Goal: Information Seeking & Learning: Learn about a topic

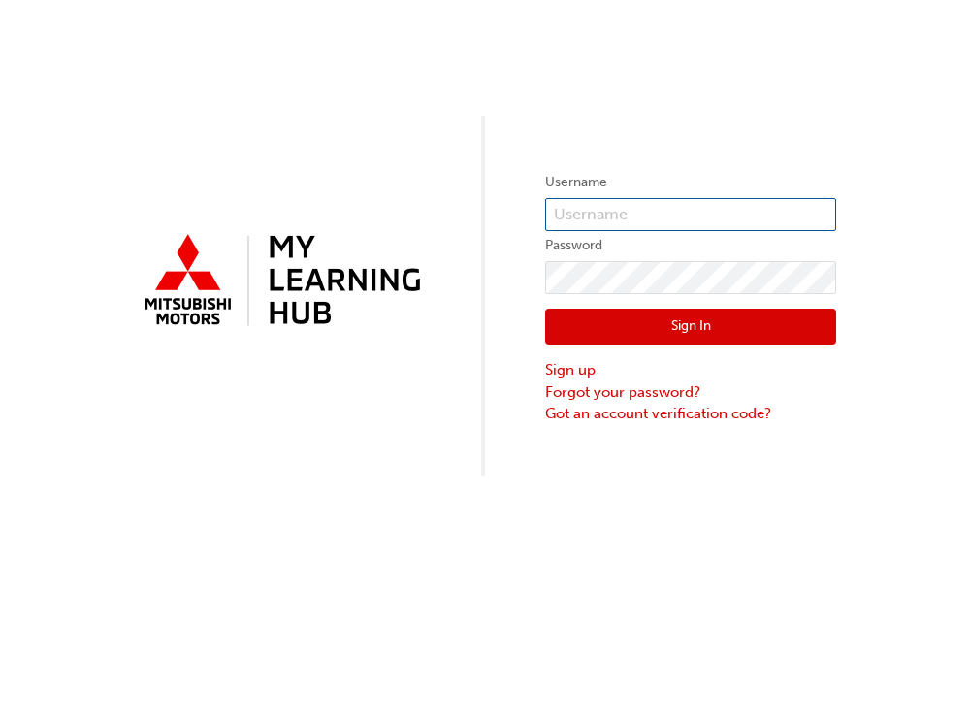
type input "[EMAIL_ADDRESS][DOMAIN_NAME]"
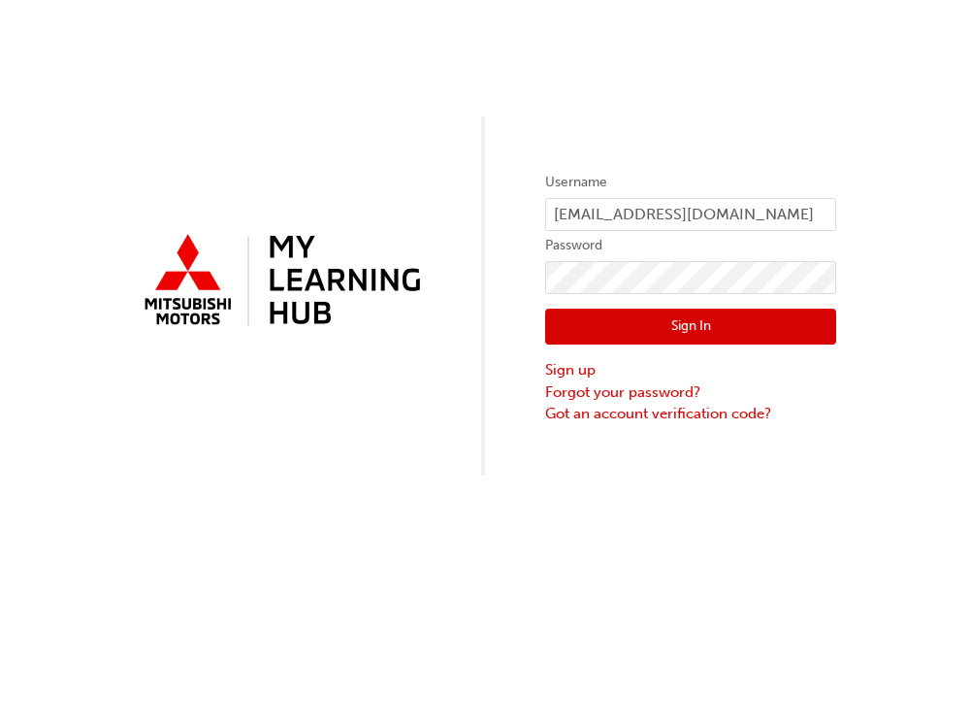
drag, startPoint x: 644, startPoint y: 333, endPoint x: 664, endPoint y: 334, distance: 19.4
click at [644, 333] on button "Sign In" at bounding box center [690, 327] width 291 height 37
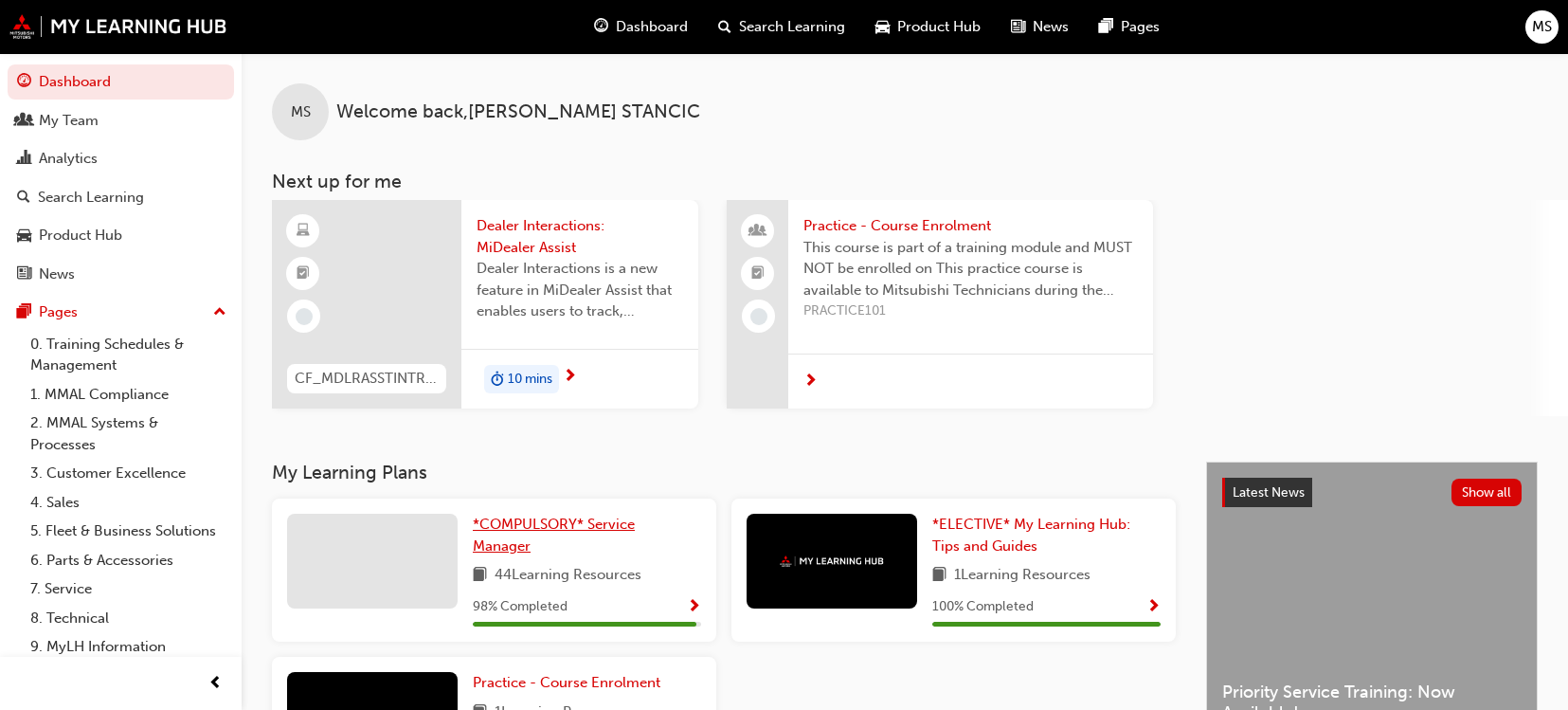
click at [523, 525] on span "*COMPULSORY* Service Manager" at bounding box center [554, 535] width 162 height 39
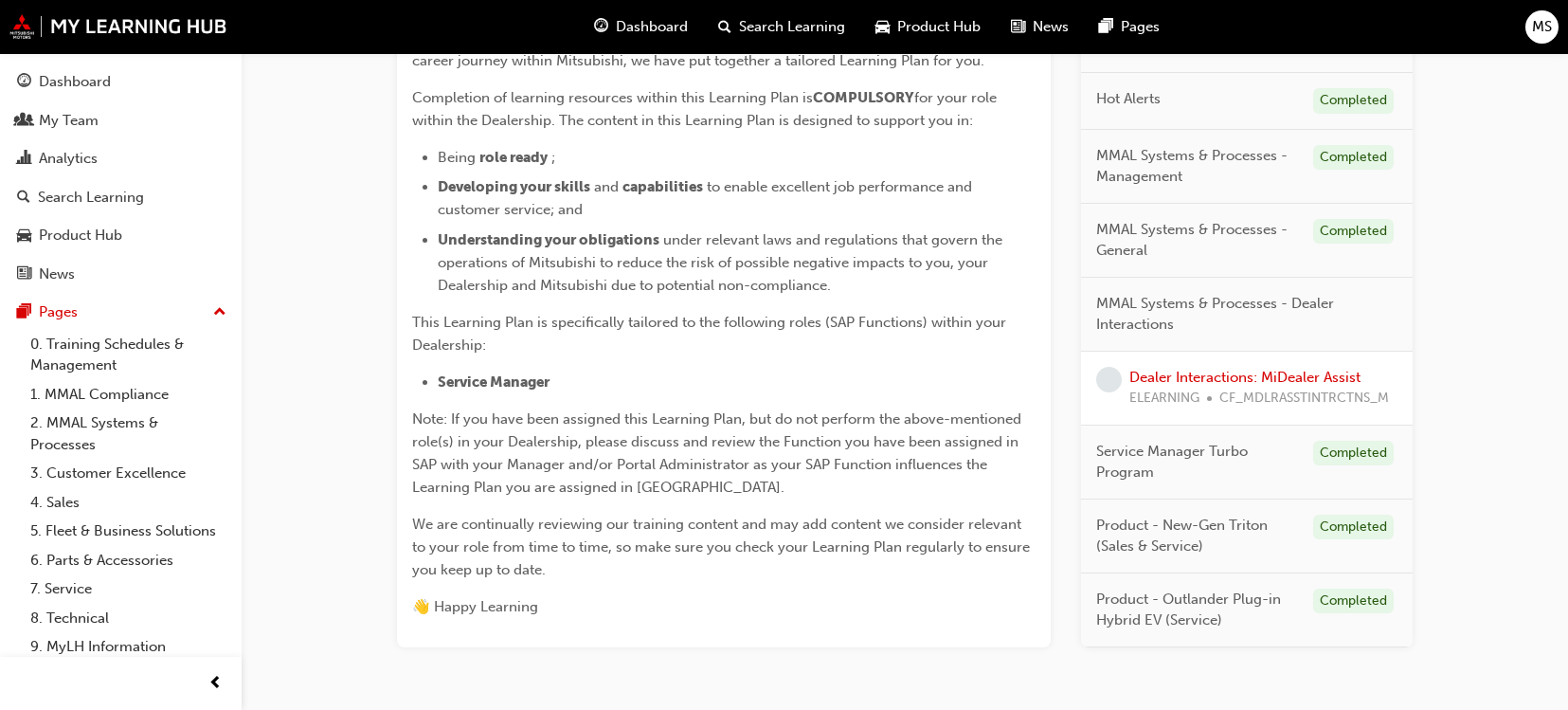
scroll to position [486, 0]
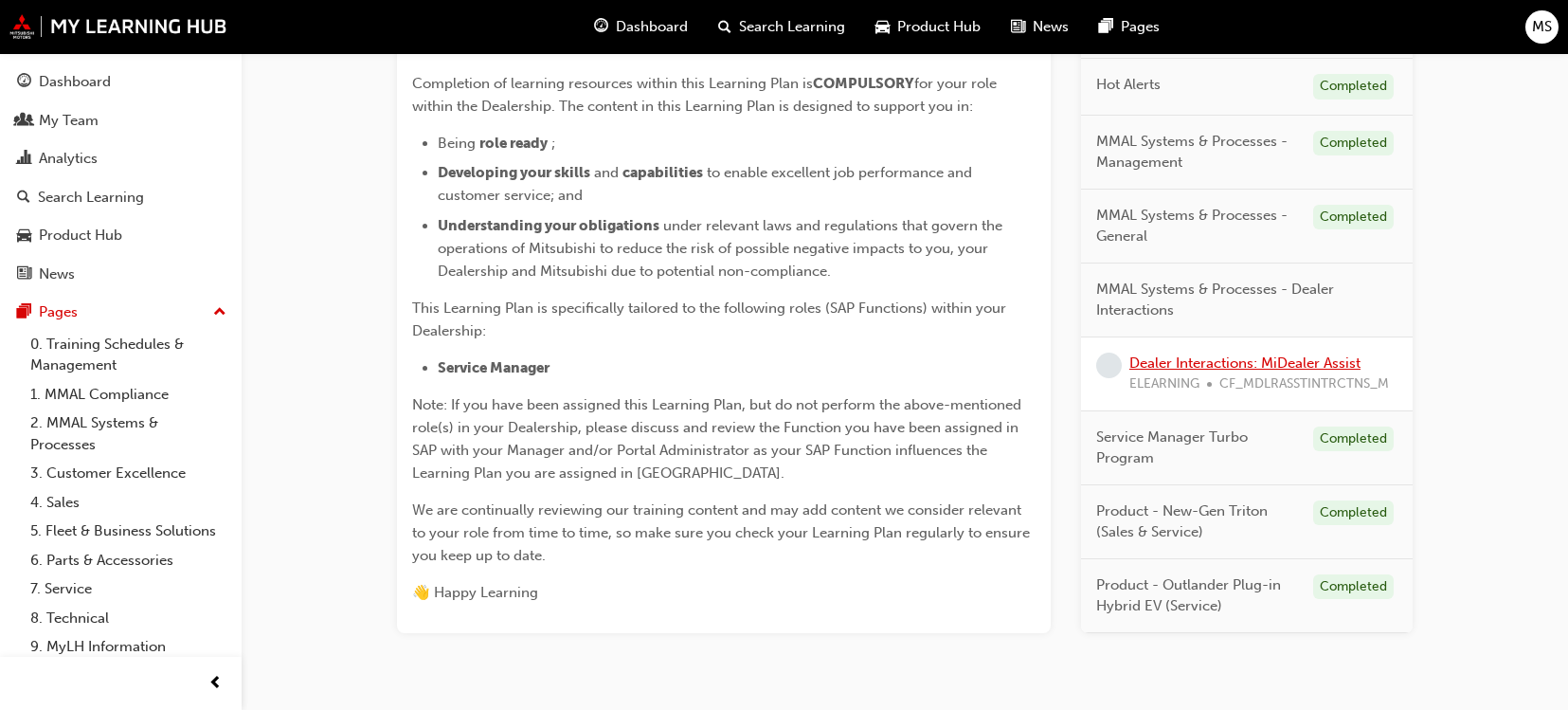
click at [946, 362] on link "Dealer Interactions: MiDealer Assist" at bounding box center [1245, 362] width 231 height 17
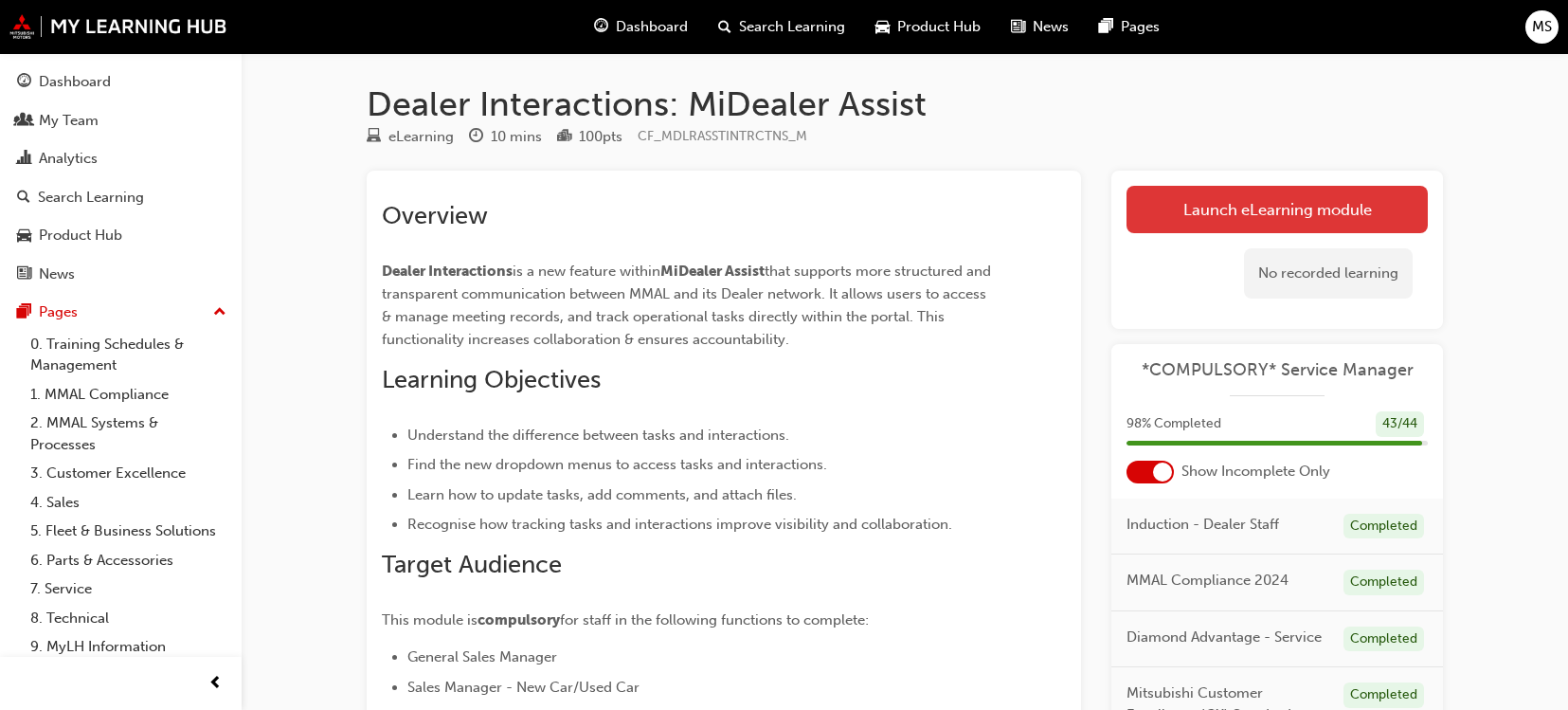
click at [946, 205] on link "Launch eLearning module" at bounding box center [1277, 209] width 302 height 48
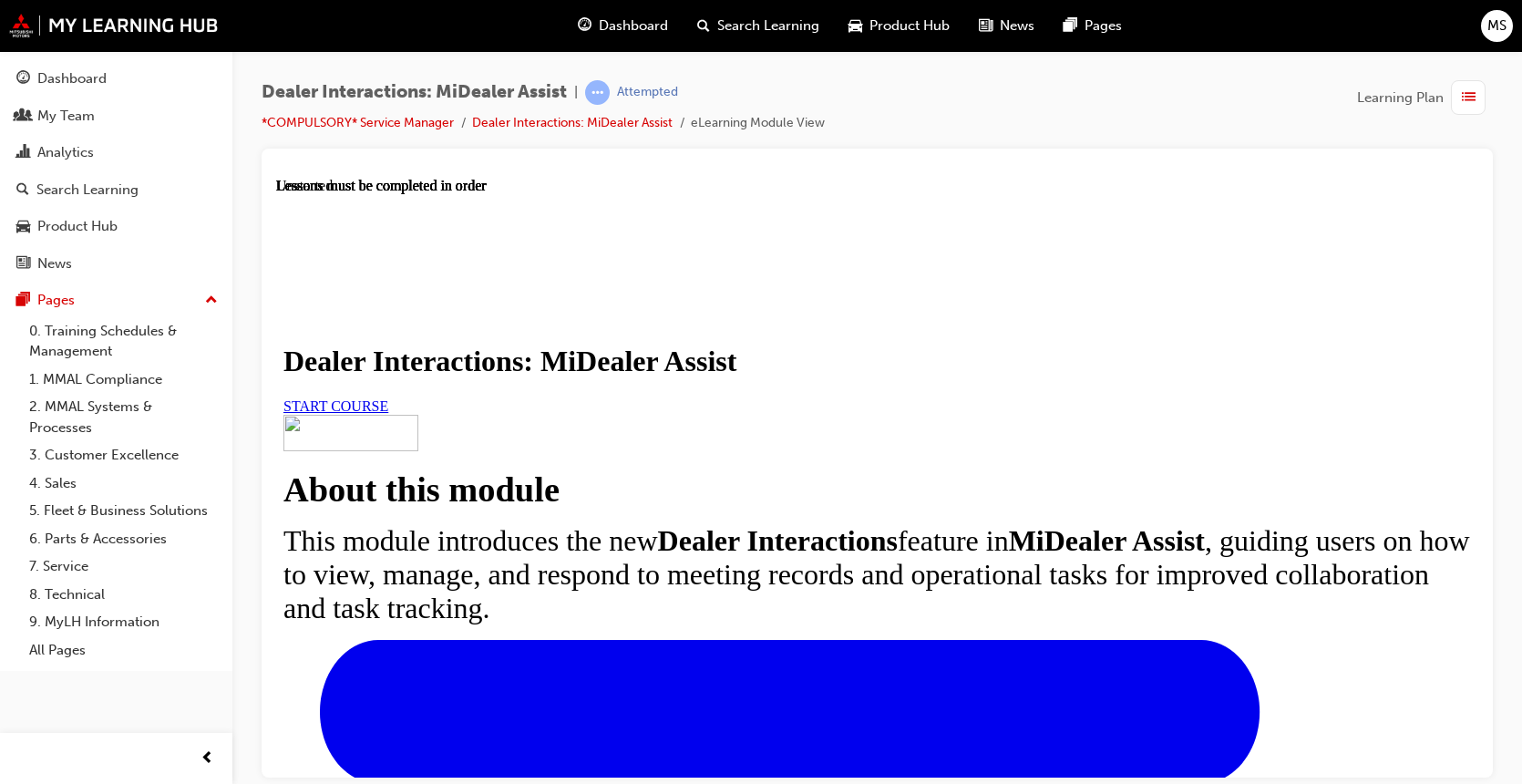
click at [388, 413] on link "START COURSE" at bounding box center [336, 405] width 105 height 15
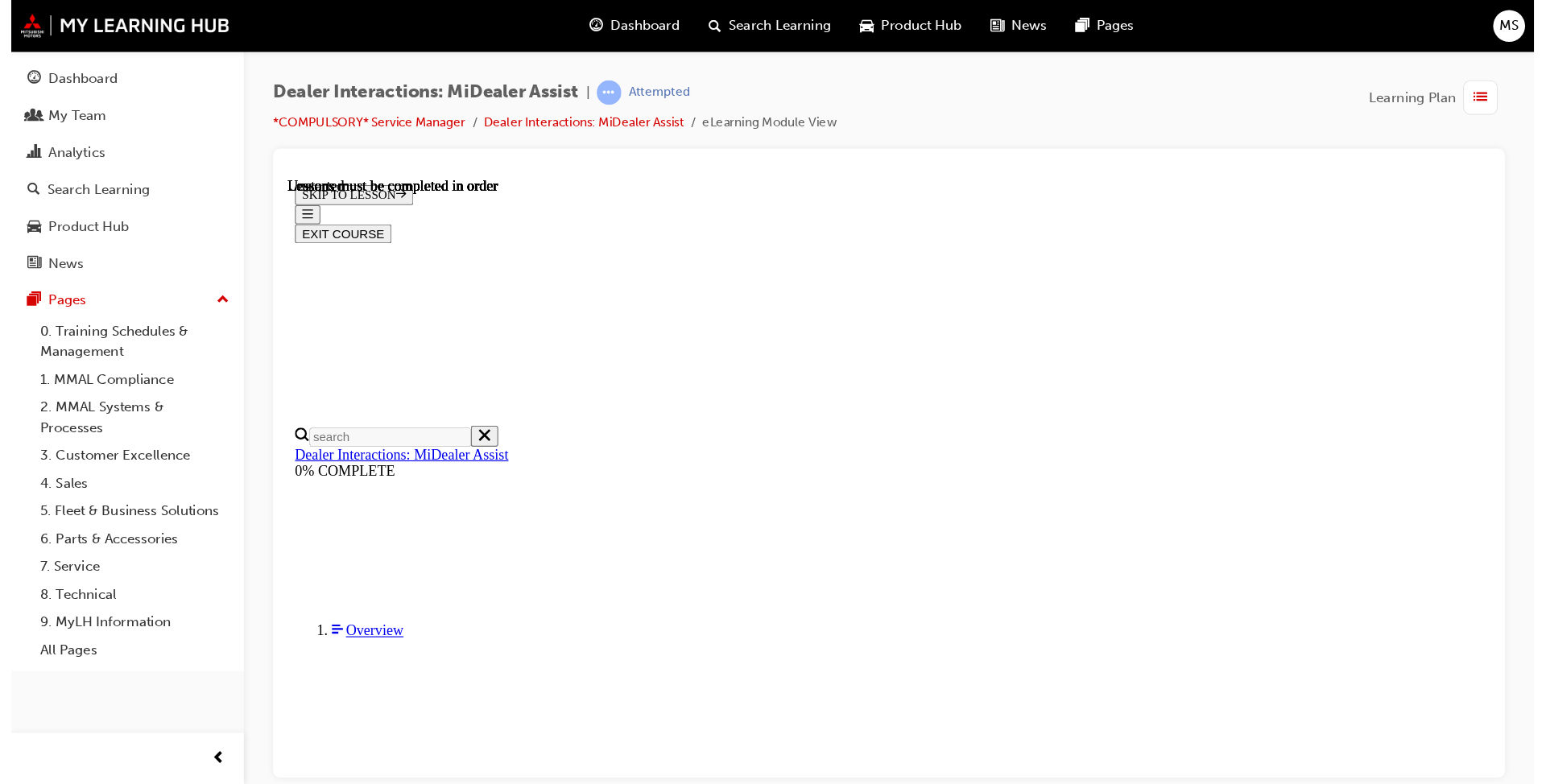
scroll to position [56, 0]
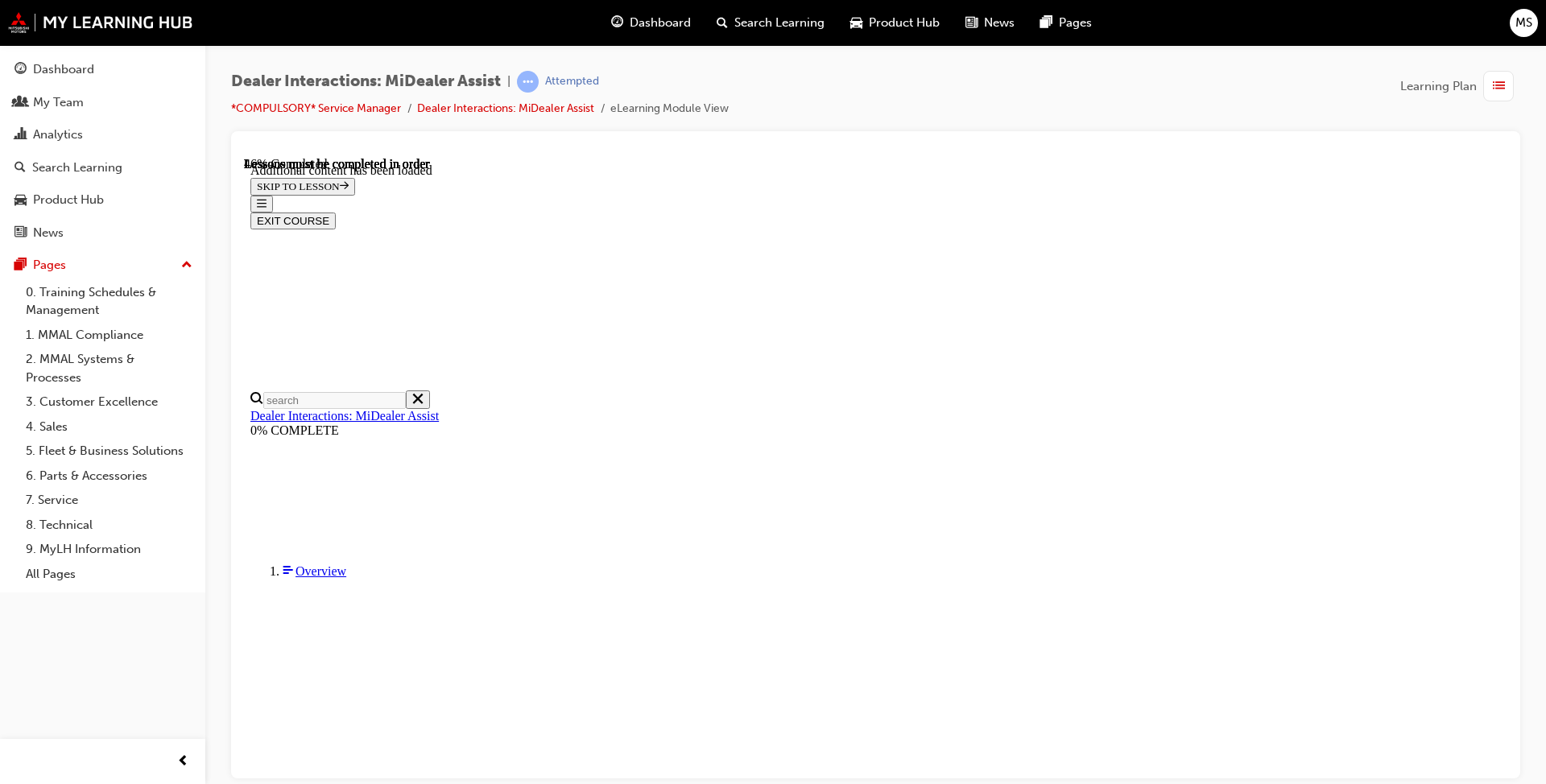
drag, startPoint x: 807, startPoint y: 496, endPoint x: 832, endPoint y: 493, distance: 25.2
drag, startPoint x: 971, startPoint y: 480, endPoint x: 1134, endPoint y: 509, distance: 165.6
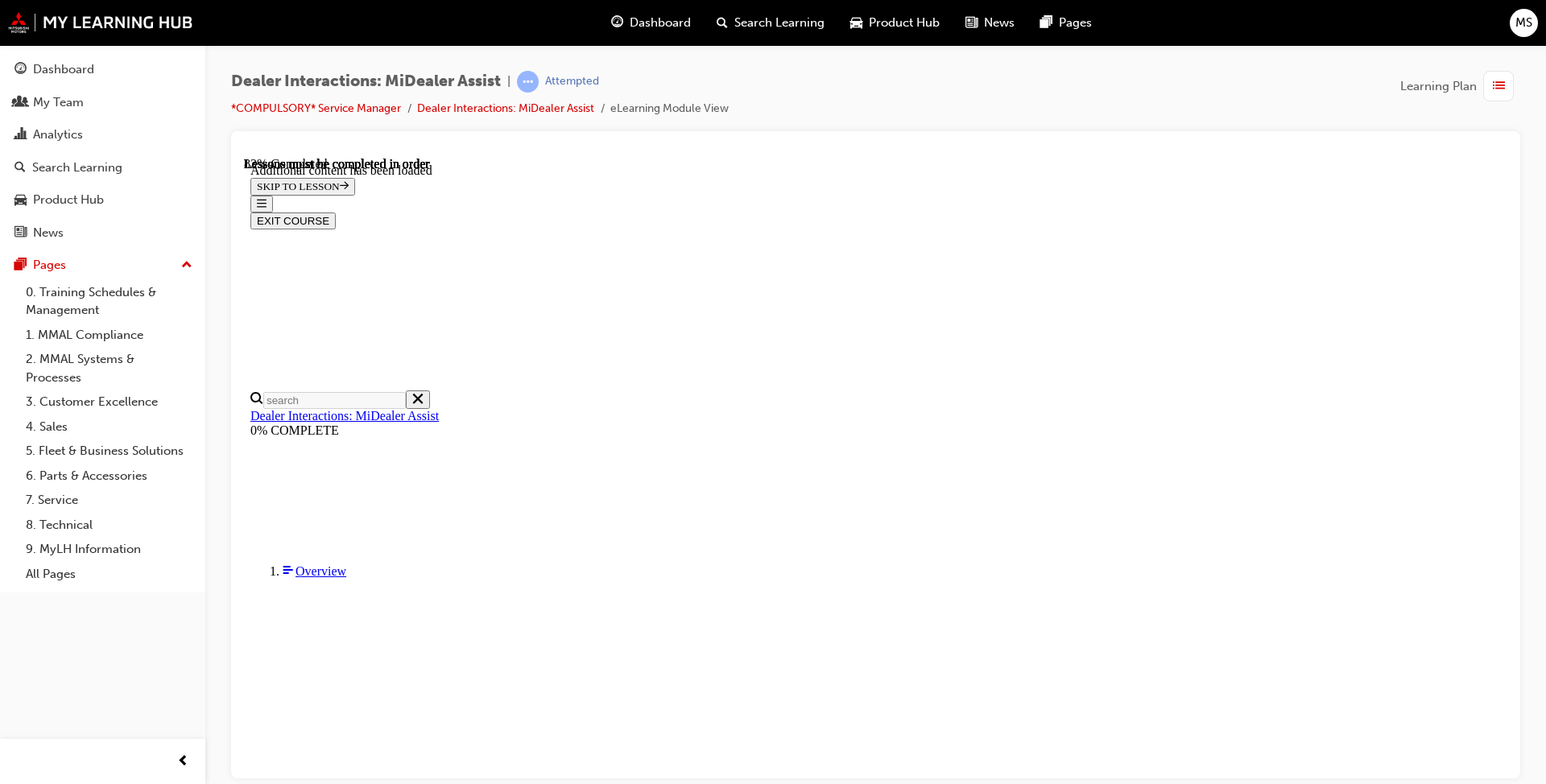
scroll to position [4088, 0]
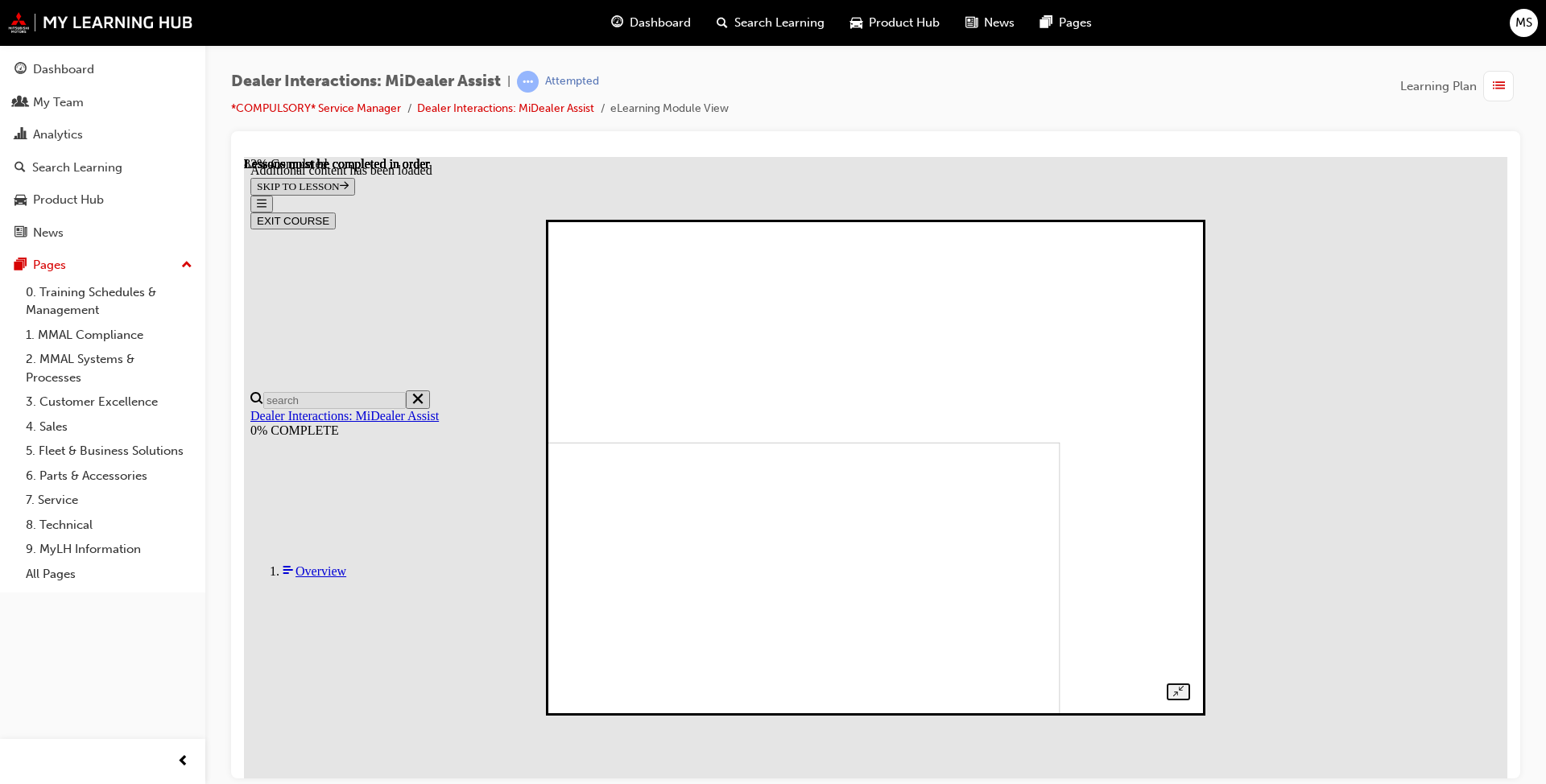
click at [804, 495] on img at bounding box center [757, 672] width 606 height 460
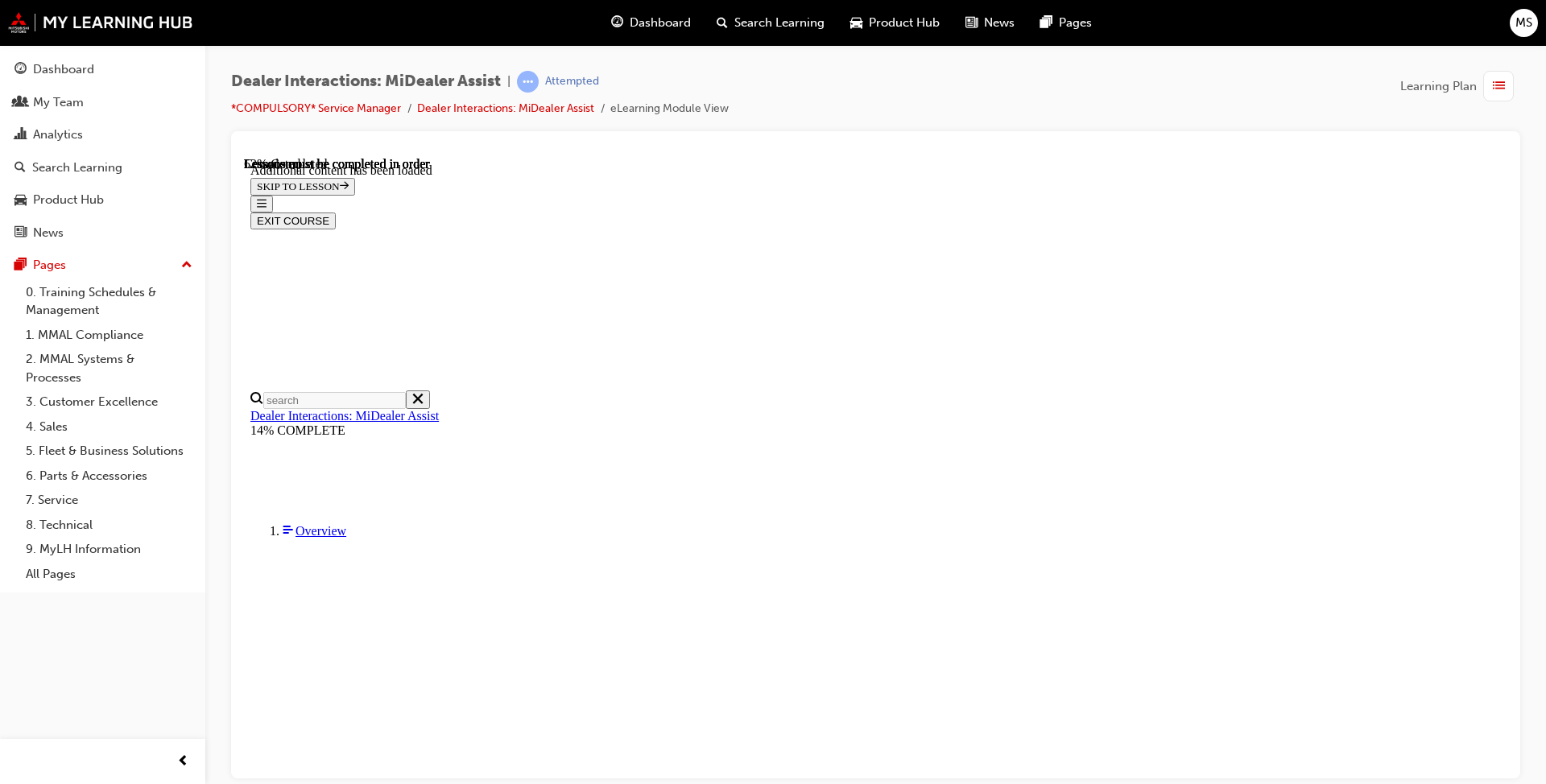
scroll to position [2253, 0]
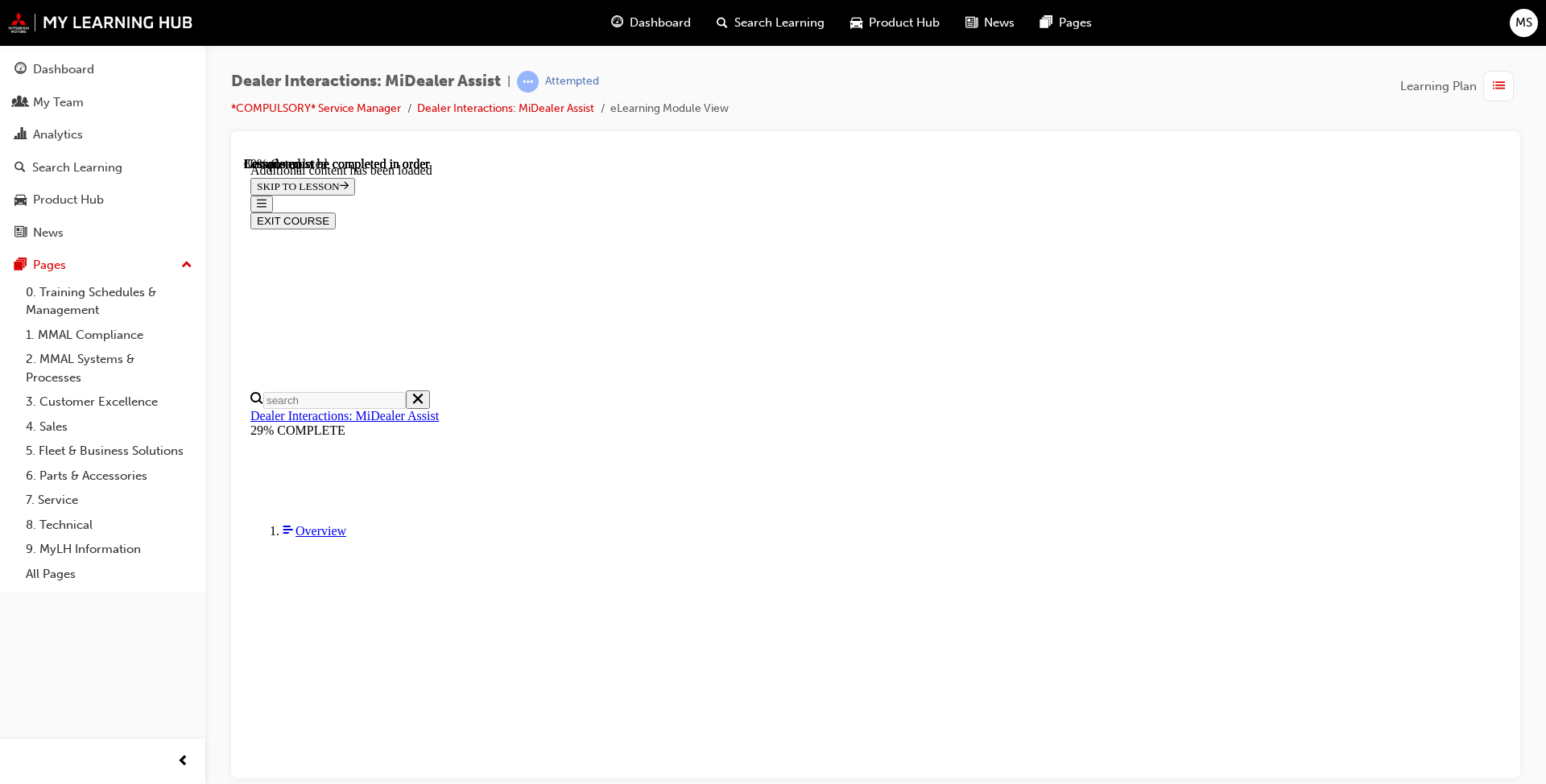
scroll to position [2172, 0]
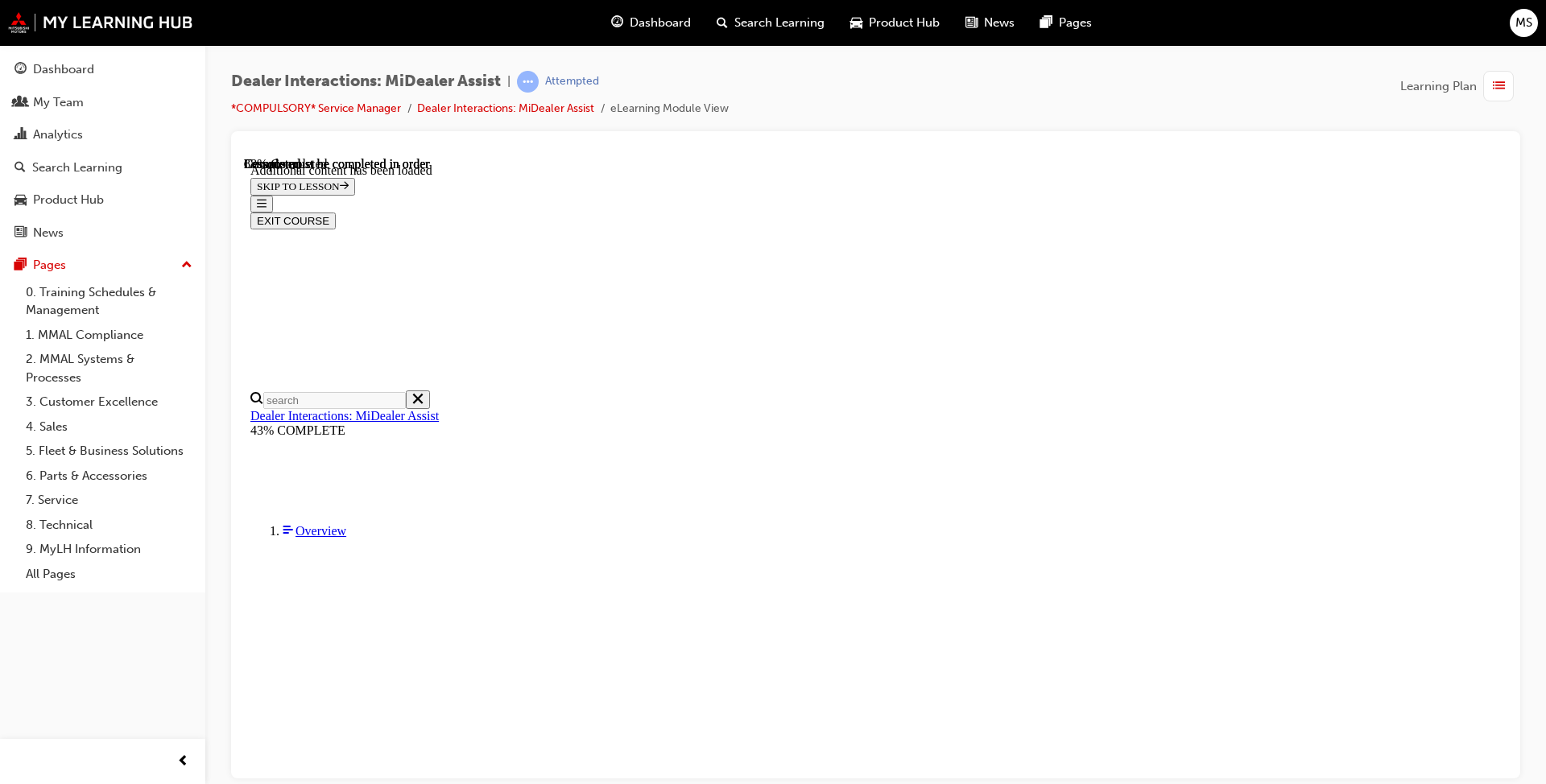
scroll to position [3379, 0]
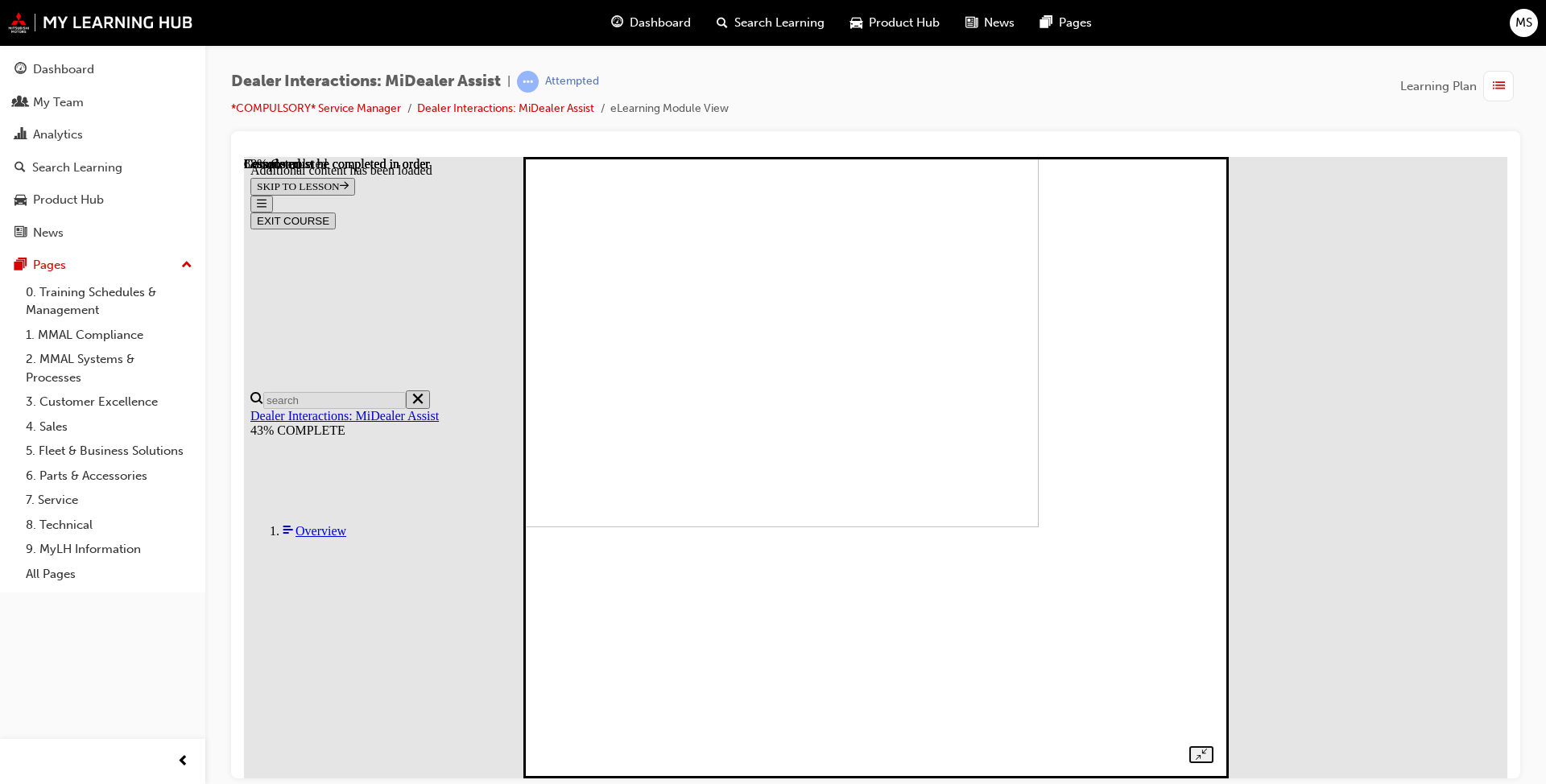
click at [804, 527] on img at bounding box center [714, 215] width 651 height 621
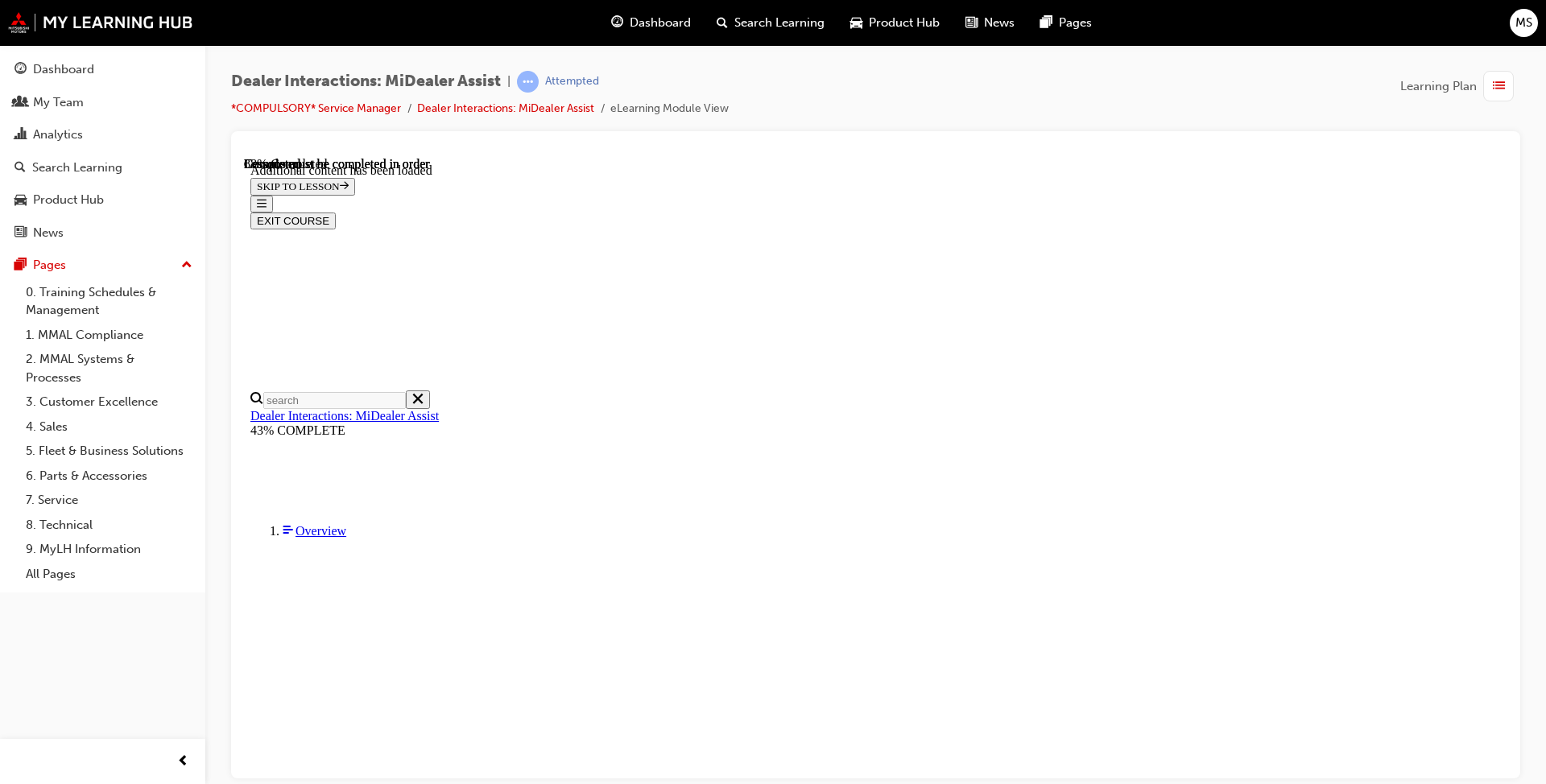
scroll to position [2171, 0]
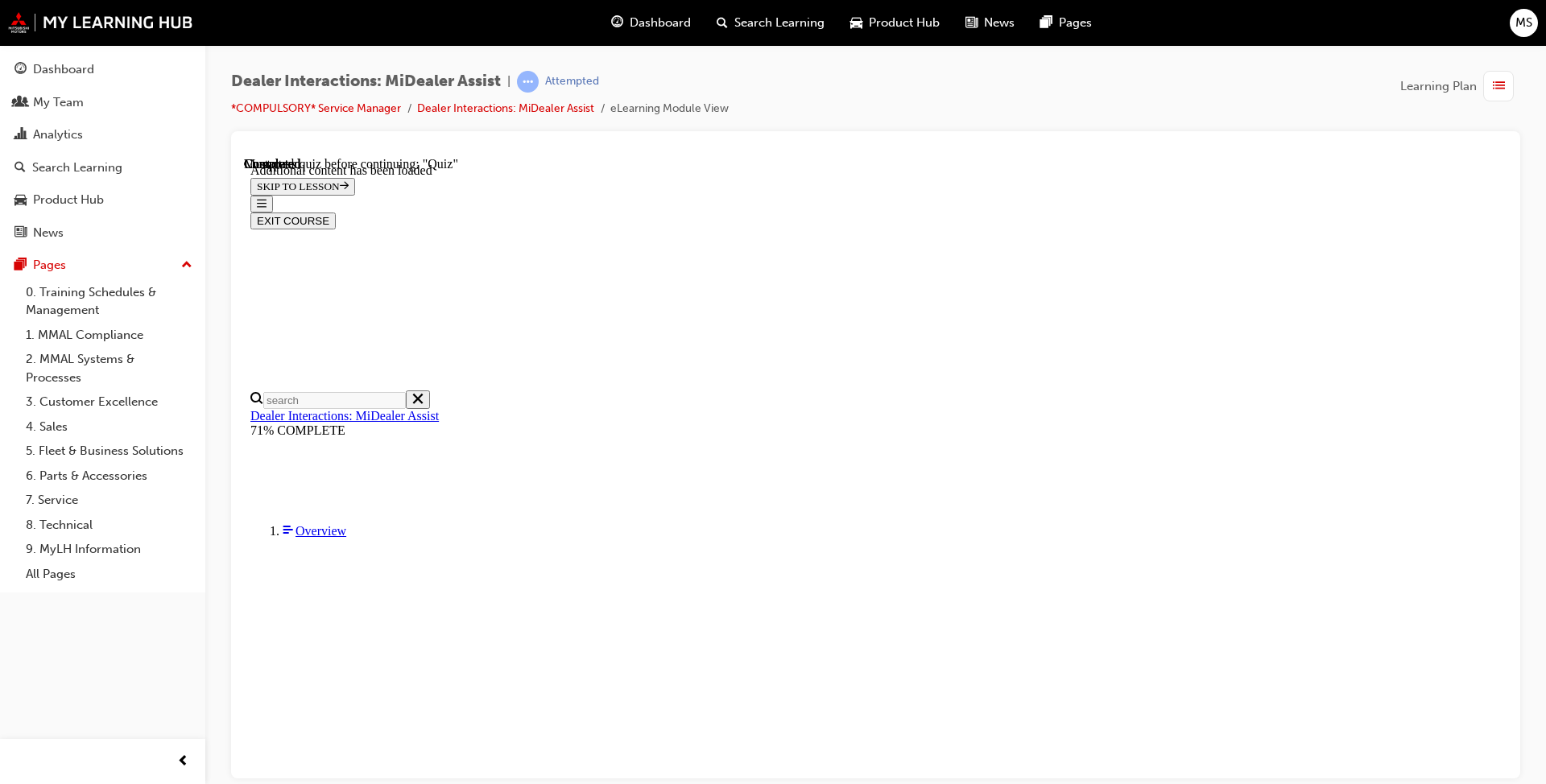
radio input "true"
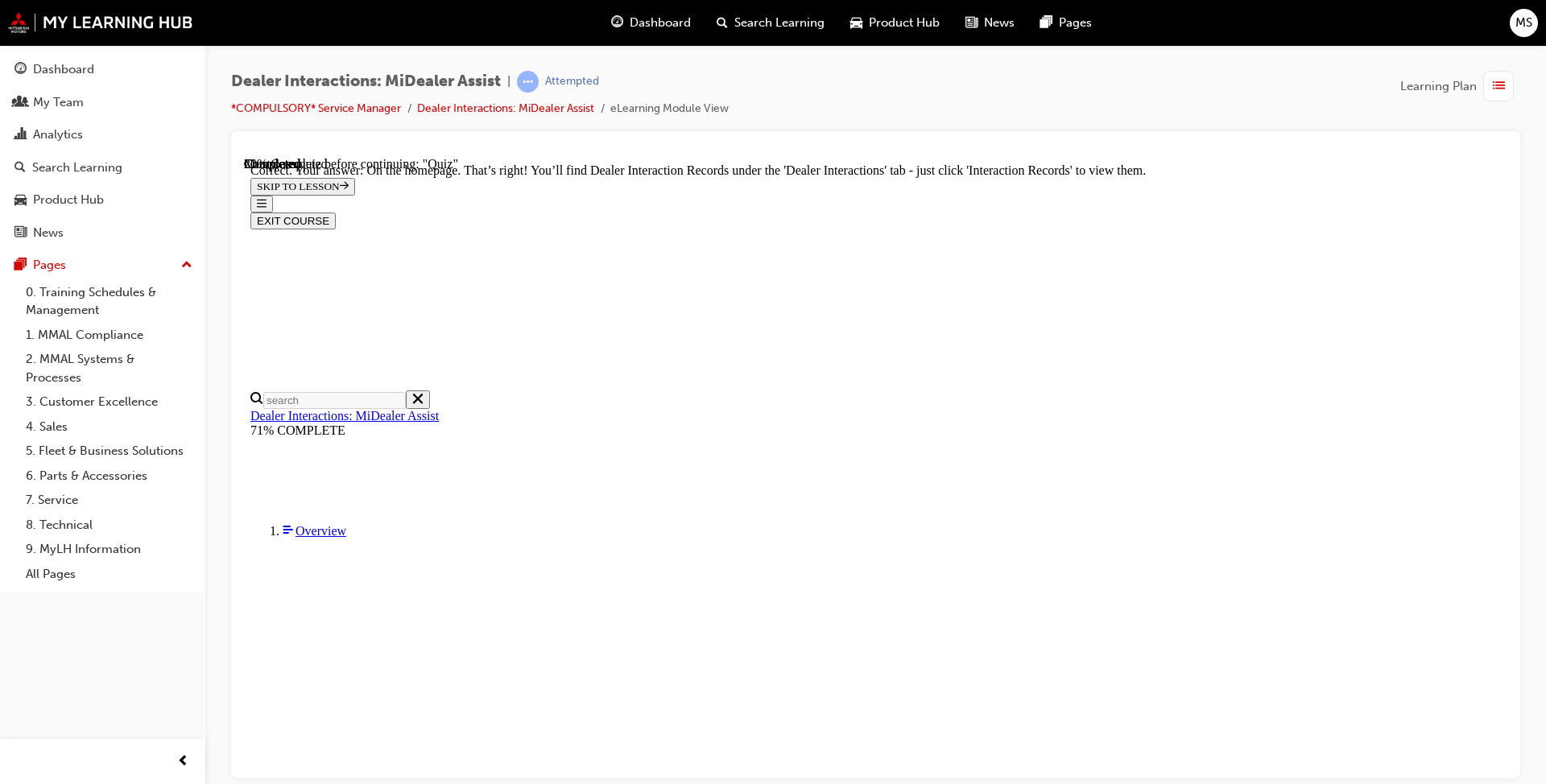
radio input "true"
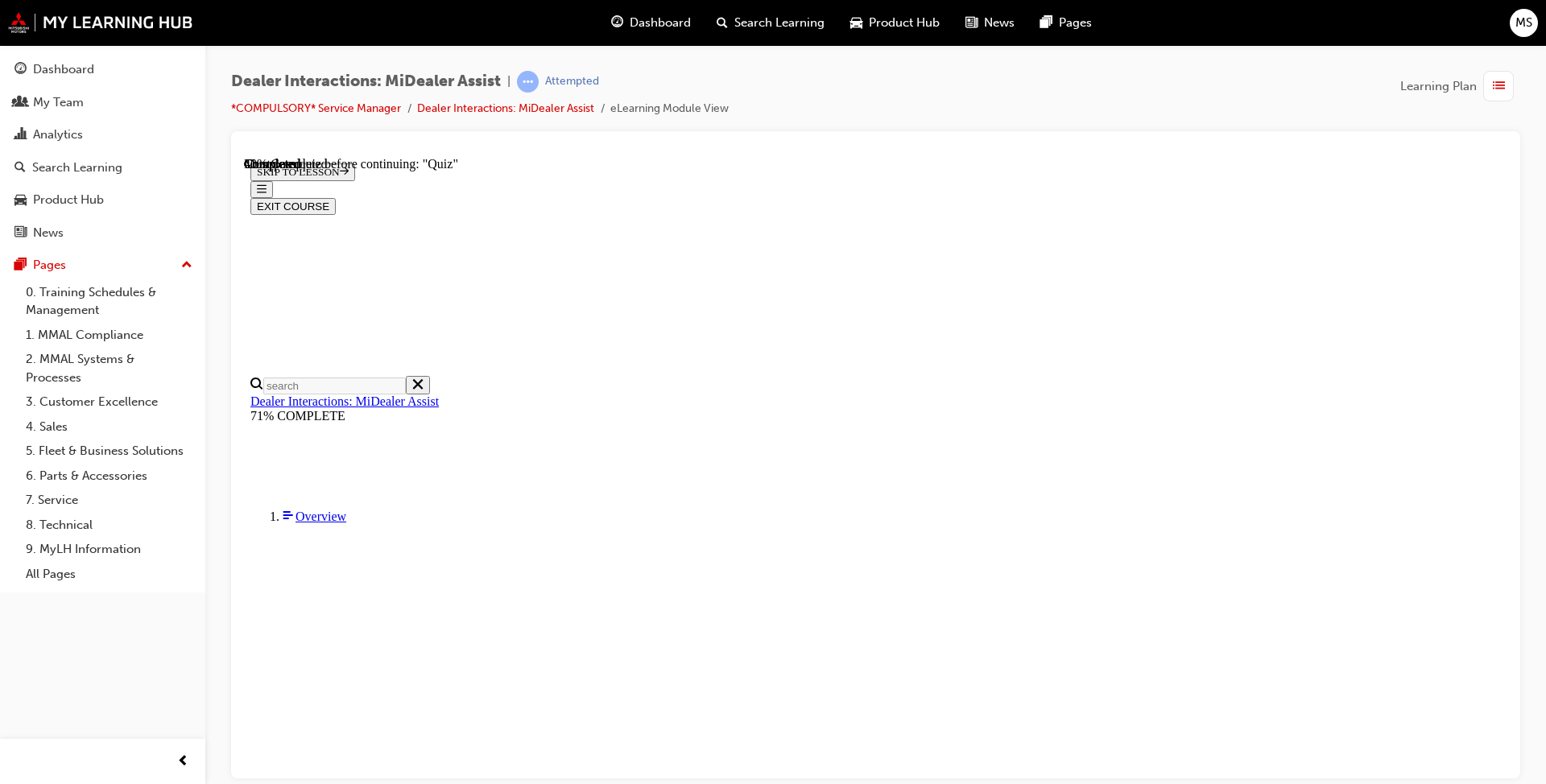
radio input "true"
drag, startPoint x: 738, startPoint y: 444, endPoint x: 740, endPoint y: 453, distance: 9.2
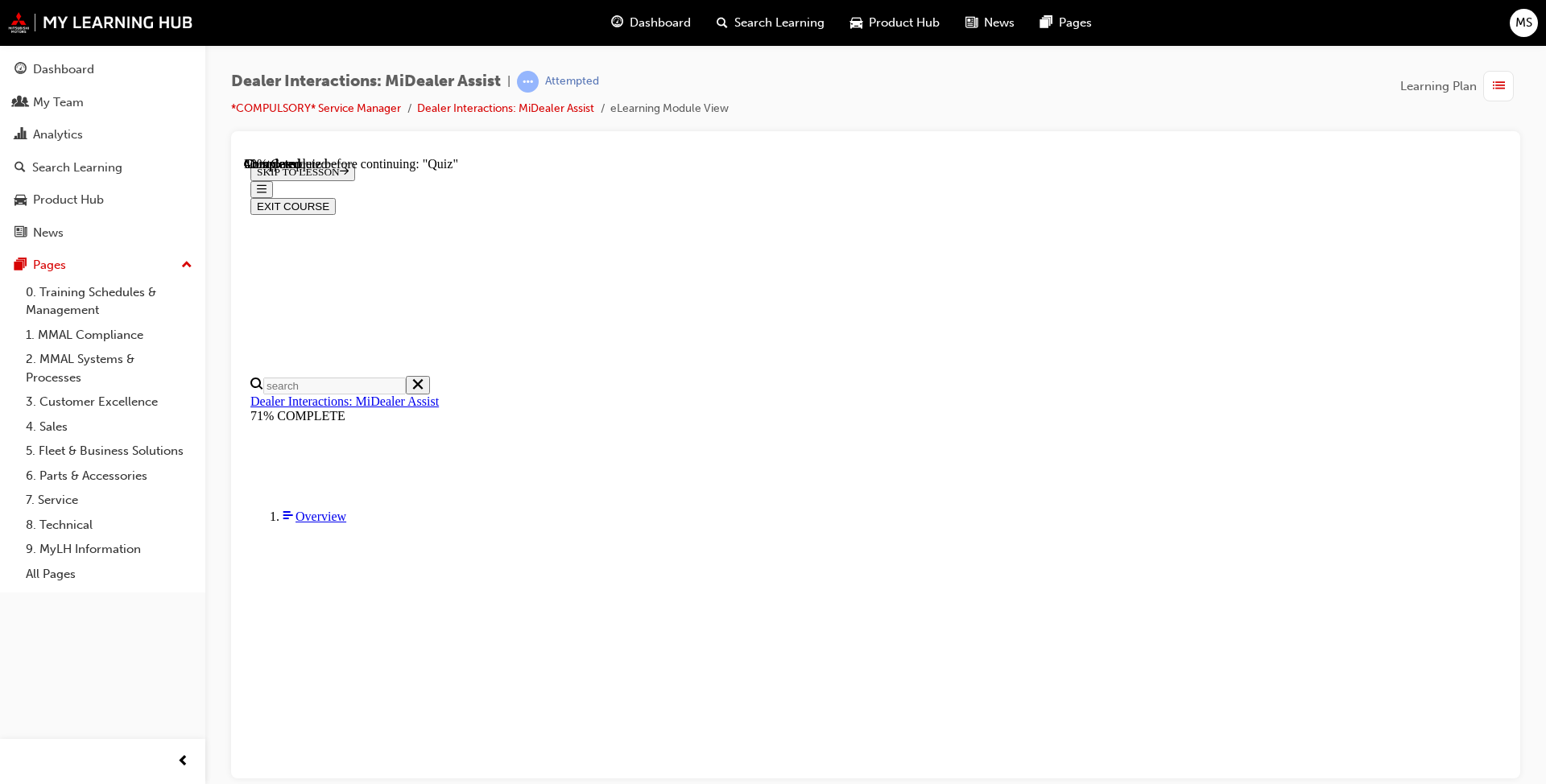
radio input "true"
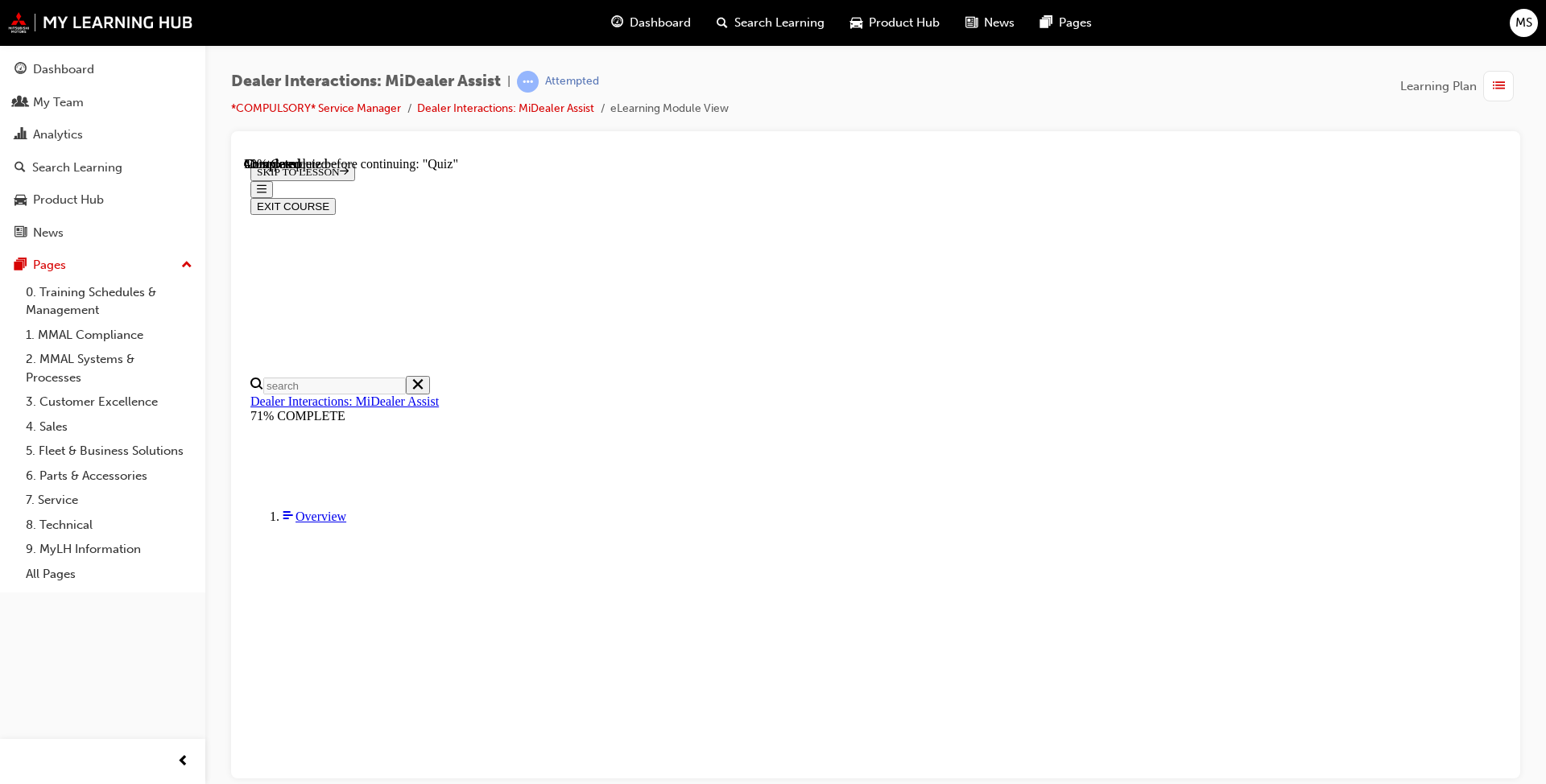
radio input "true"
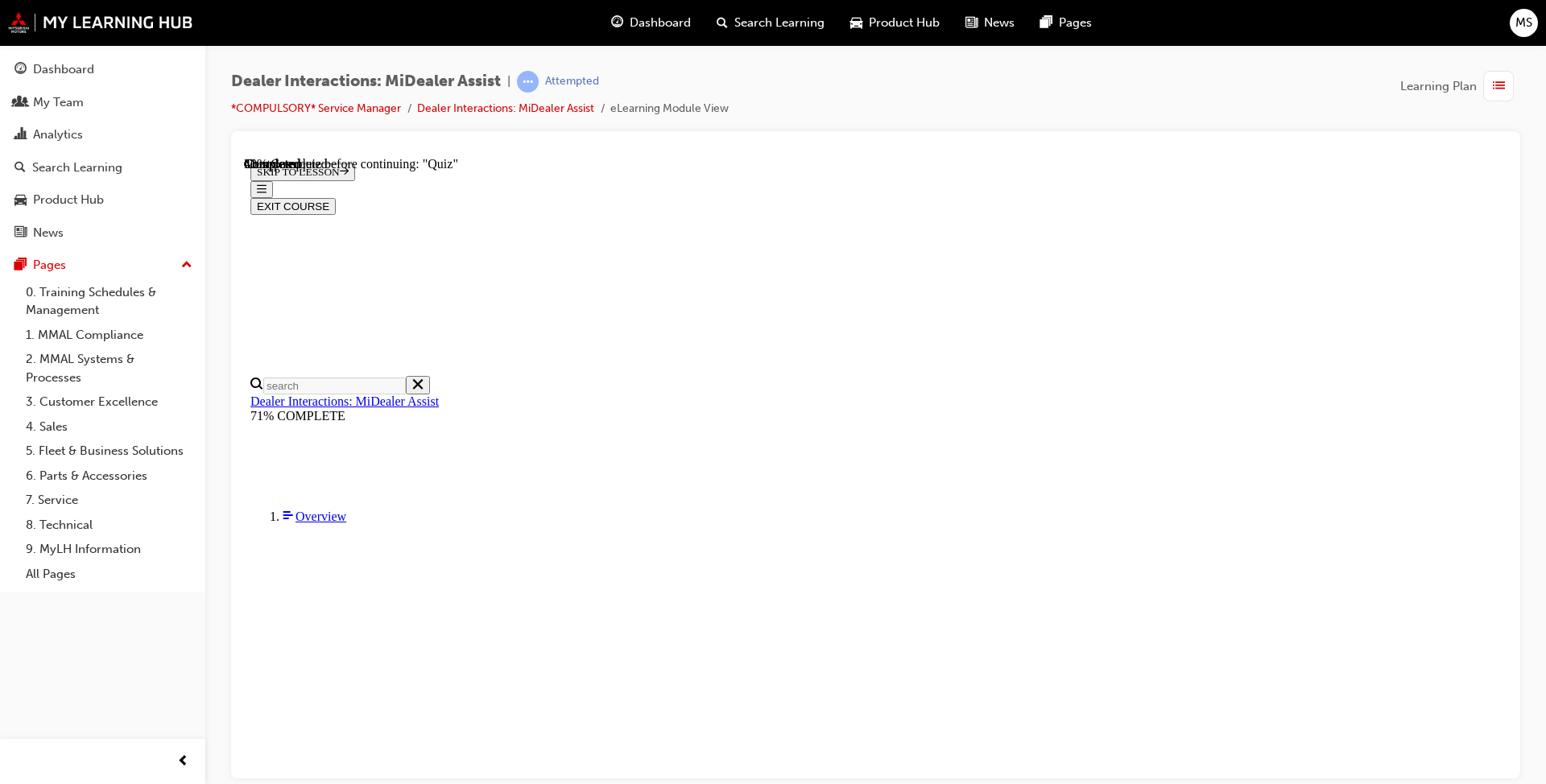
radio input "true"
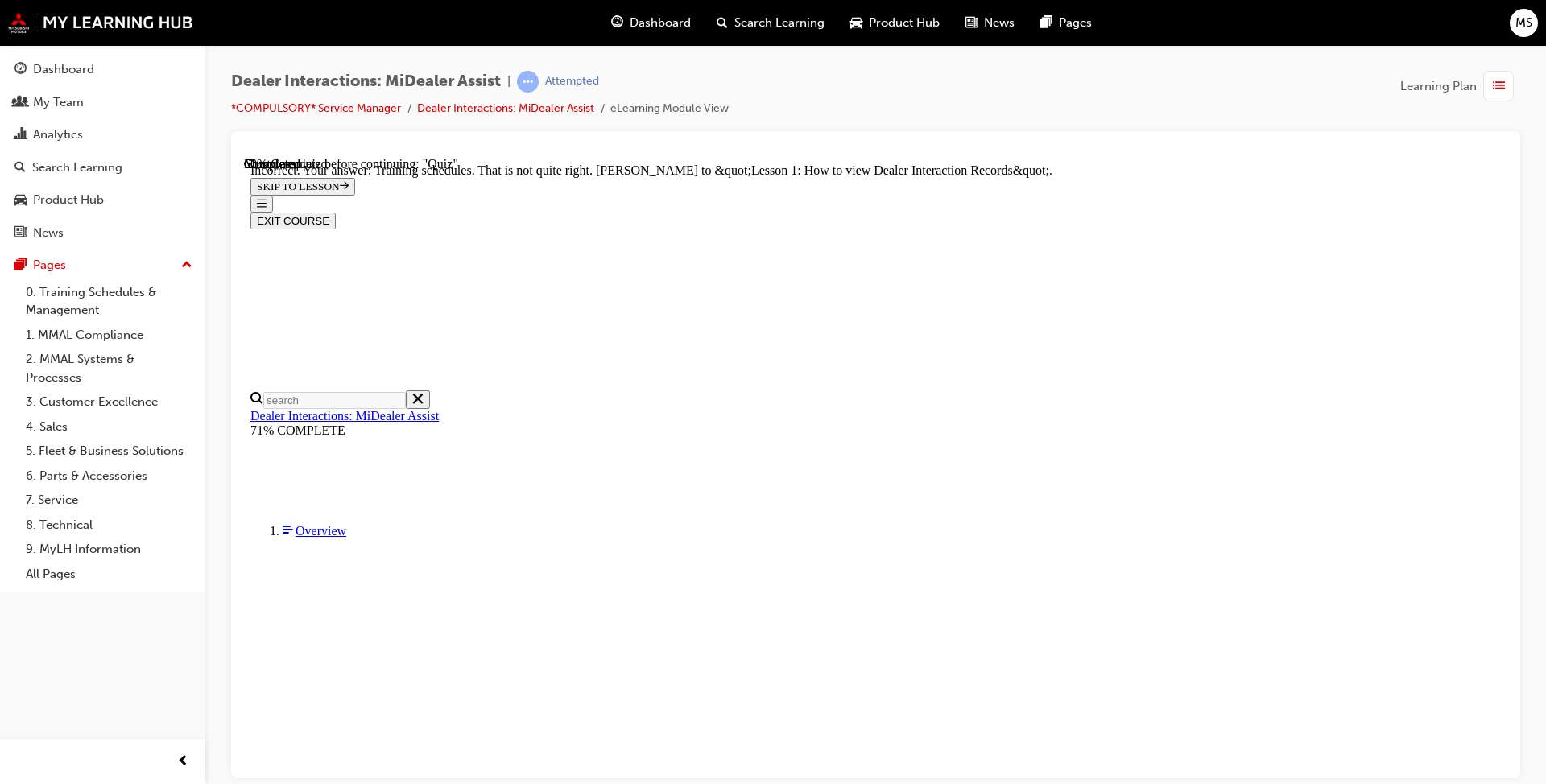
scroll to position [364, 0]
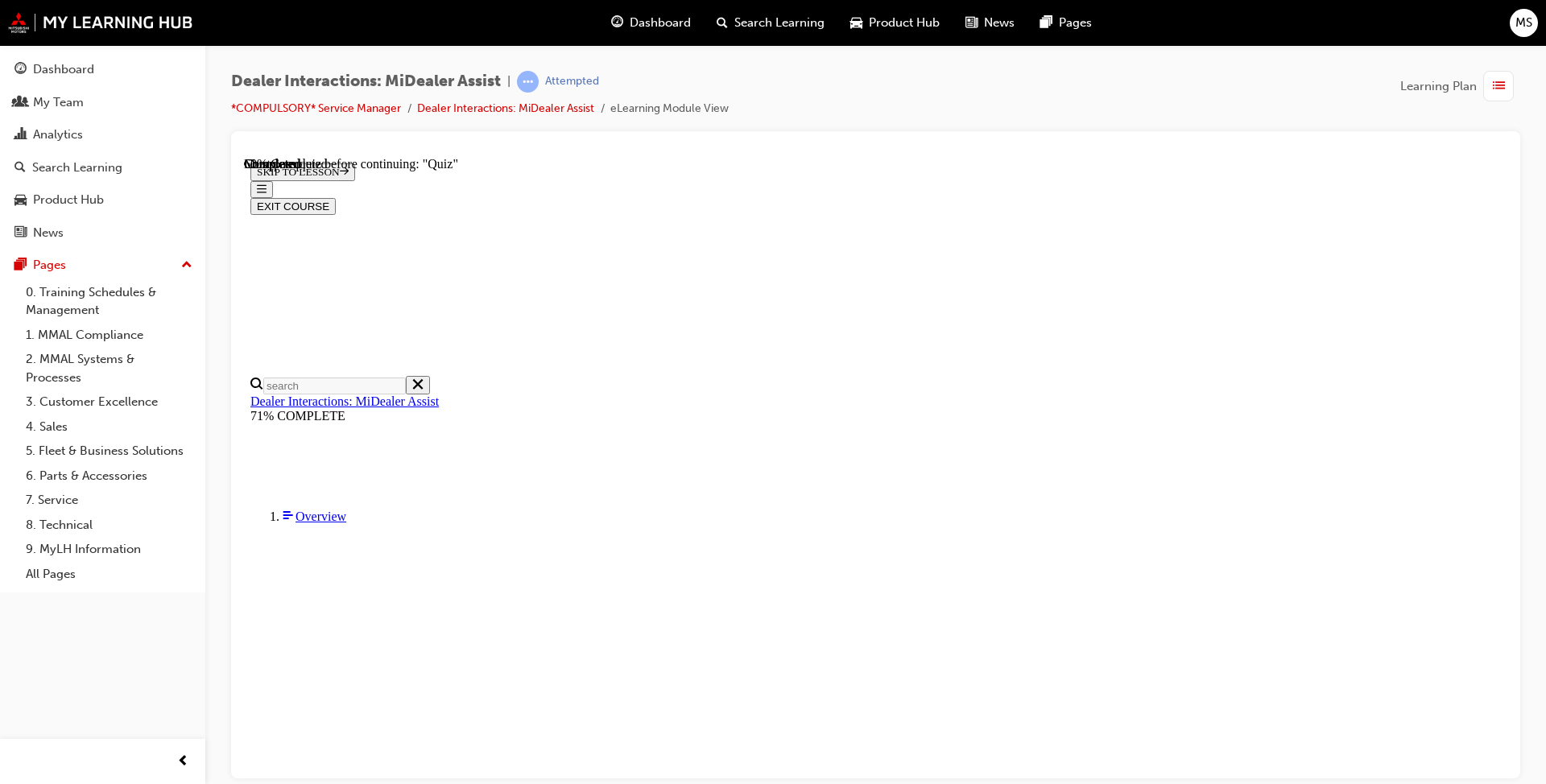
radio input "true"
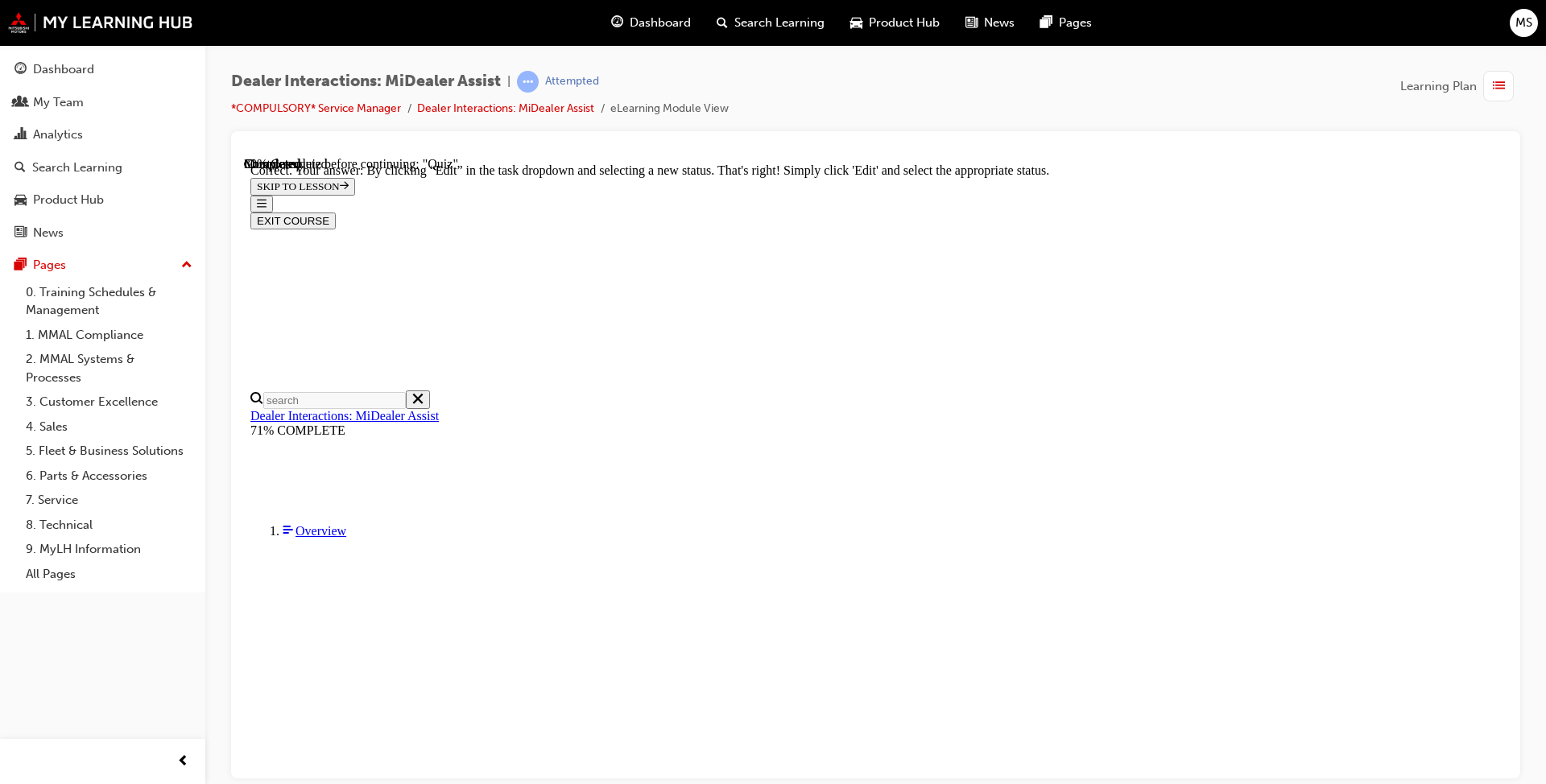
scroll to position [368, 0]
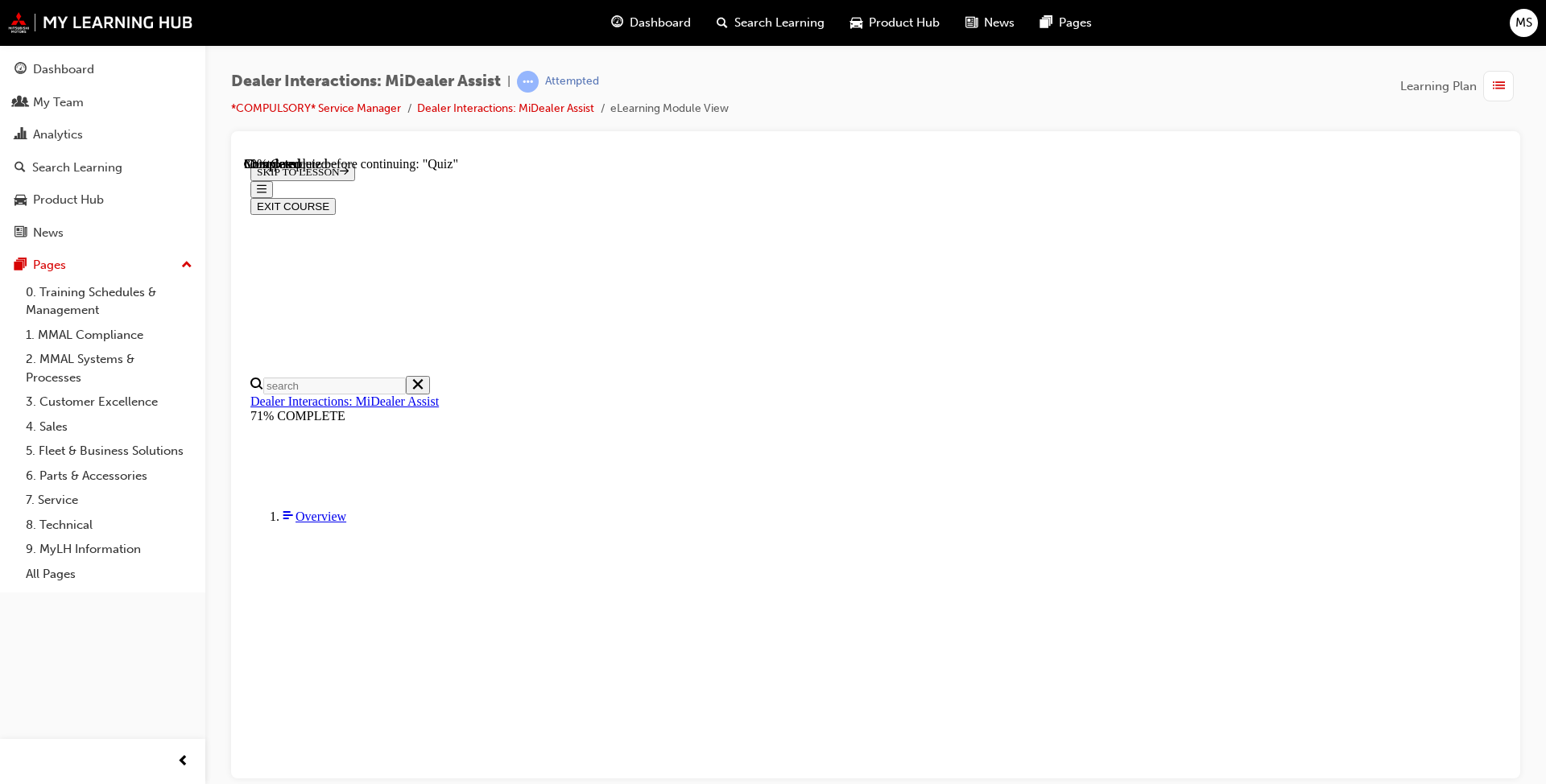
scroll to position [205, 0]
radio input "true"
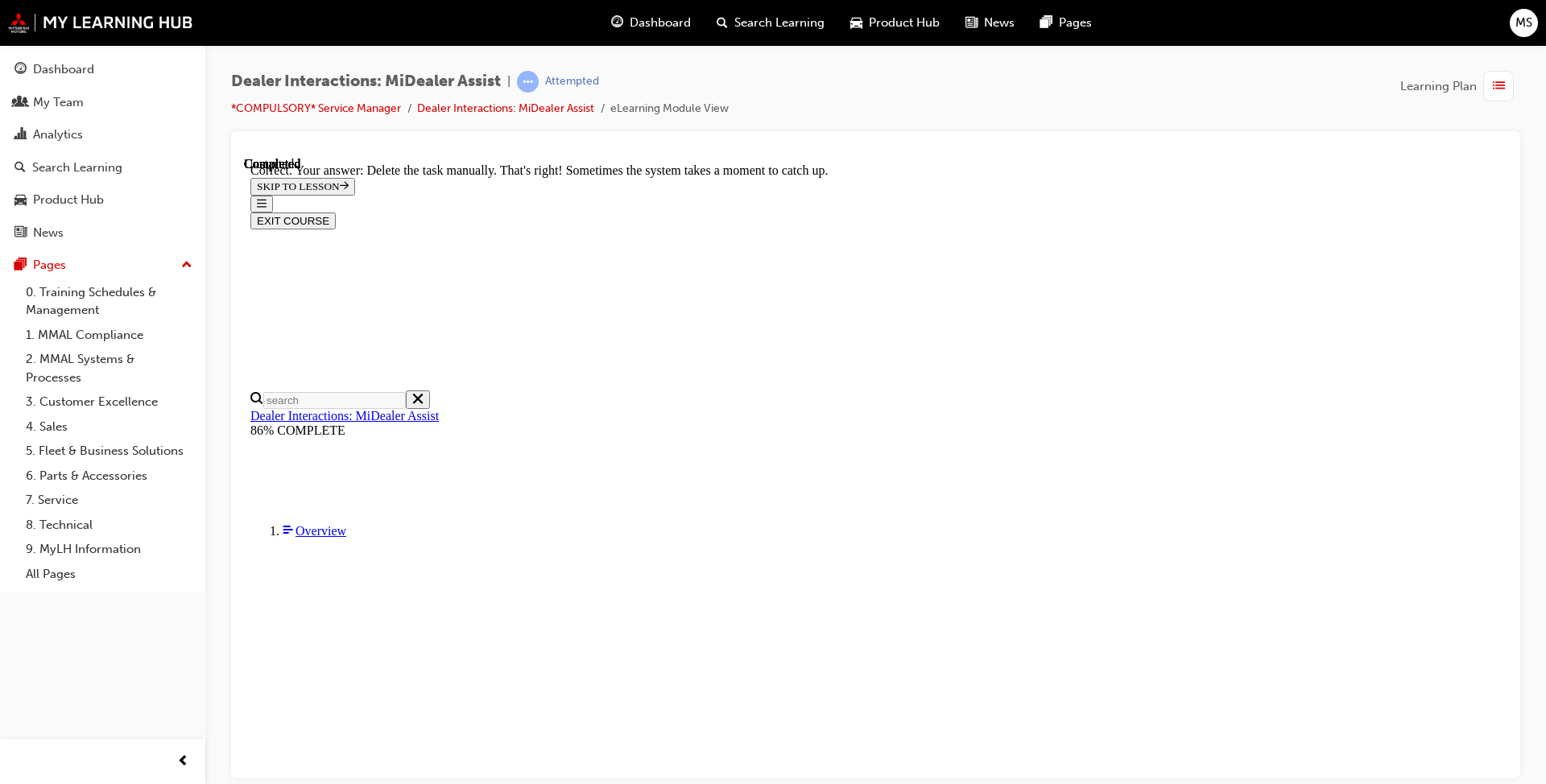
scroll to position [377, 0]
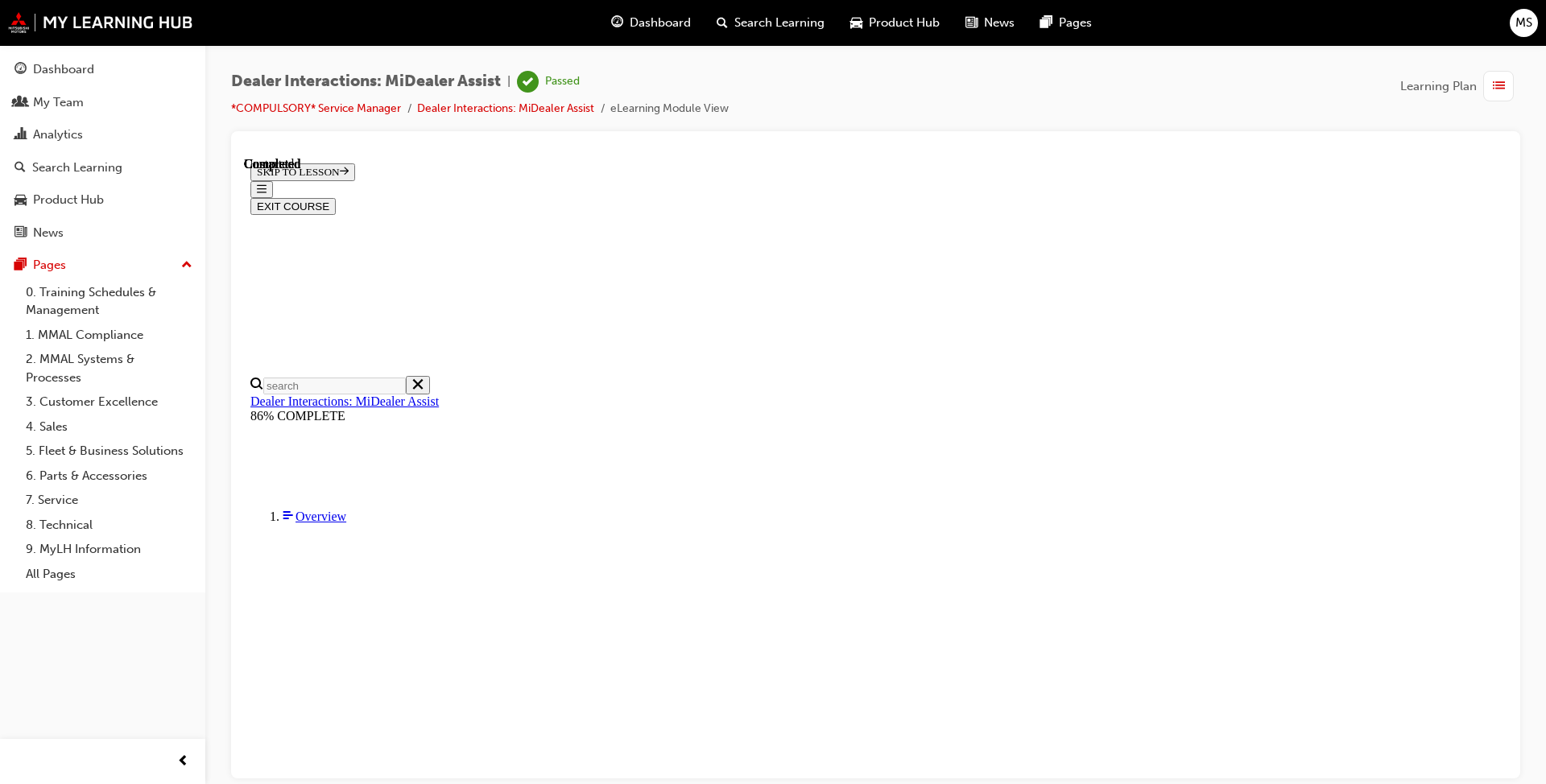
scroll to position [255, 0]
click at [336, 197] on button "EXIT COURSE" at bounding box center [293, 206] width 85 height 17
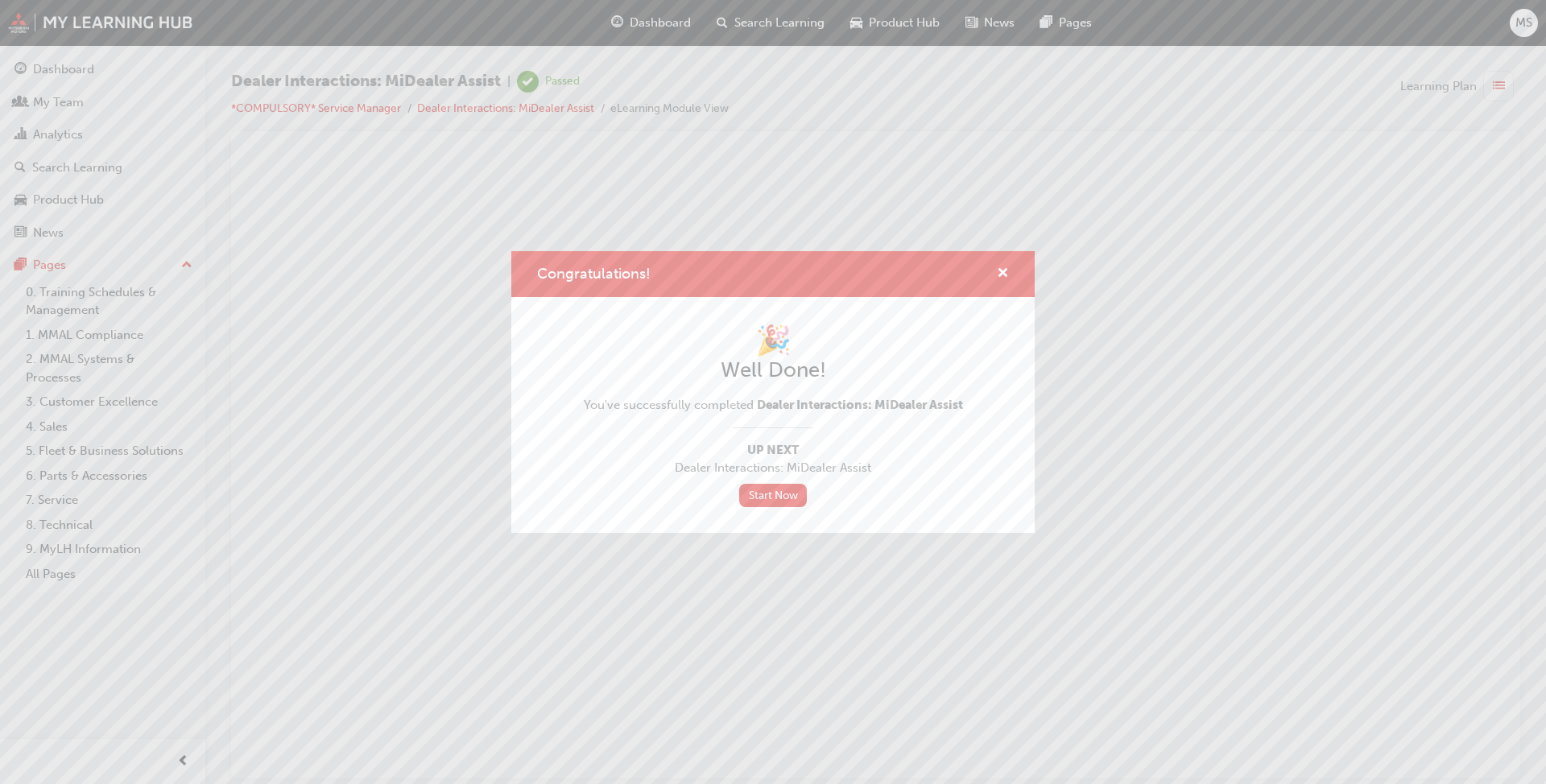
scroll to position [0, 0]
click at [804, 269] on div "Congratulations!" at bounding box center [997, 274] width 25 height 20
click at [804, 268] on span "cross-icon" at bounding box center [1002, 274] width 12 height 14
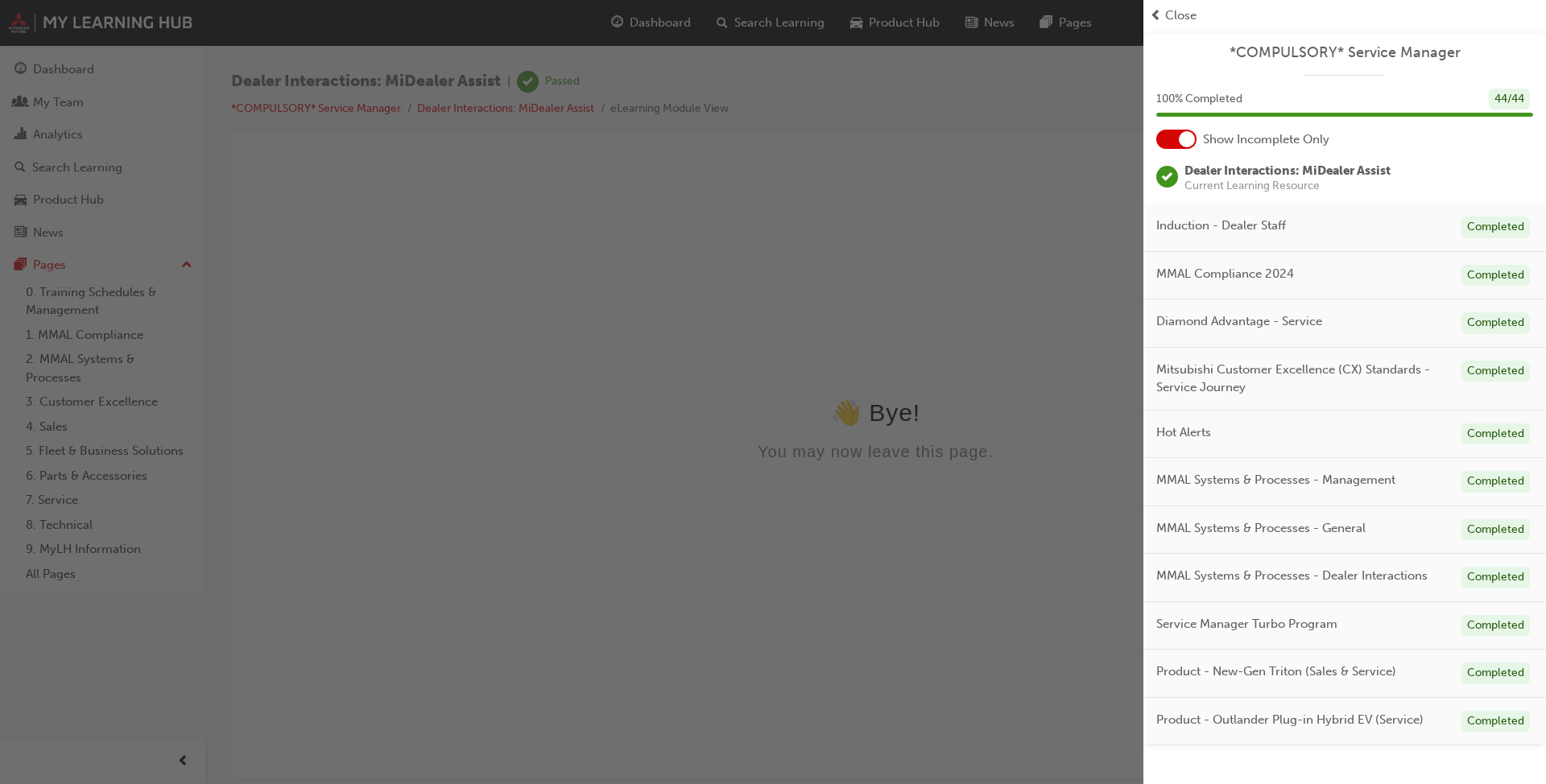
click at [804, 13] on span "prev-icon" at bounding box center [1156, 16] width 12 height 18
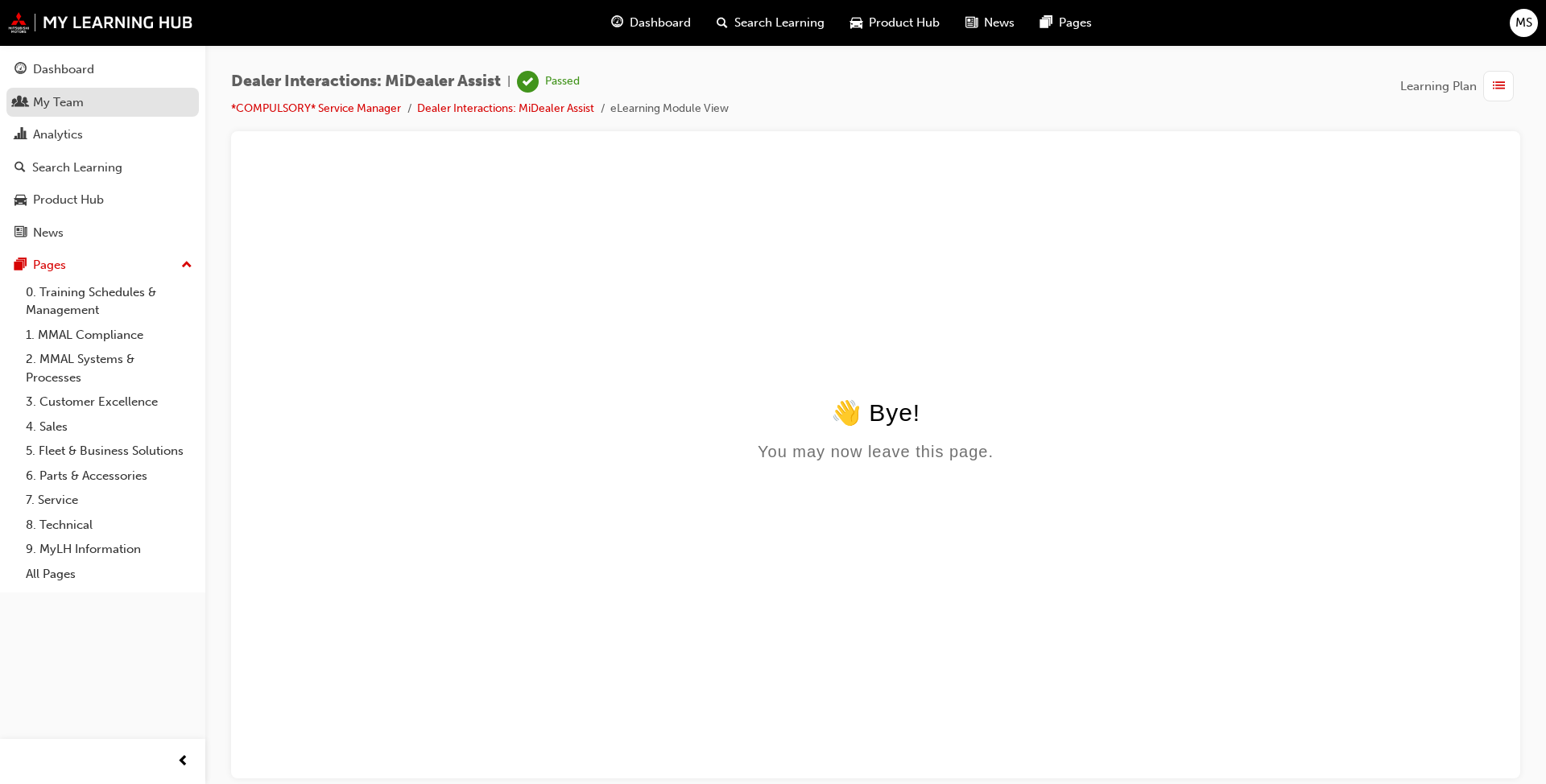
click at [61, 95] on div "My Team" at bounding box center [58, 103] width 51 height 18
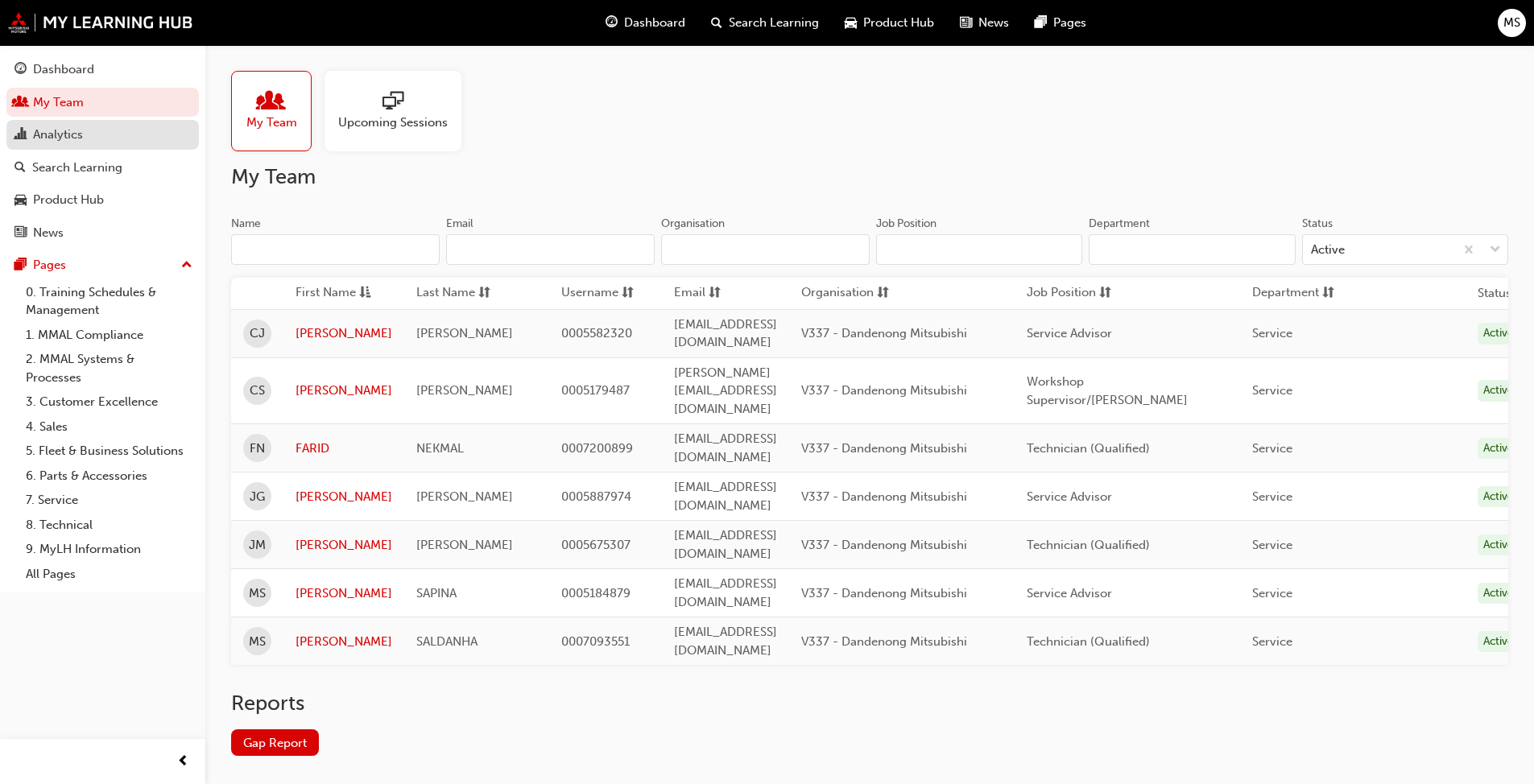
click at [80, 139] on div "Analytics" at bounding box center [58, 134] width 50 height 18
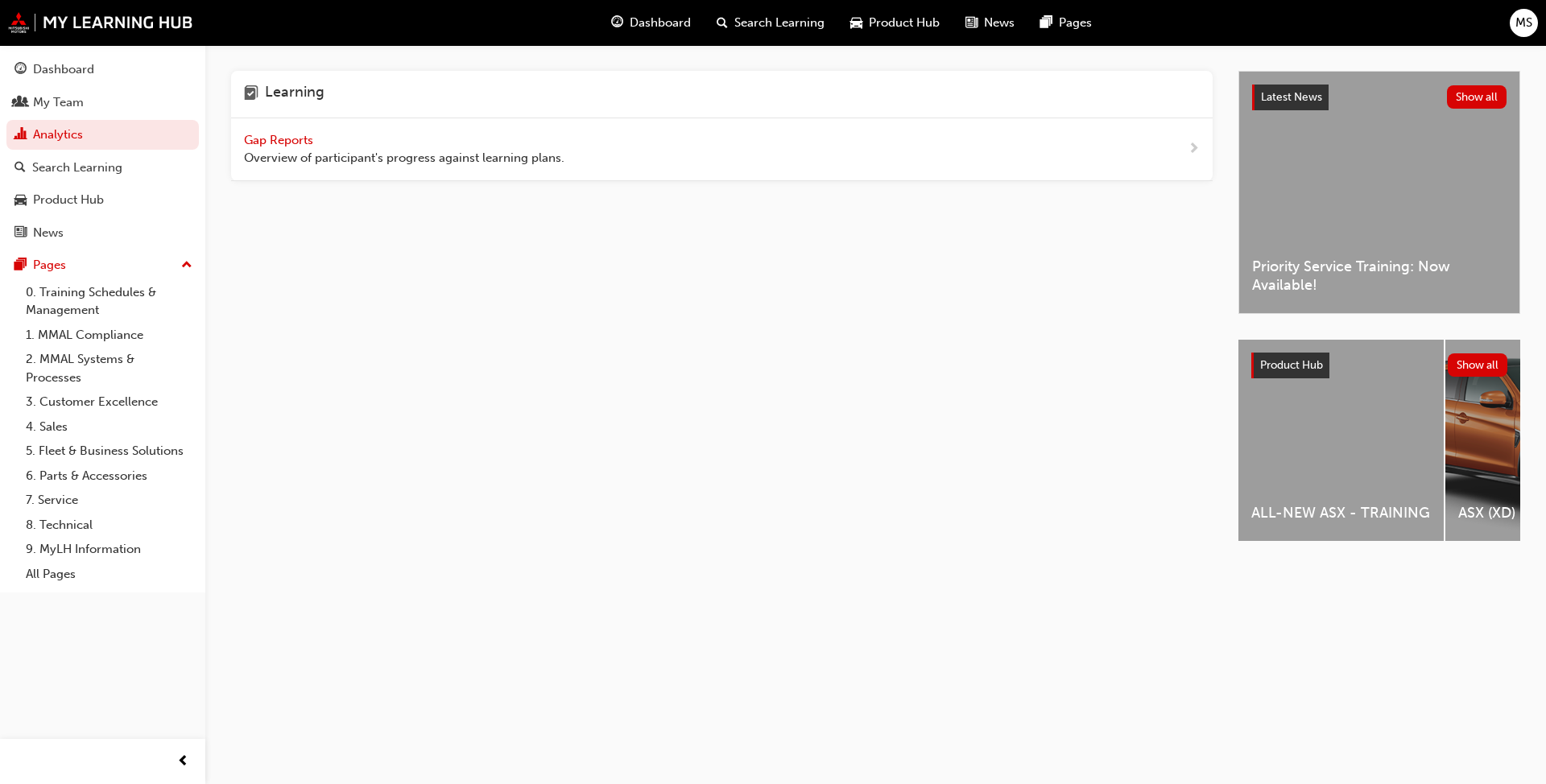
click at [297, 139] on span "Gap Reports" at bounding box center [280, 139] width 72 height 14
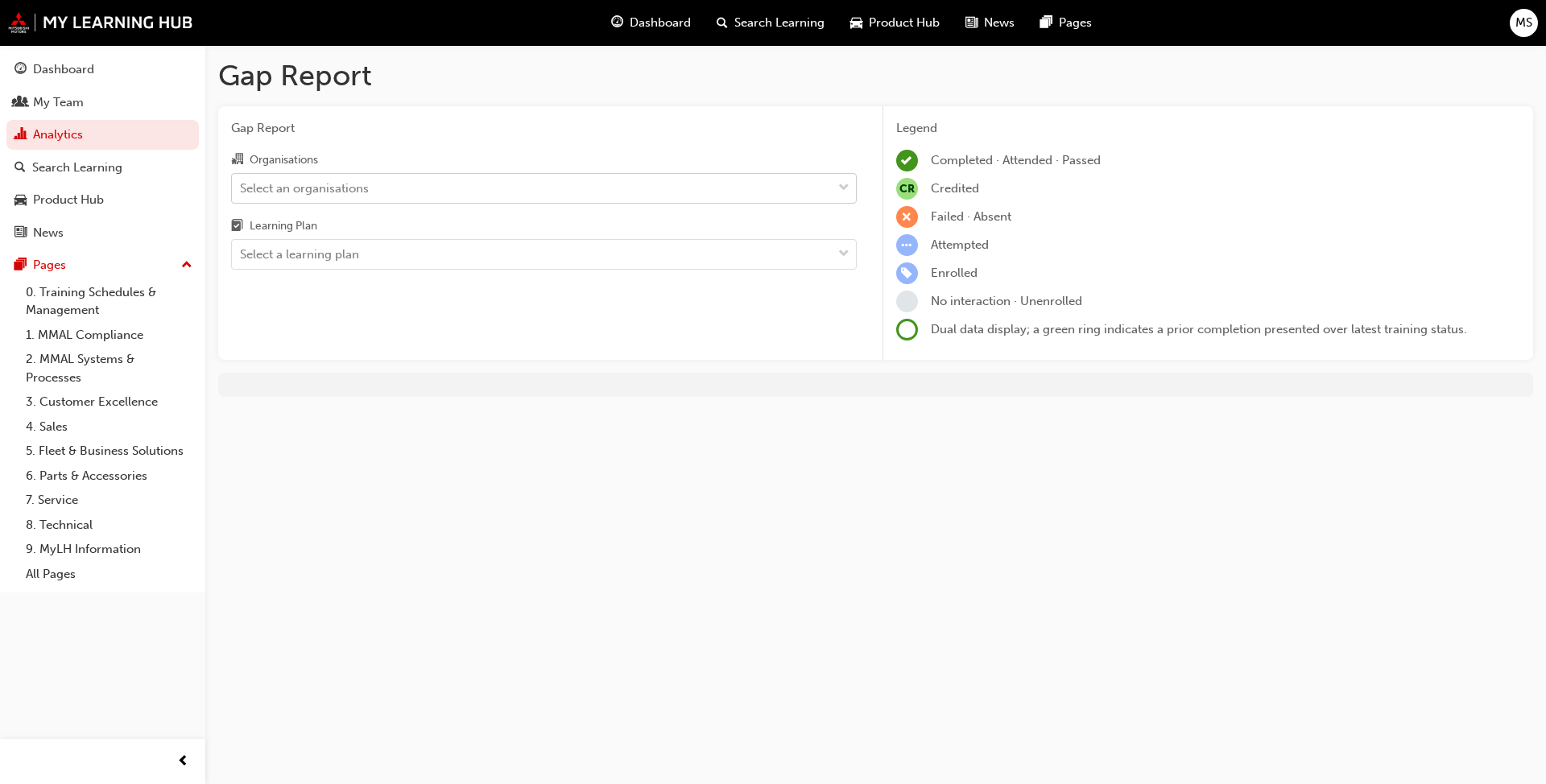
click at [587, 194] on div "Select an organisations" at bounding box center [531, 188] width 600 height 28
click at [241, 194] on input "Organisations Select an organisations" at bounding box center [241, 187] width 2 height 13
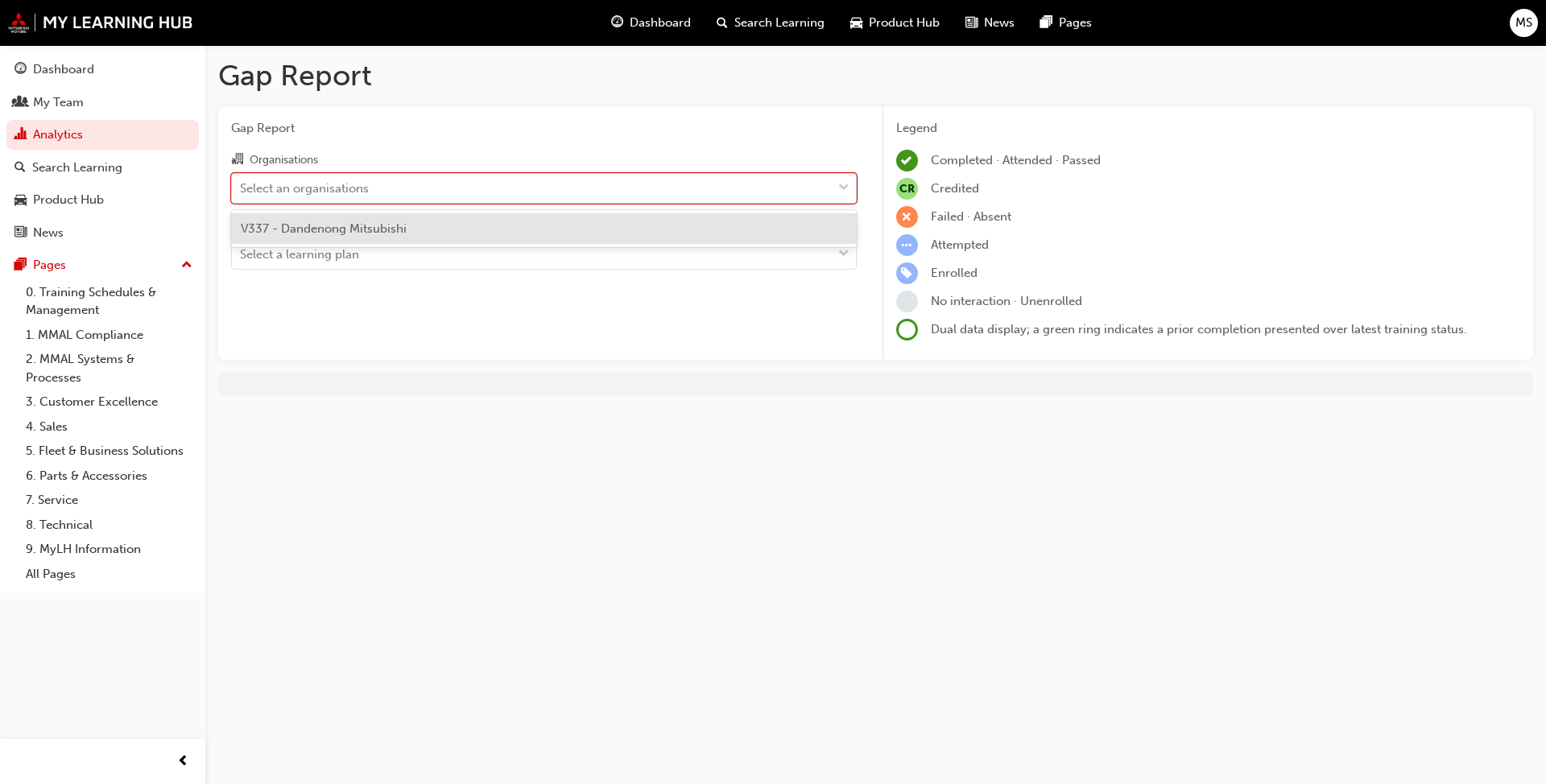
click at [563, 231] on div "V337 - Dandenong Mitsubishi" at bounding box center [544, 229] width 626 height 32
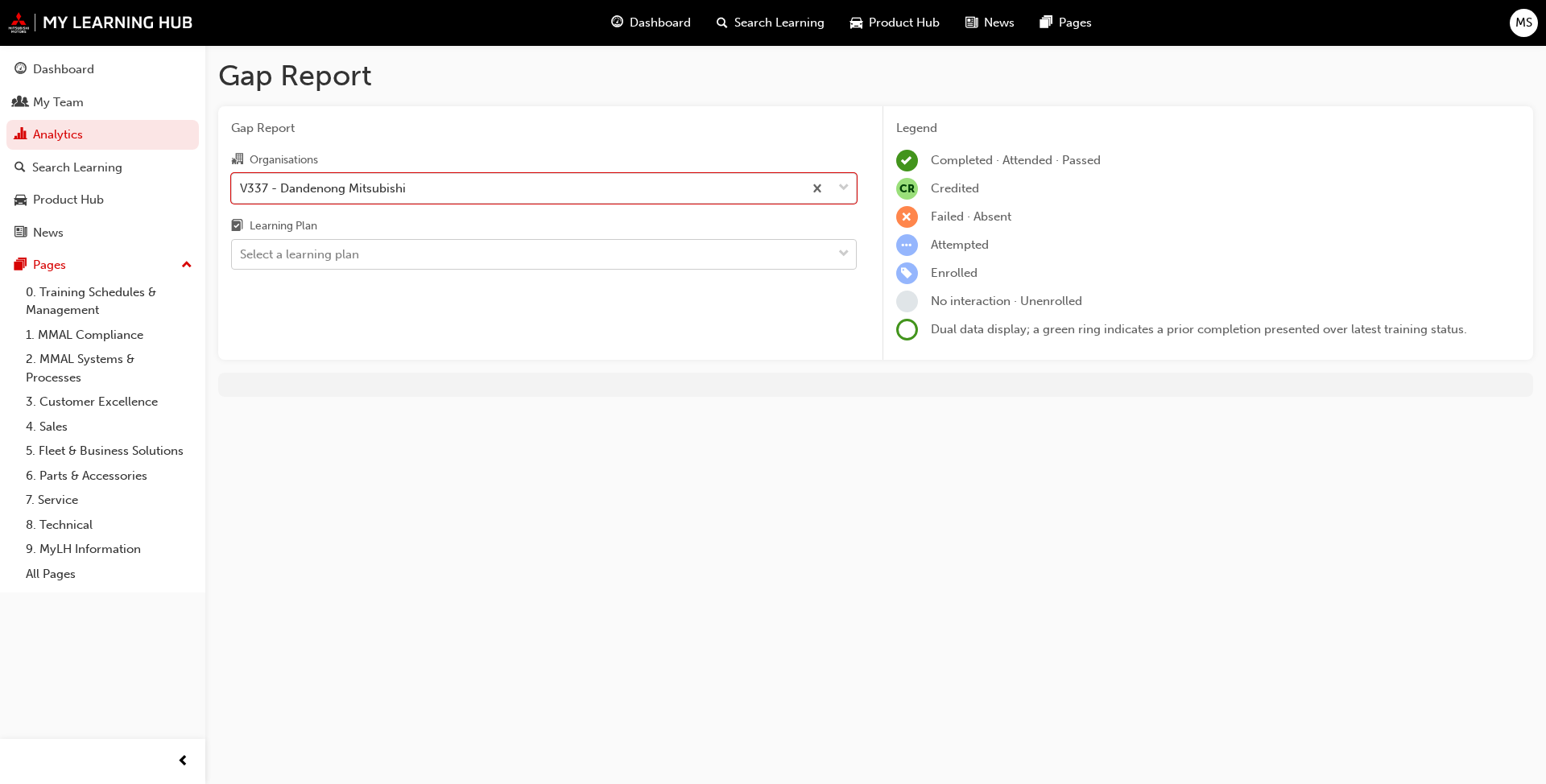
click at [561, 247] on div "Select a learning plan" at bounding box center [531, 255] width 600 height 28
click at [241, 247] on input "Learning Plan Select a learning plan" at bounding box center [241, 254] width 2 height 13
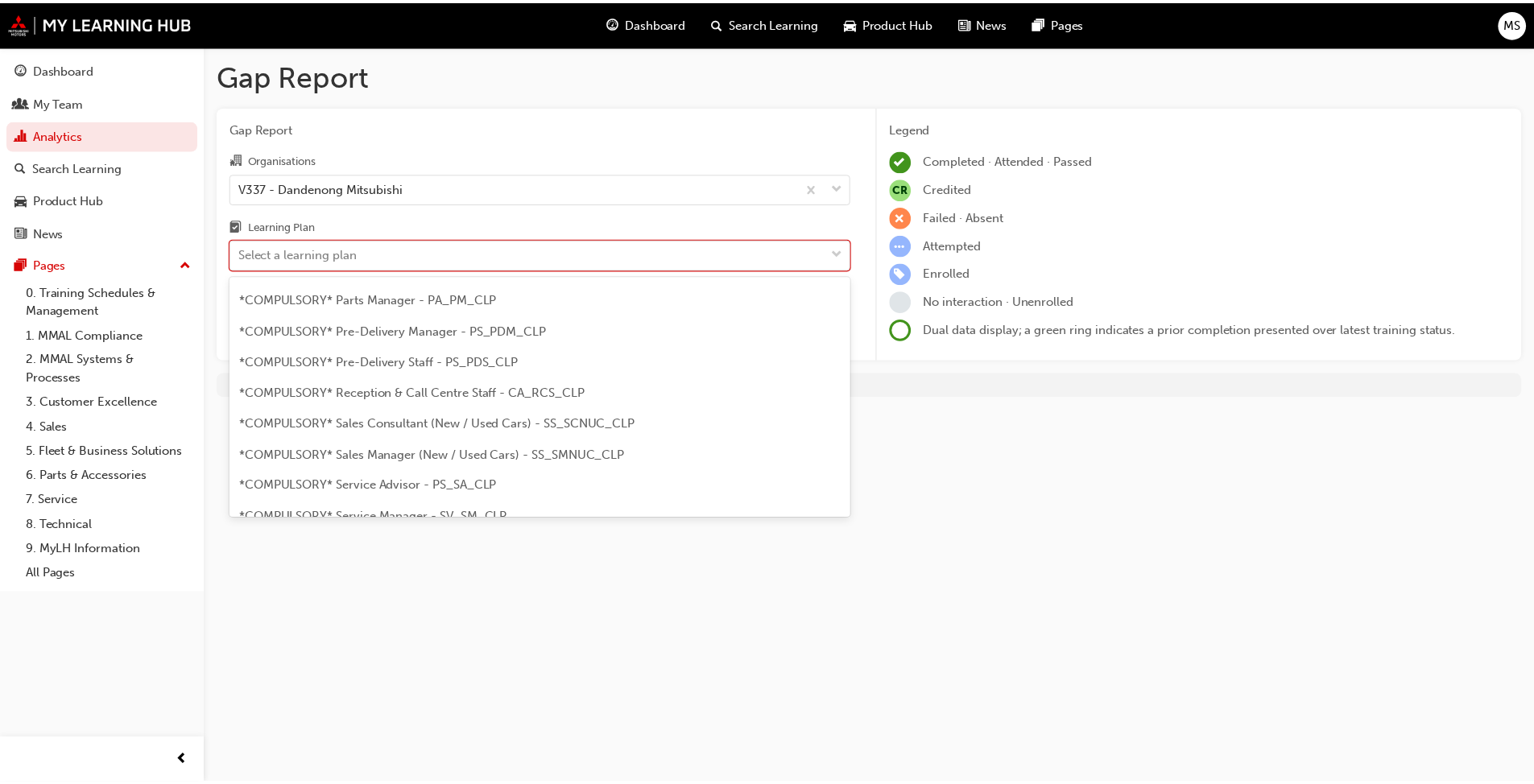
scroll to position [402, 0]
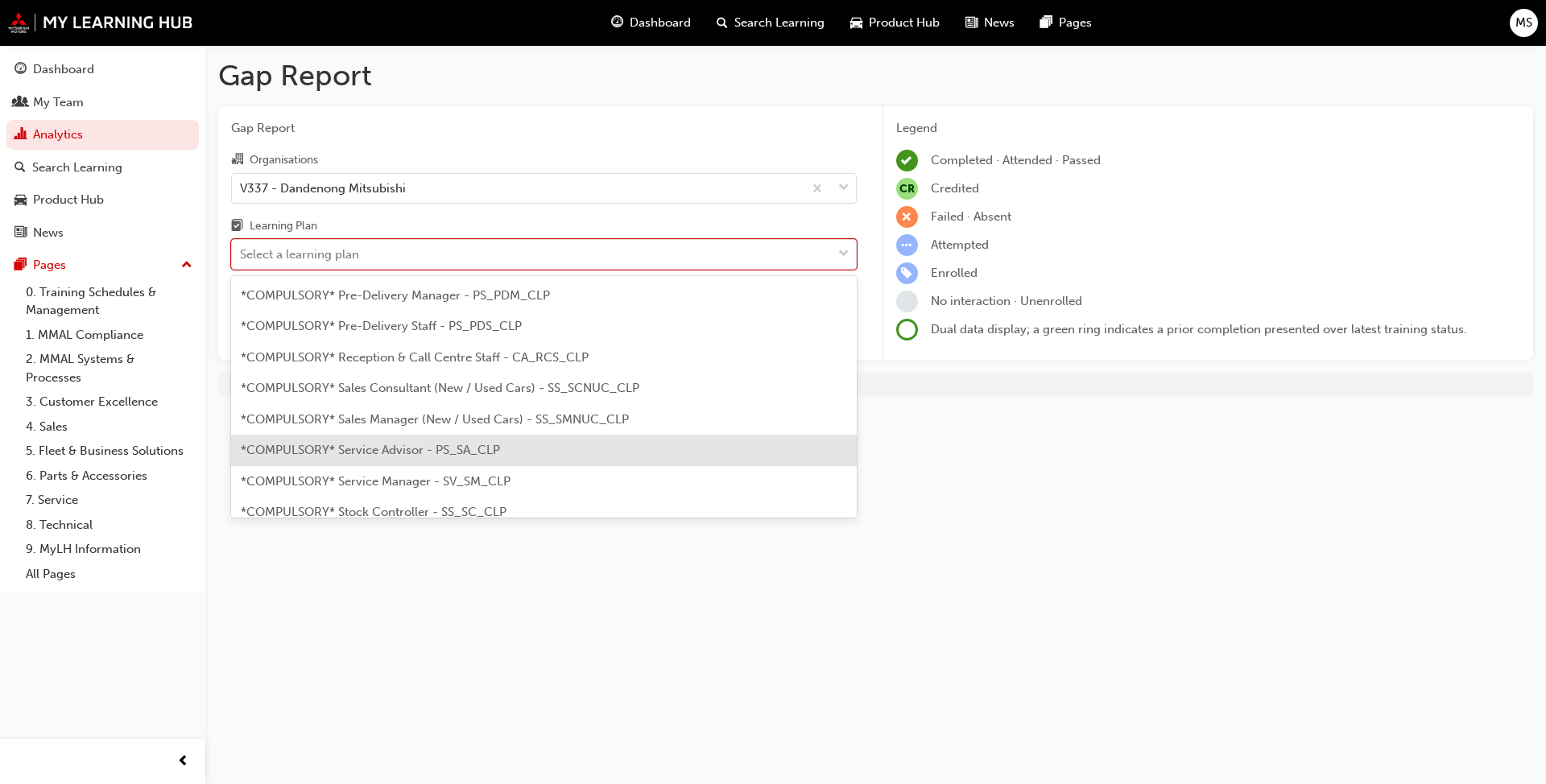
click at [379, 450] on span "*COMPULSORY* Service Advisor - PS_SA_CLP" at bounding box center [370, 450] width 259 height 14
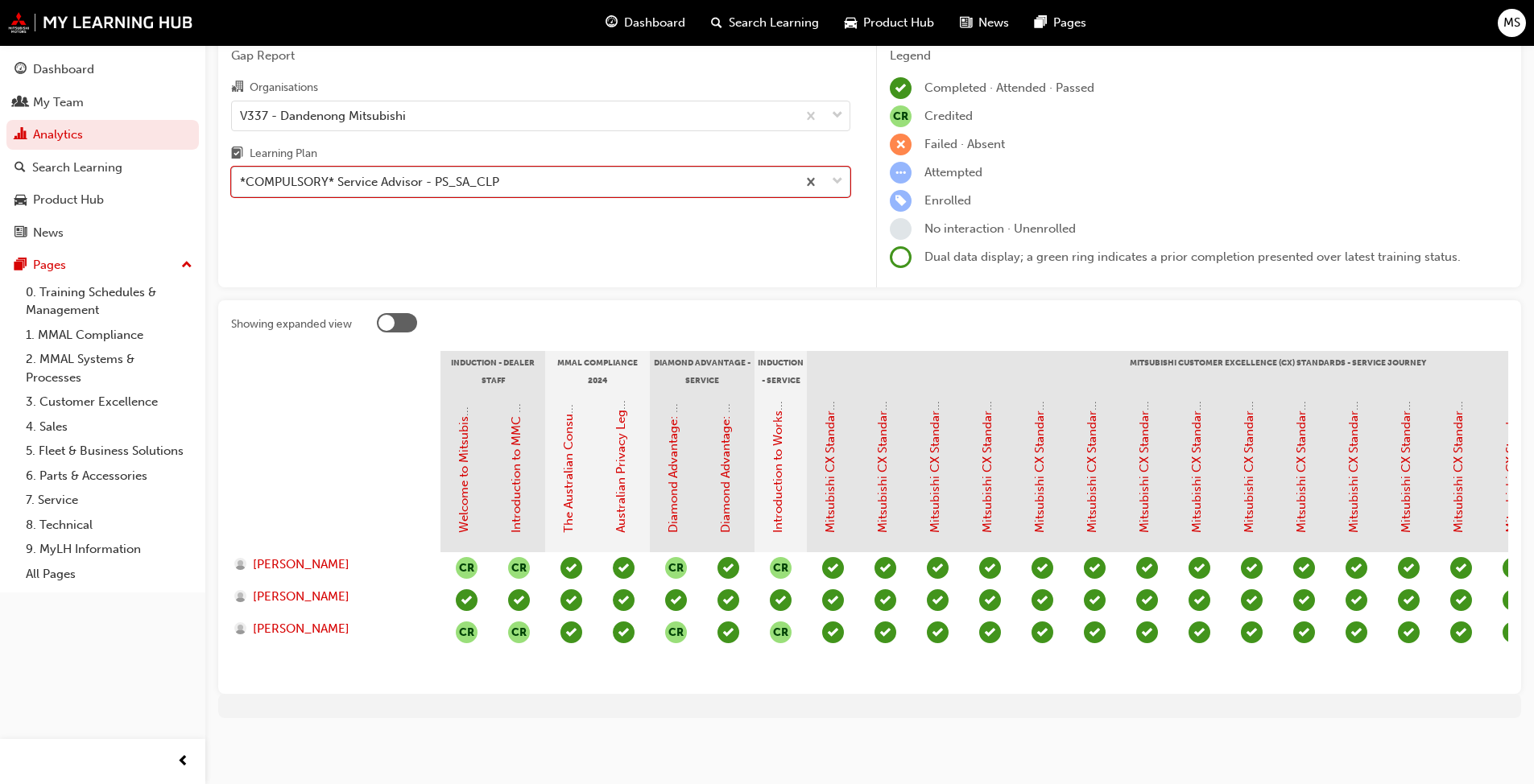
click at [645, 168] on div "*COMPULSORY* Service Advisor - PS_SA_CLP" at bounding box center [514, 183] width 564 height 28
click at [241, 175] on input "Learning Plan option *COMPULSORY* Service Advisor - PS_SA_CLP, selected. 0 resu…" at bounding box center [241, 182] width 2 height 13
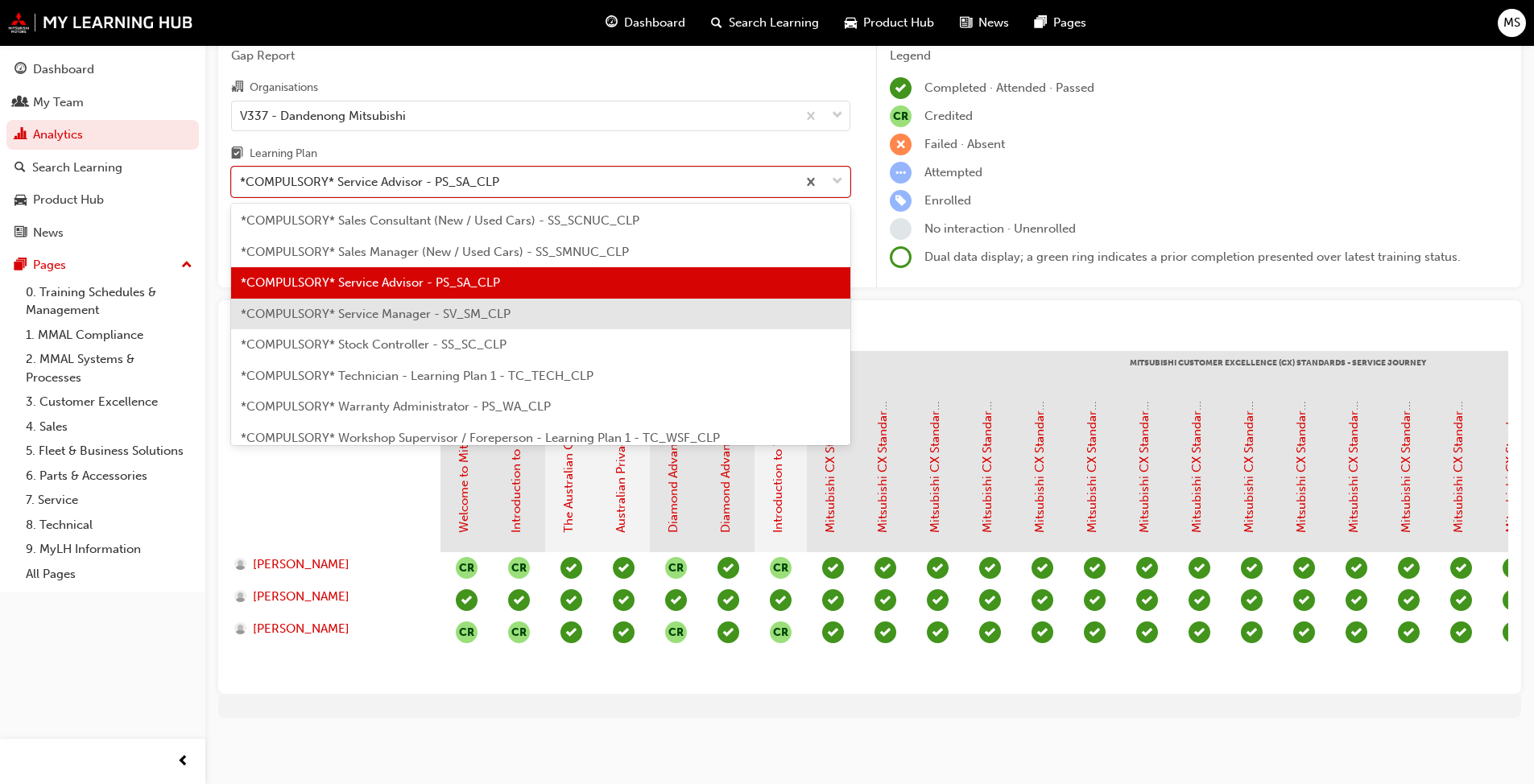
scroll to position [523, 0]
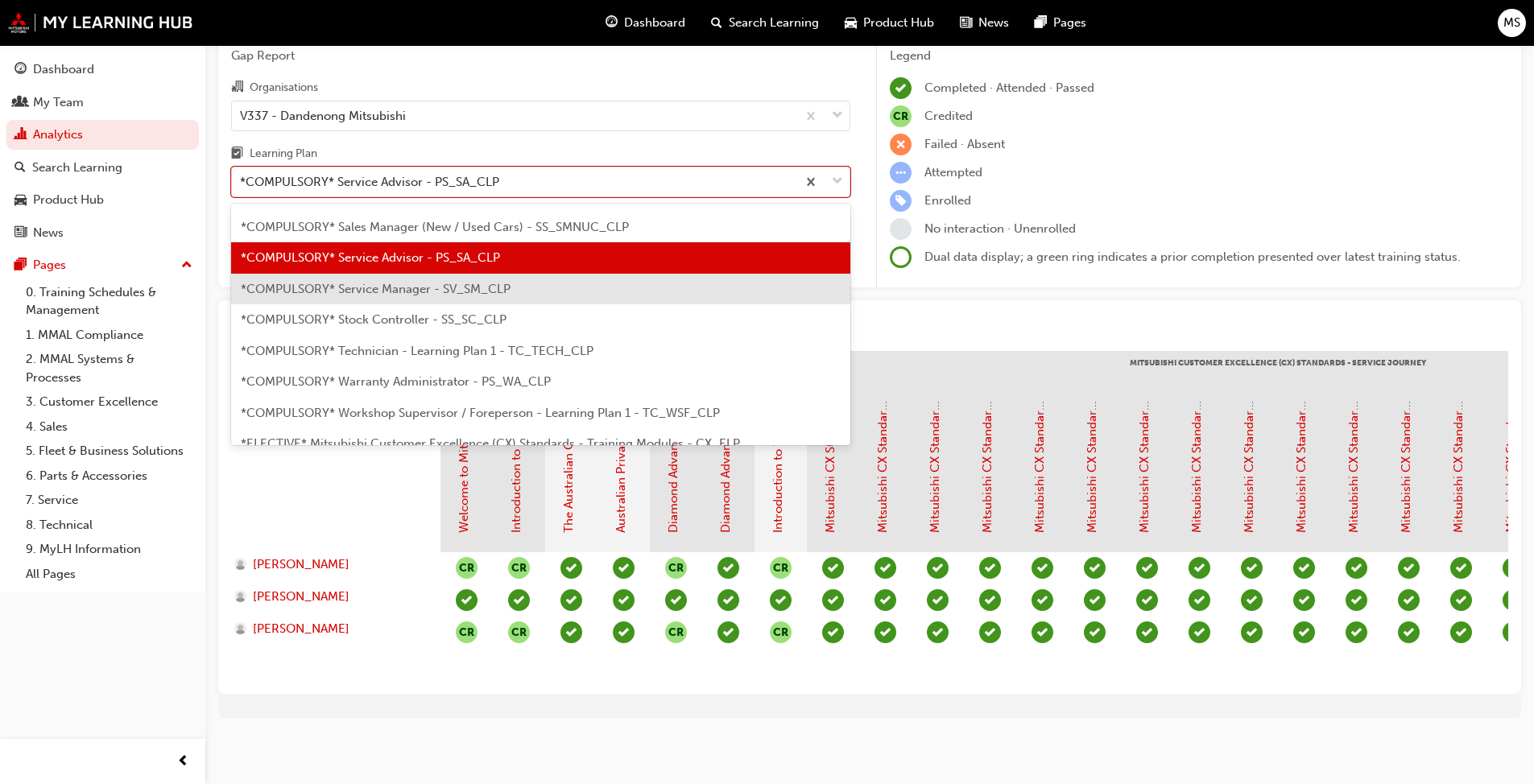
click at [403, 288] on div "*COMPULSORY* Service Manager - SV_SM_CLP" at bounding box center [541, 290] width 619 height 32
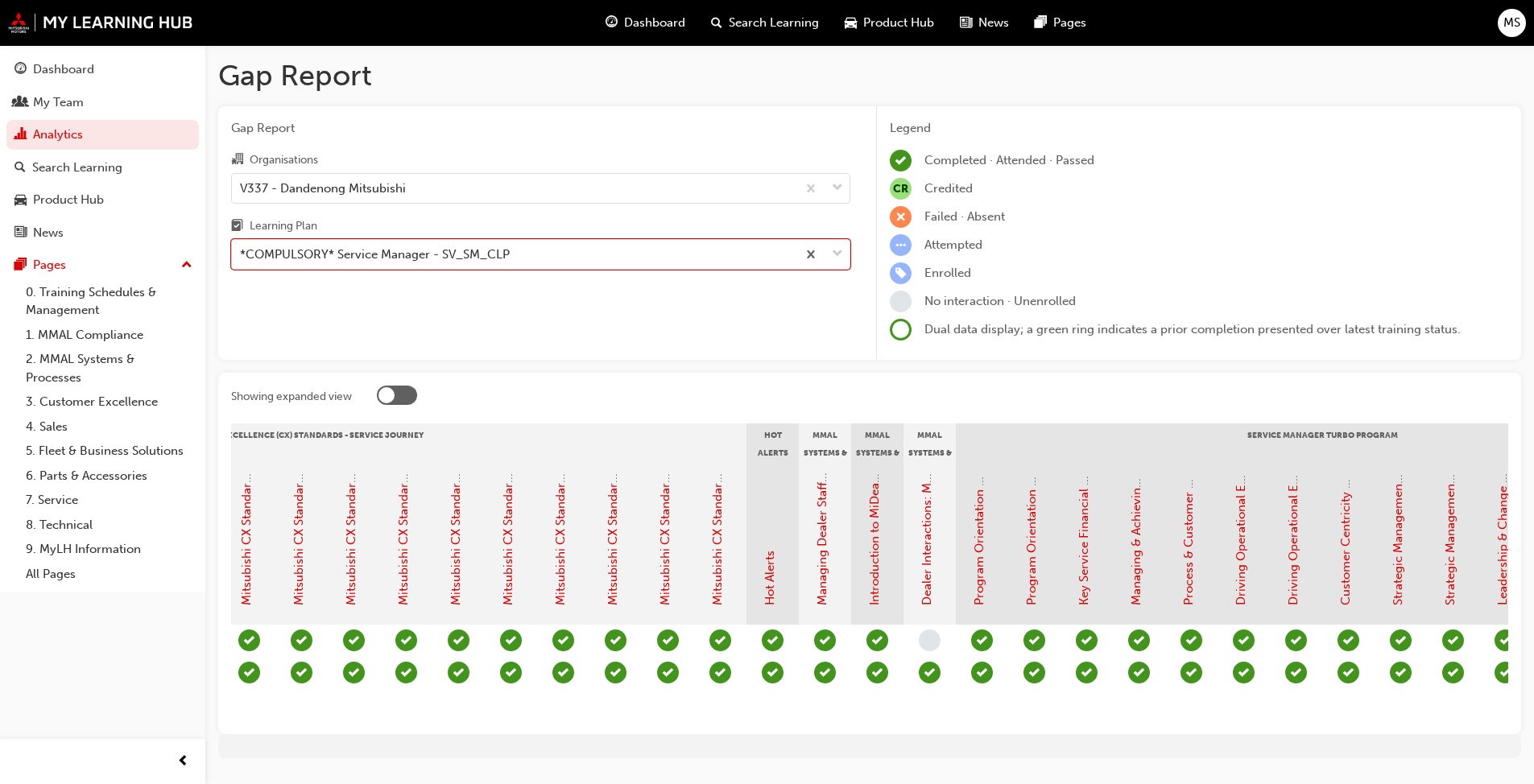
scroll to position [0, 947]
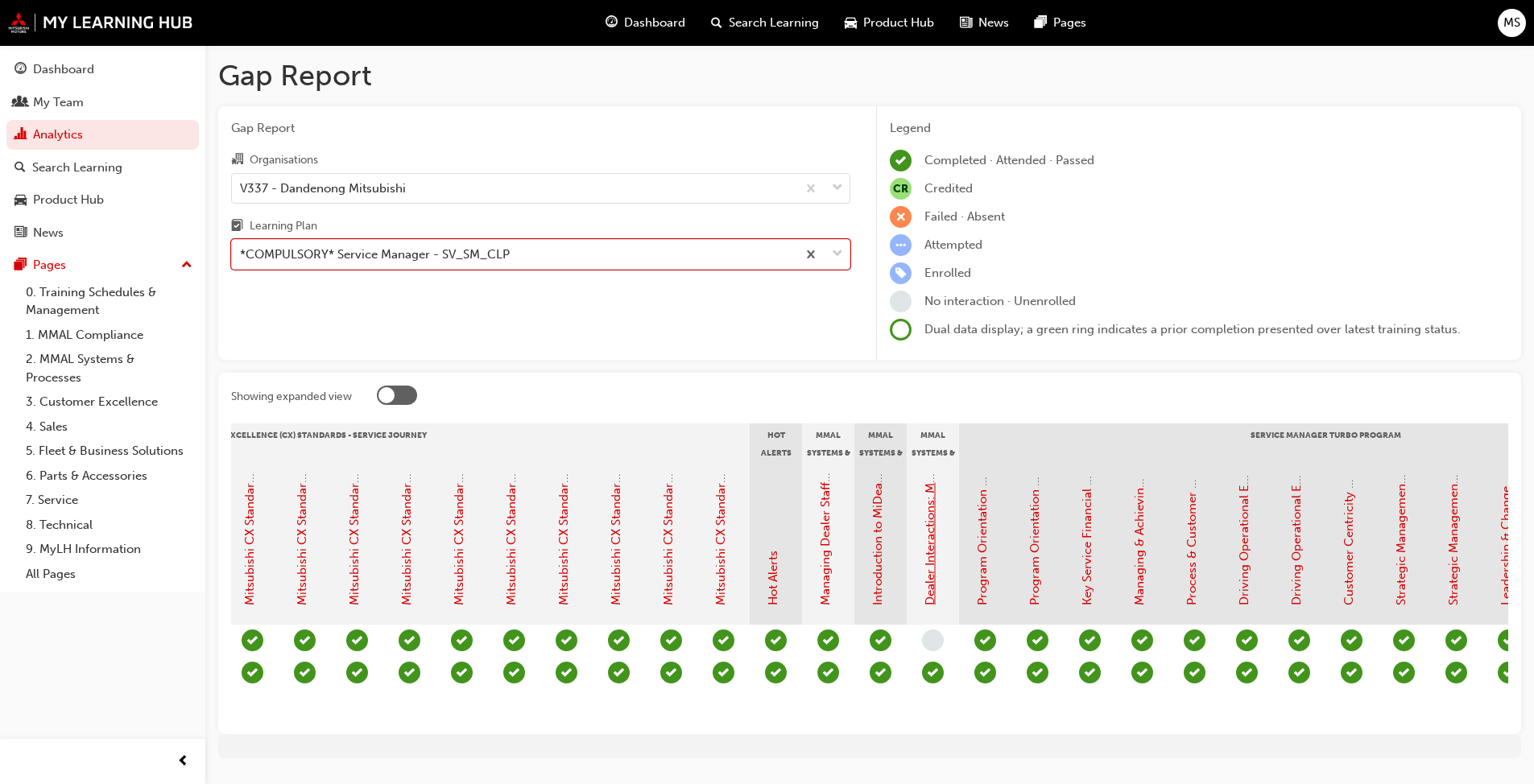
click at [804, 553] on link "Dealer Interactions: MiDealer Assist" at bounding box center [929, 507] width 14 height 197
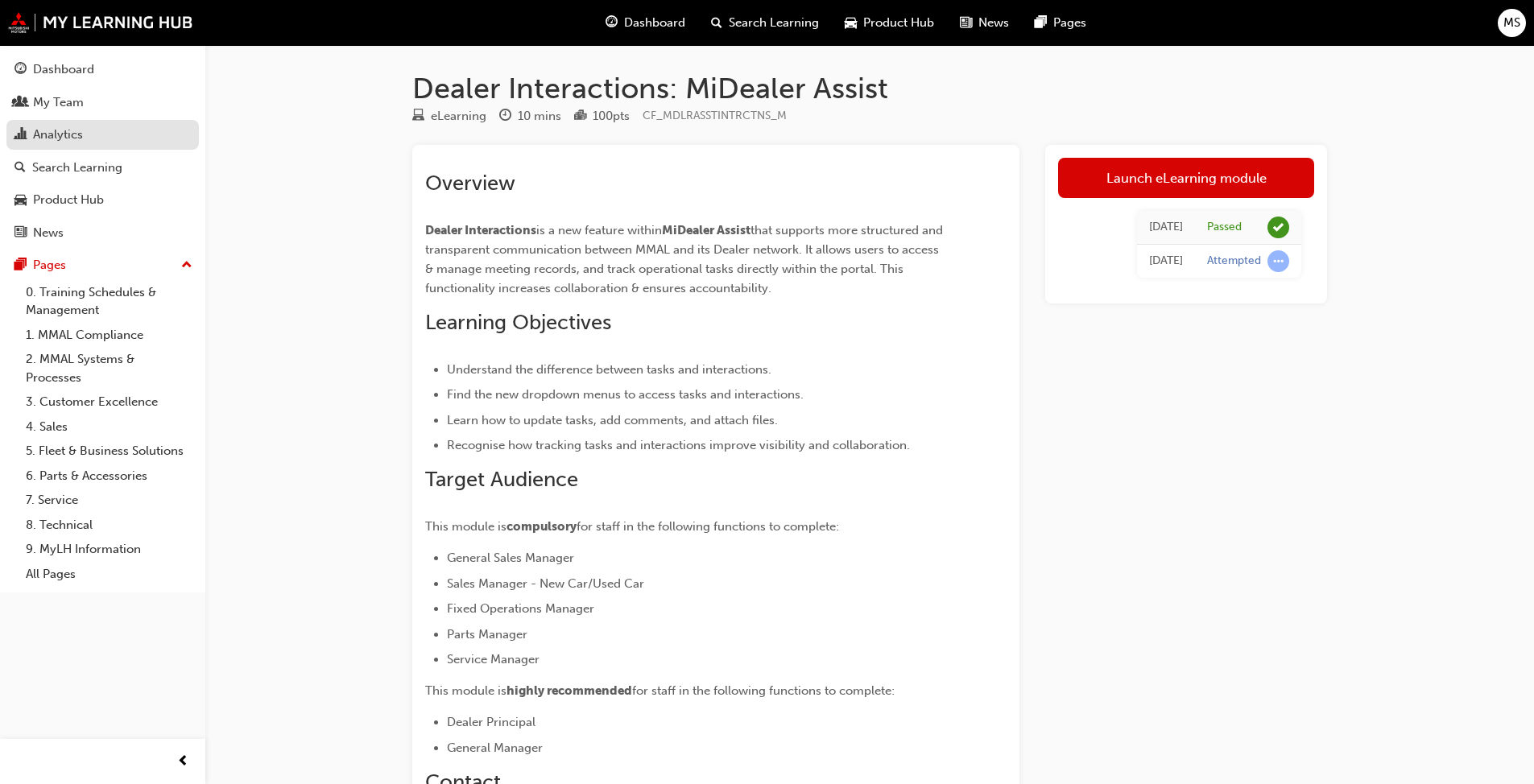
click at [55, 129] on div "Analytics" at bounding box center [58, 134] width 50 height 18
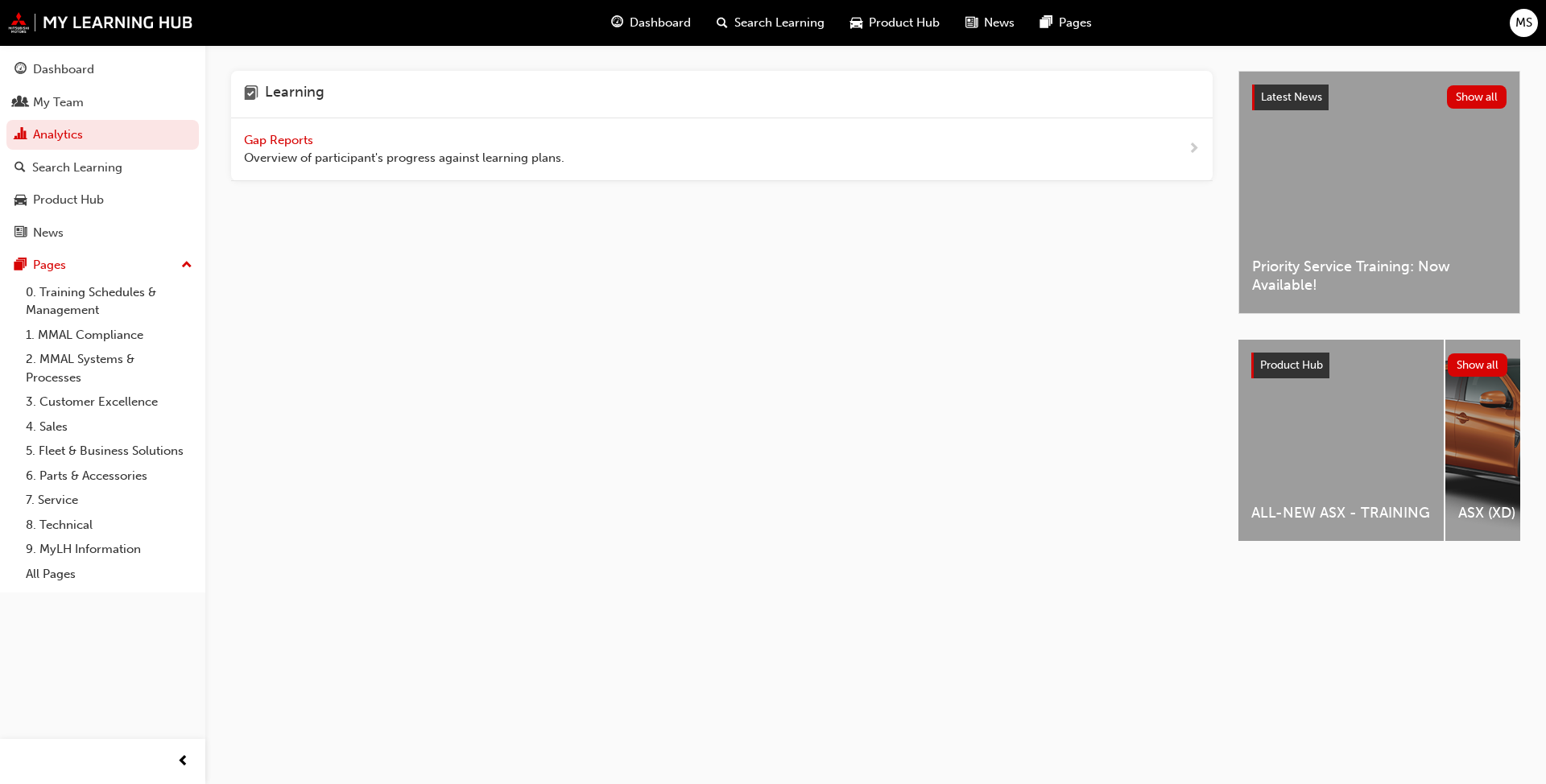
click at [305, 140] on span "Gap Reports" at bounding box center [280, 139] width 72 height 14
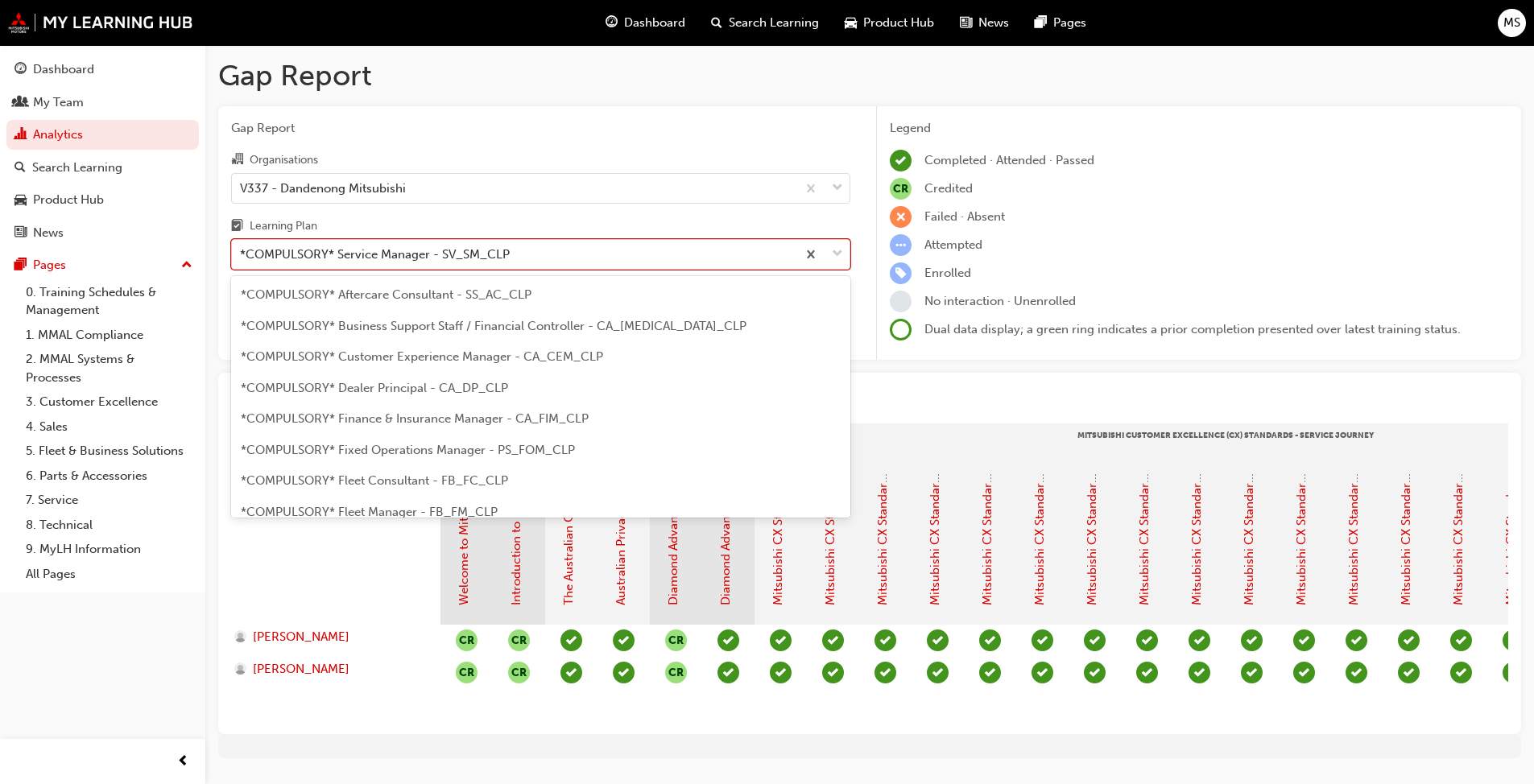
click at [665, 255] on div "*COMPULSORY* Service Manager - SV_SM_CLP" at bounding box center [514, 255] width 564 height 28
click at [241, 255] on input "Learning Plan option *COMPULSORY* Service Manager - SV_SM_CLP focused, 20 of 33…" at bounding box center [241, 254] width 2 height 13
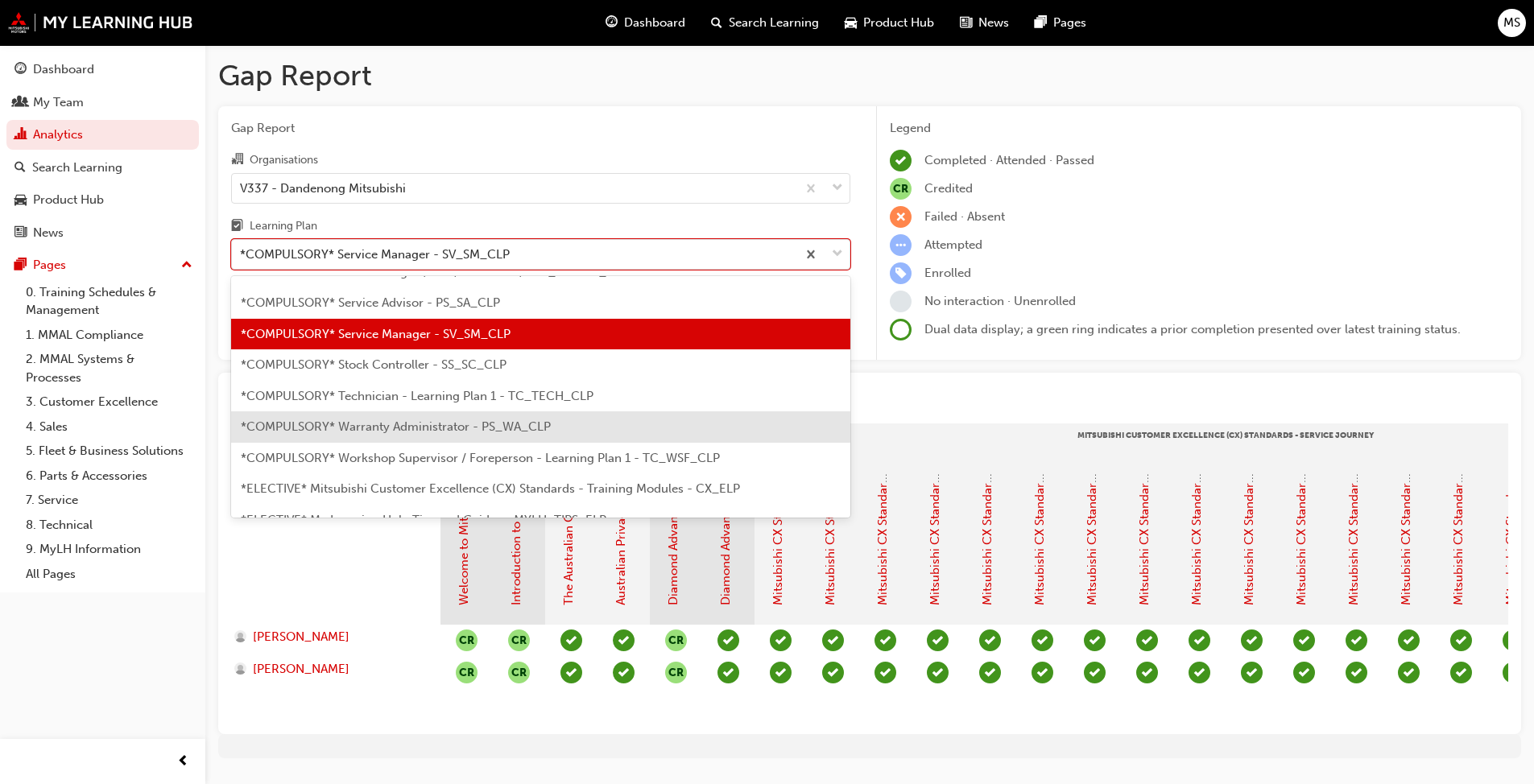
scroll to position [554, 0]
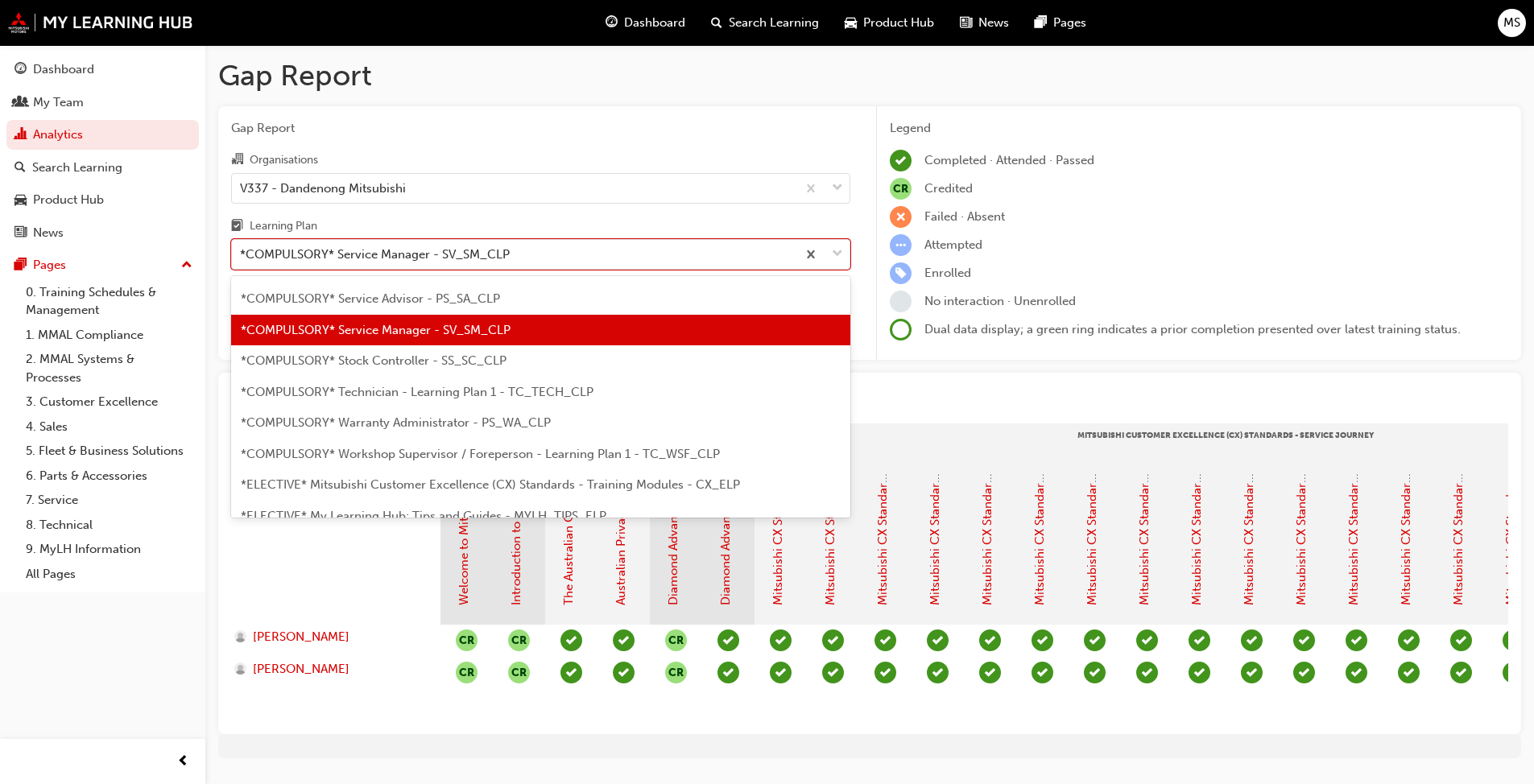
click at [404, 390] on span "*COMPULSORY* Technician - Learning Plan 1 - TC_TECH_CLP" at bounding box center [416, 392] width 353 height 14
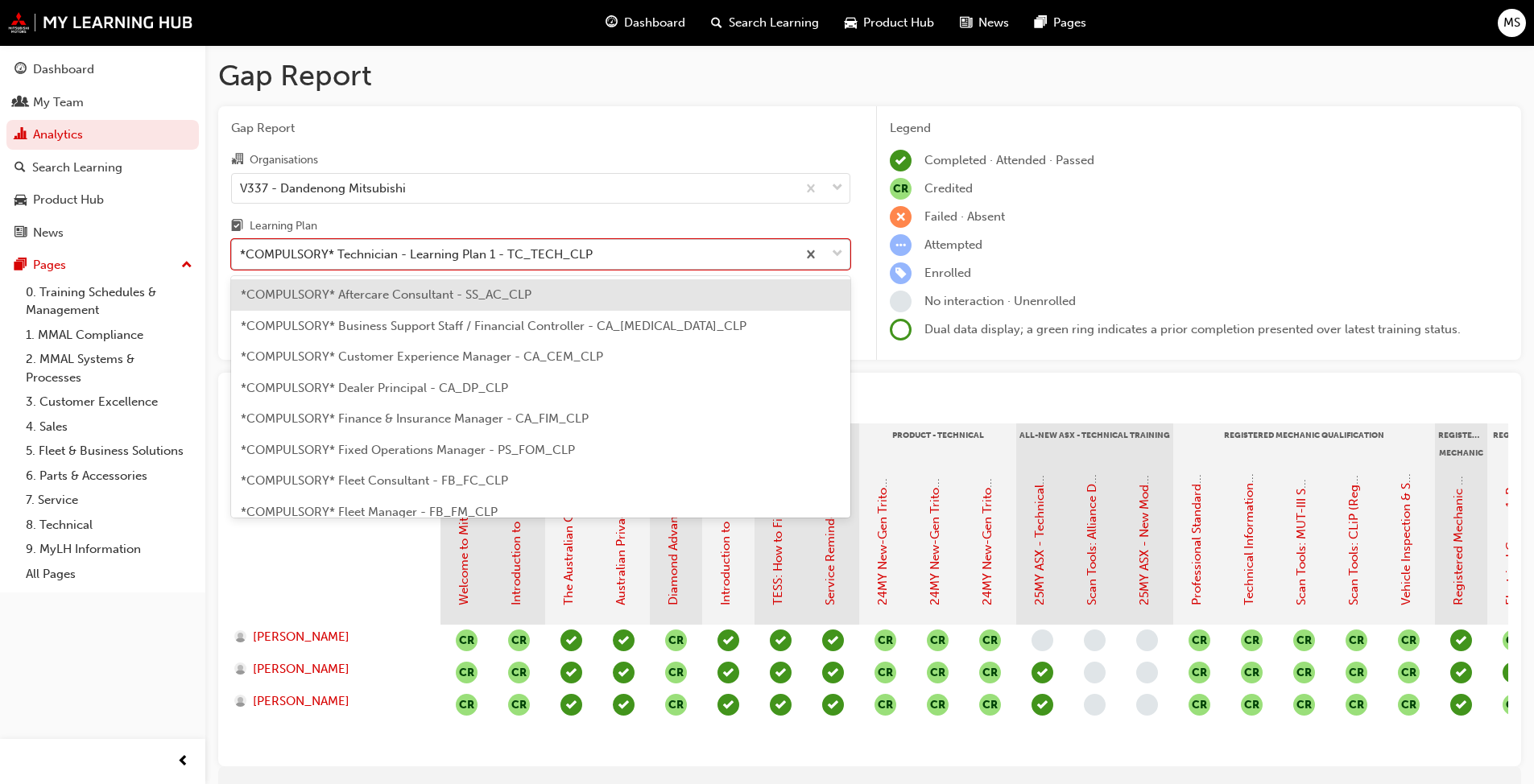
click at [404, 251] on div "*COMPULSORY* Technician - Learning Plan 1 - TC_TECH_CLP" at bounding box center [416, 255] width 353 height 18
click at [241, 251] on input "Learning Plan option *COMPULSORY* Technician - Learning Plan 1 - TC_TECH_CLP, s…" at bounding box center [241, 254] width 2 height 13
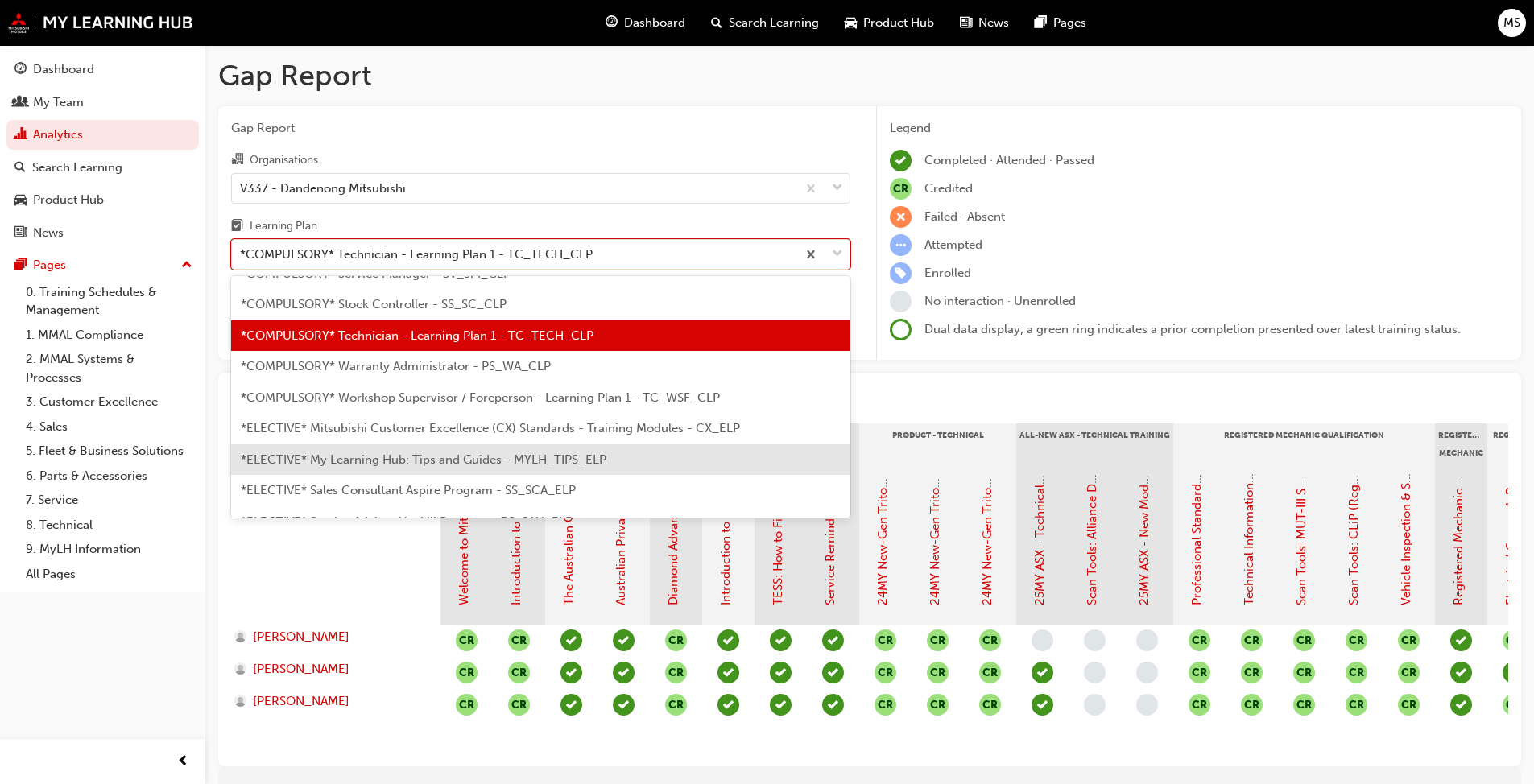
scroll to position [616, 0]
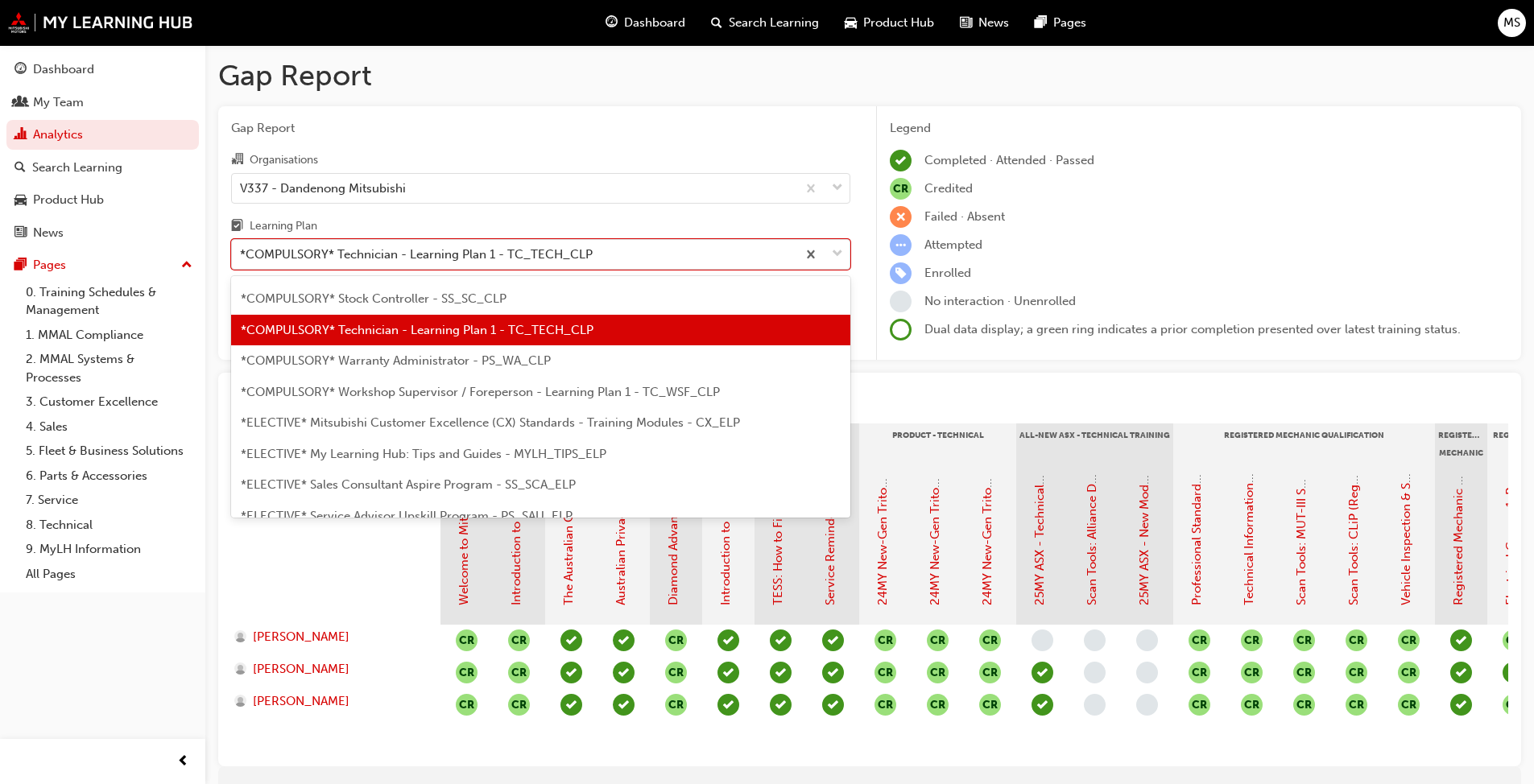
click at [403, 356] on span "*COMPULSORY* Warranty Administrator - PS_WA_CLP" at bounding box center [396, 360] width 310 height 14
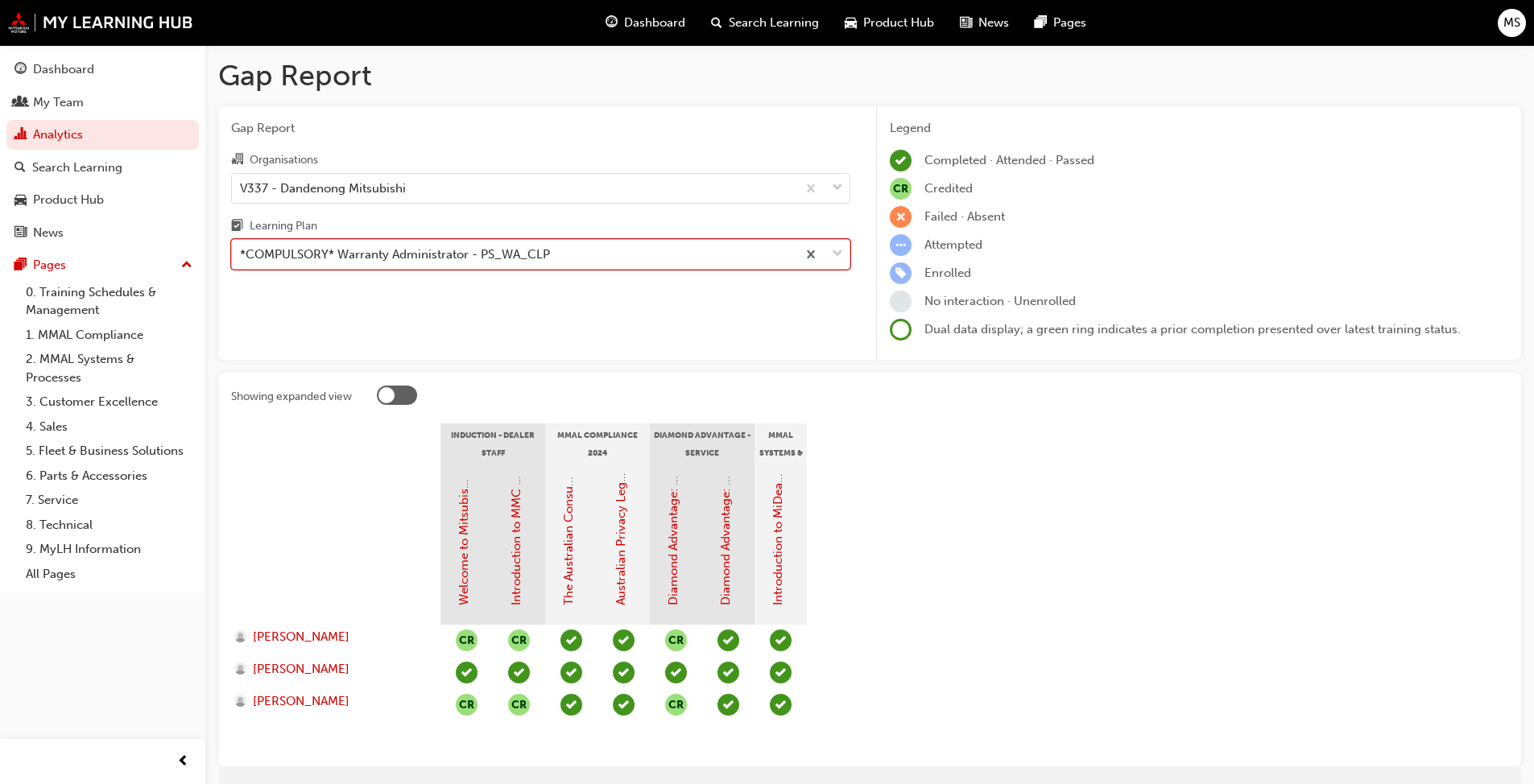
click at [457, 255] on div "*COMPULSORY* Warranty Administrator - PS_WA_CLP" at bounding box center [395, 255] width 310 height 18
click at [241, 255] on input "Learning Plan option *COMPULSORY* Warranty Administrator - PS_WA_CLP, selected.…" at bounding box center [241, 254] width 2 height 13
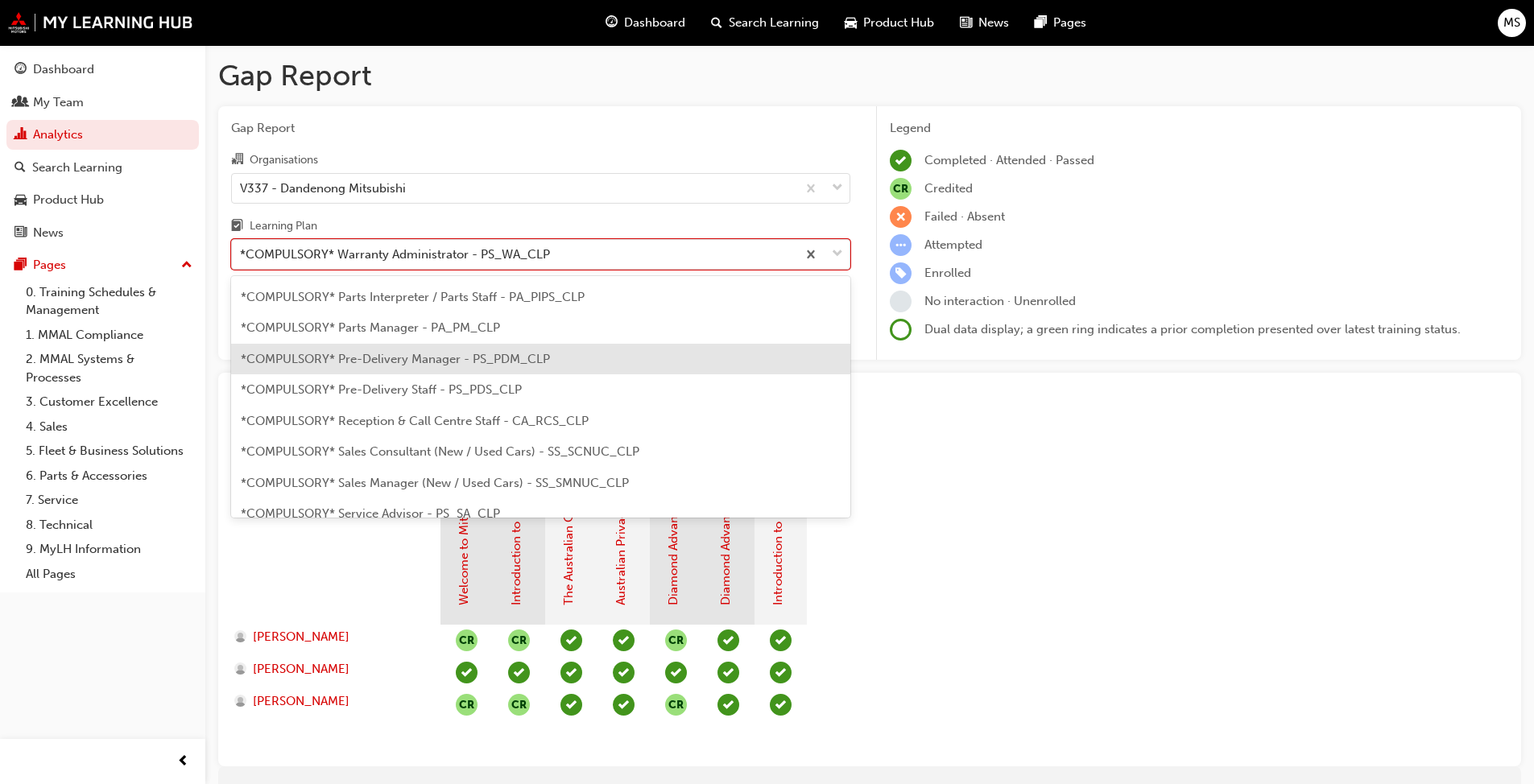
scroll to position [324, 0]
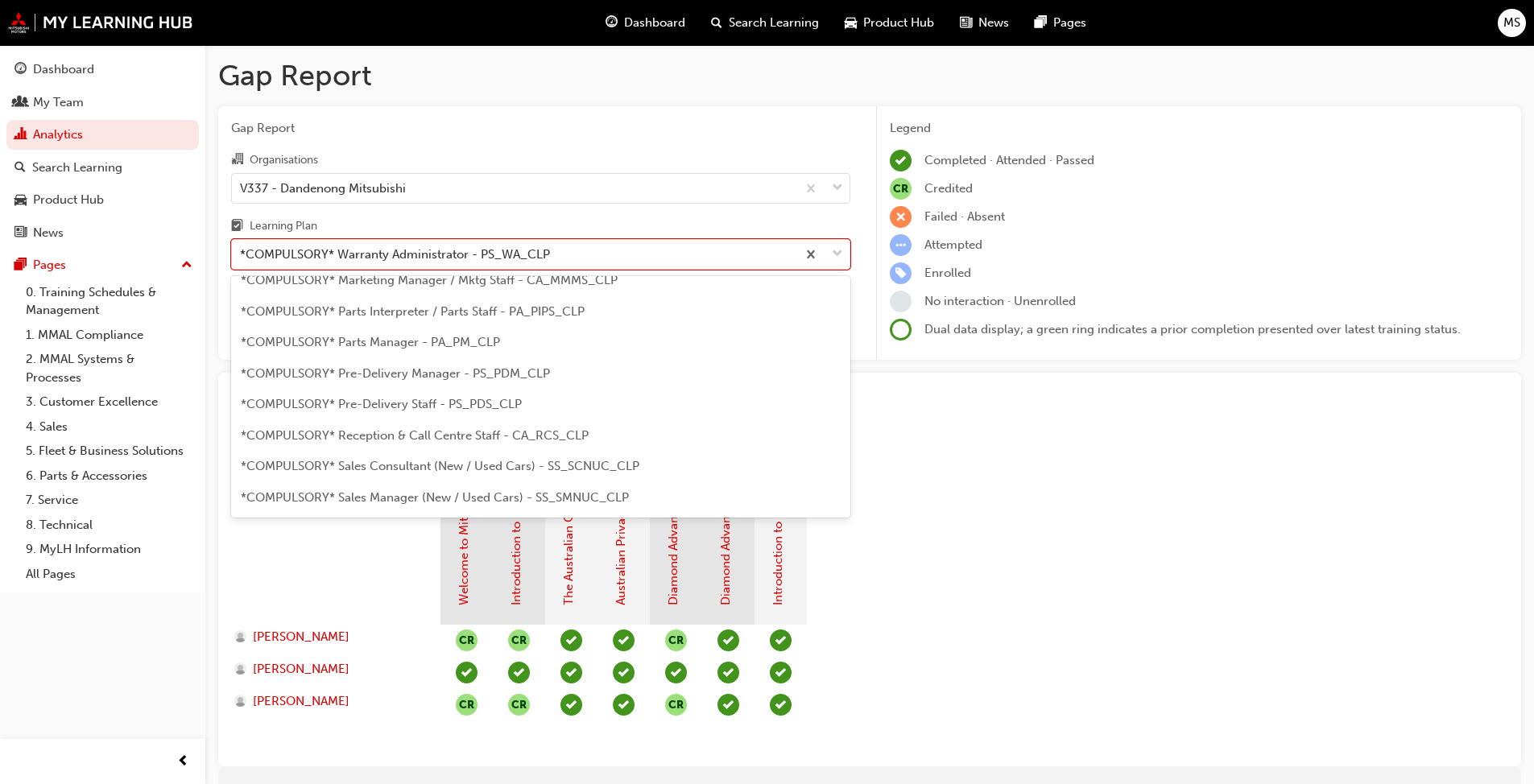
click at [386, 345] on span "*COMPULSORY* Parts Manager - PA_PM_CLP" at bounding box center [370, 342] width 259 height 14
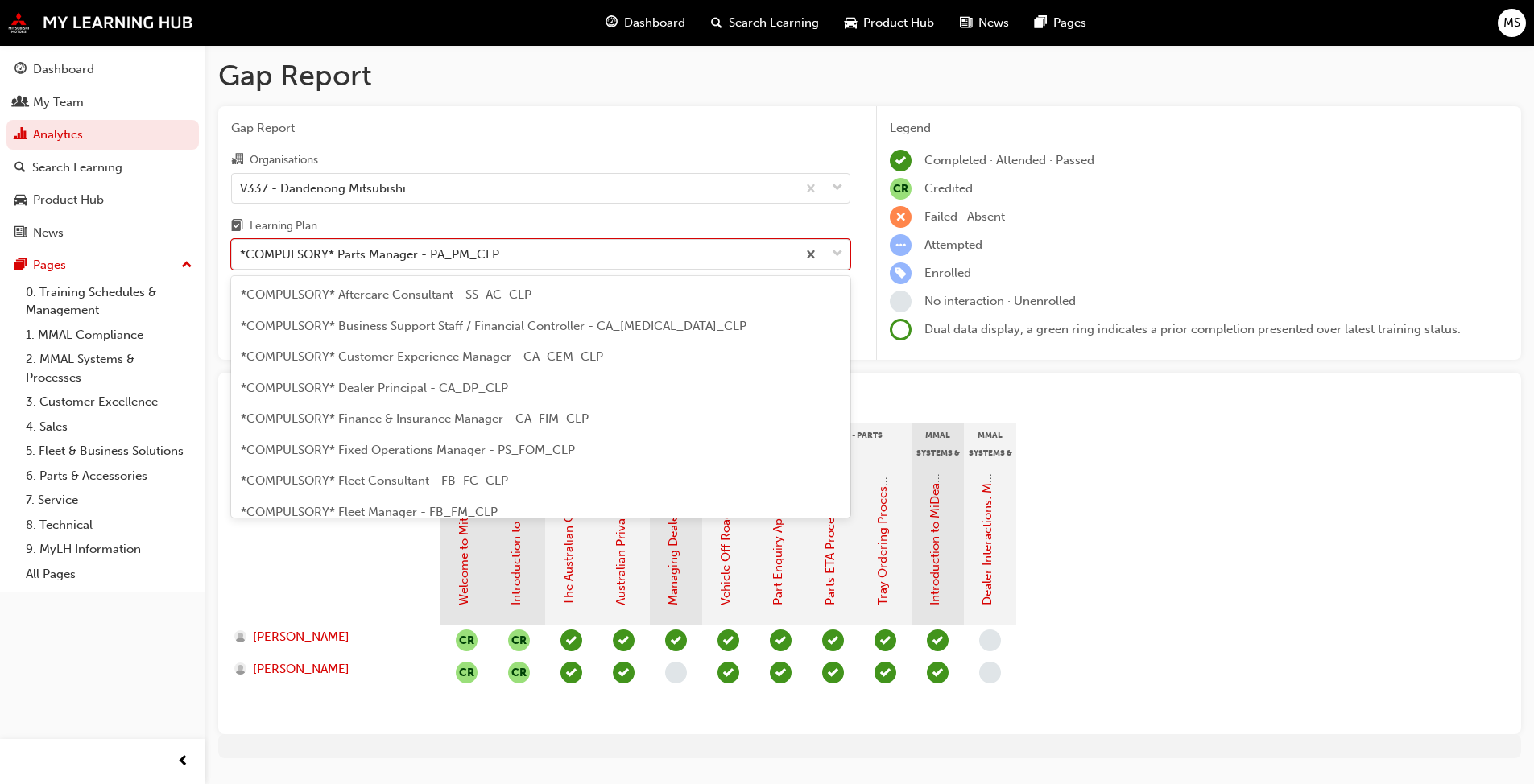
drag, startPoint x: 476, startPoint y: 255, endPoint x: 488, endPoint y: 277, distance: 25.1
click at [476, 255] on div "*COMPULSORY* Parts Manager - PA_PM_CLP" at bounding box center [369, 255] width 259 height 18
click at [241, 255] on input "Learning Plan option *COMPULSORY* Parts Manager - PA_PM_CLP, selected. option *…" at bounding box center [241, 254] width 2 height 13
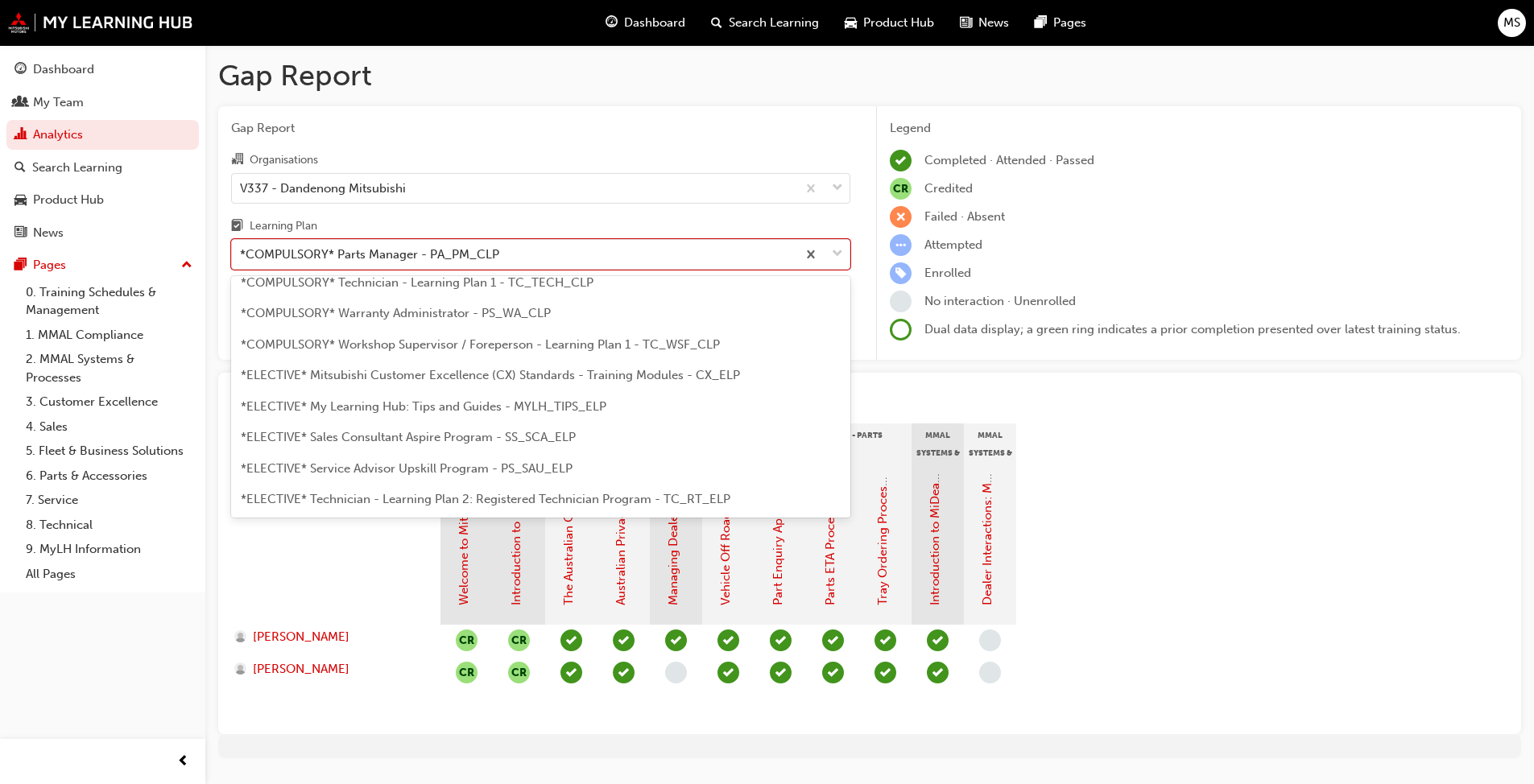
scroll to position [627, 0]
click at [804, 12] on div "Product Hub" at bounding box center [889, 23] width 115 height 33
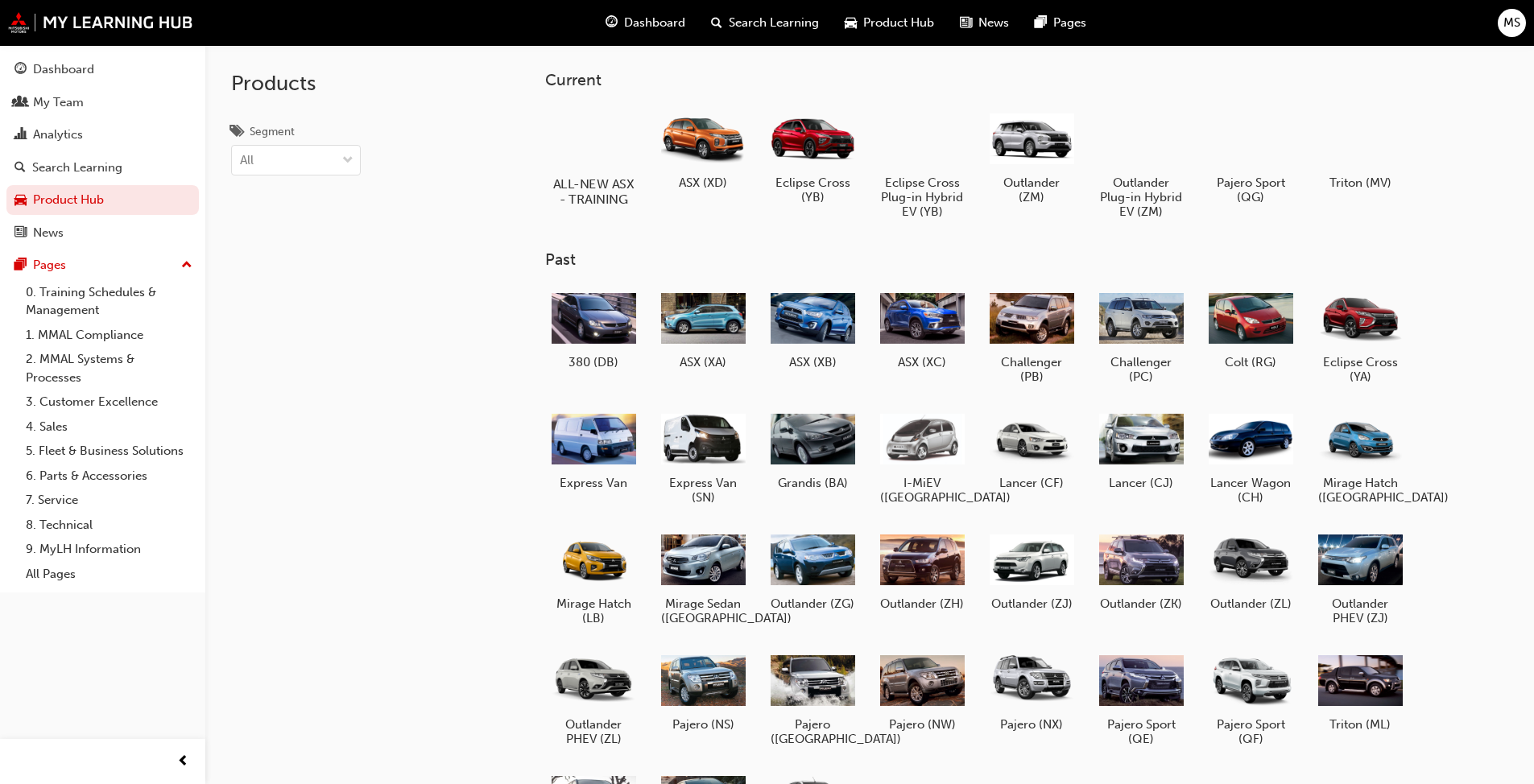
click at [589, 167] on div at bounding box center [593, 137] width 90 height 64
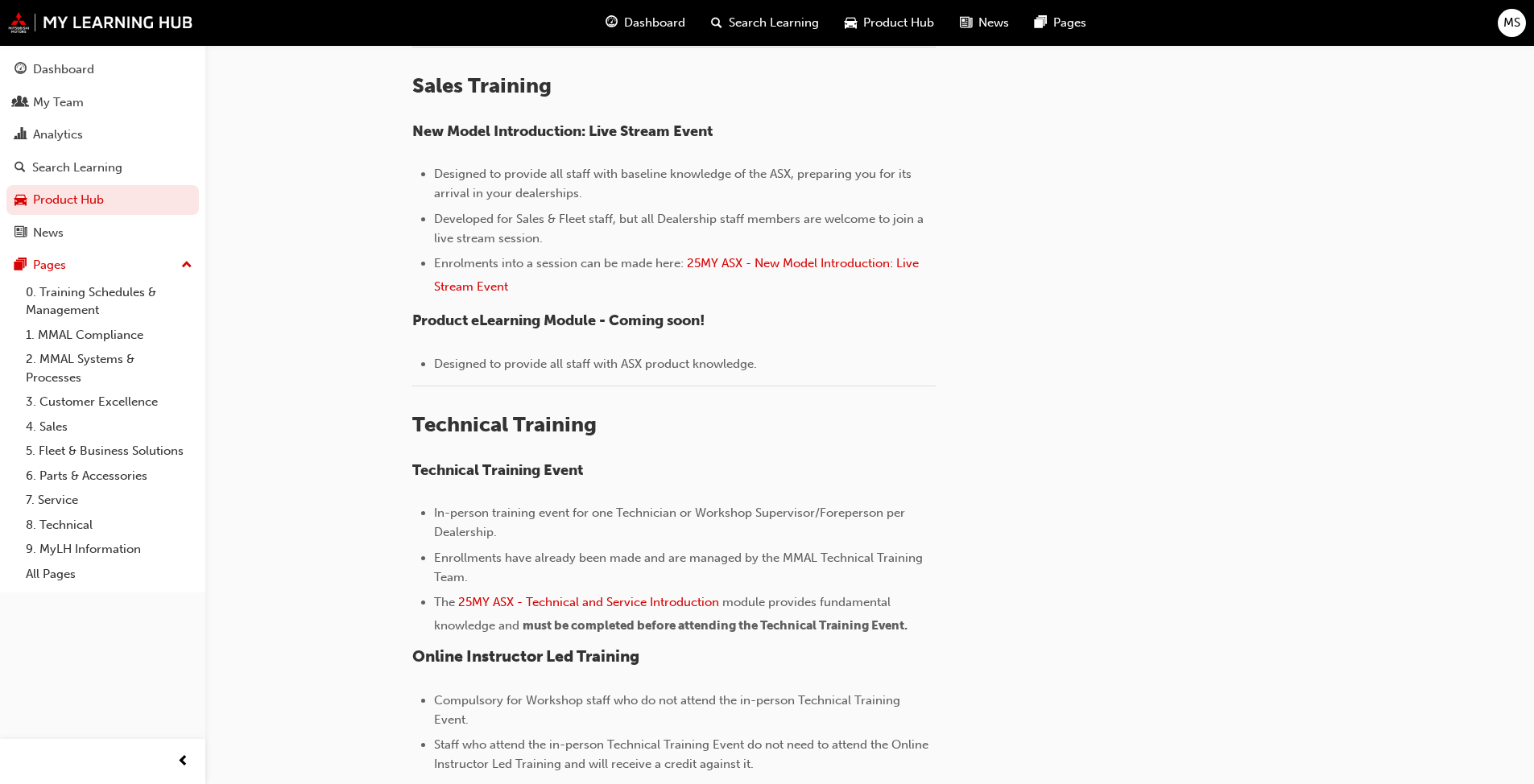
scroll to position [724, 0]
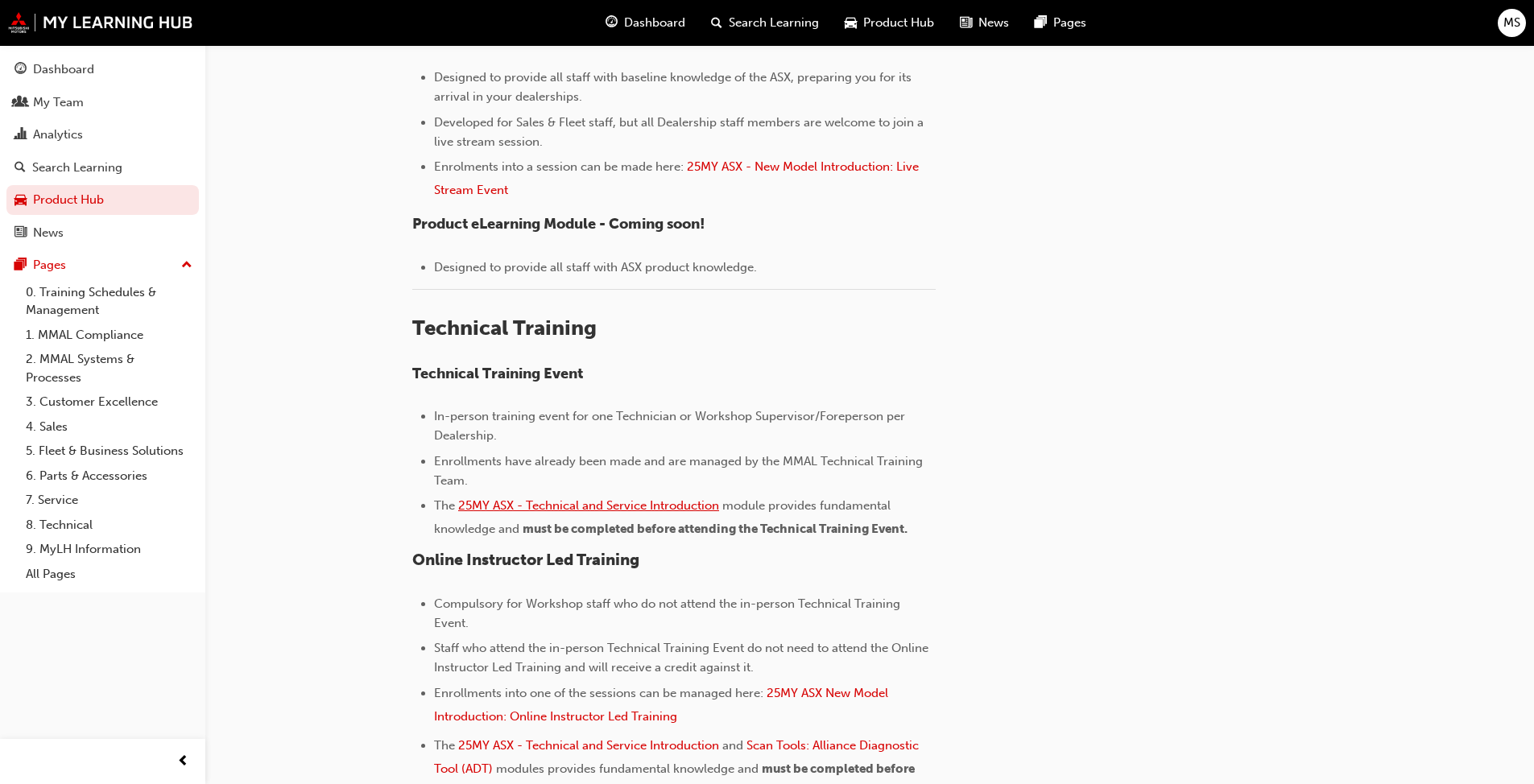
click at [544, 504] on span "25MY ASX - Technical and Service Introduction" at bounding box center [588, 505] width 261 height 14
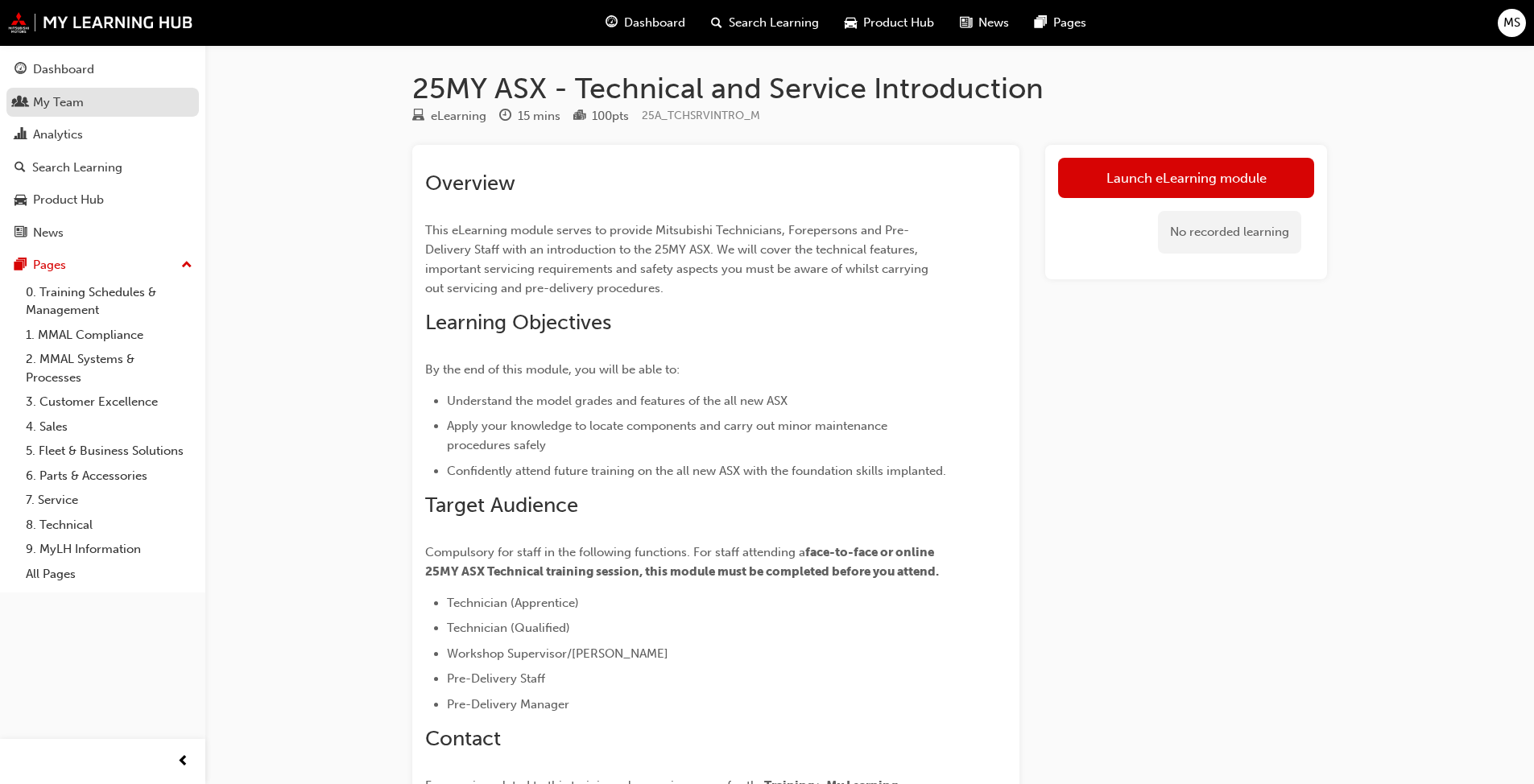
click at [81, 106] on div "My Team" at bounding box center [58, 103] width 51 height 18
